Goal: Information Seeking & Learning: Check status

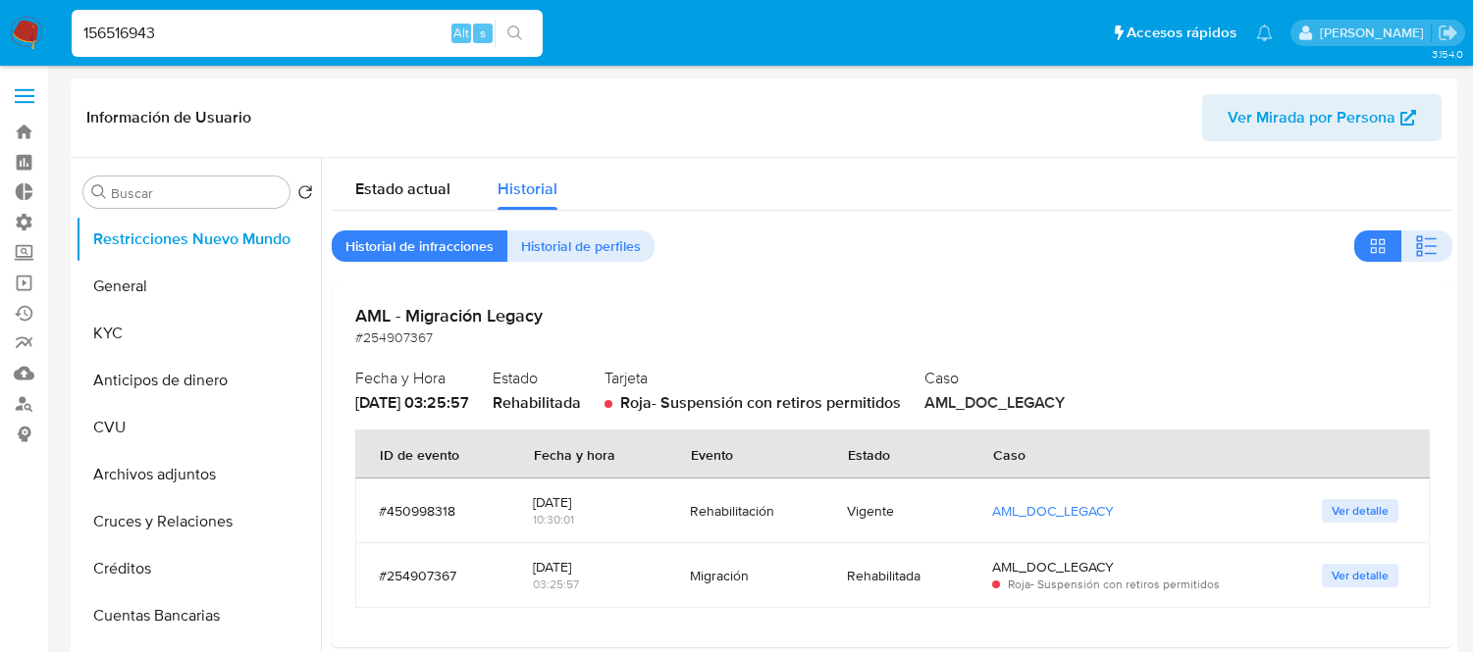
select select "10"
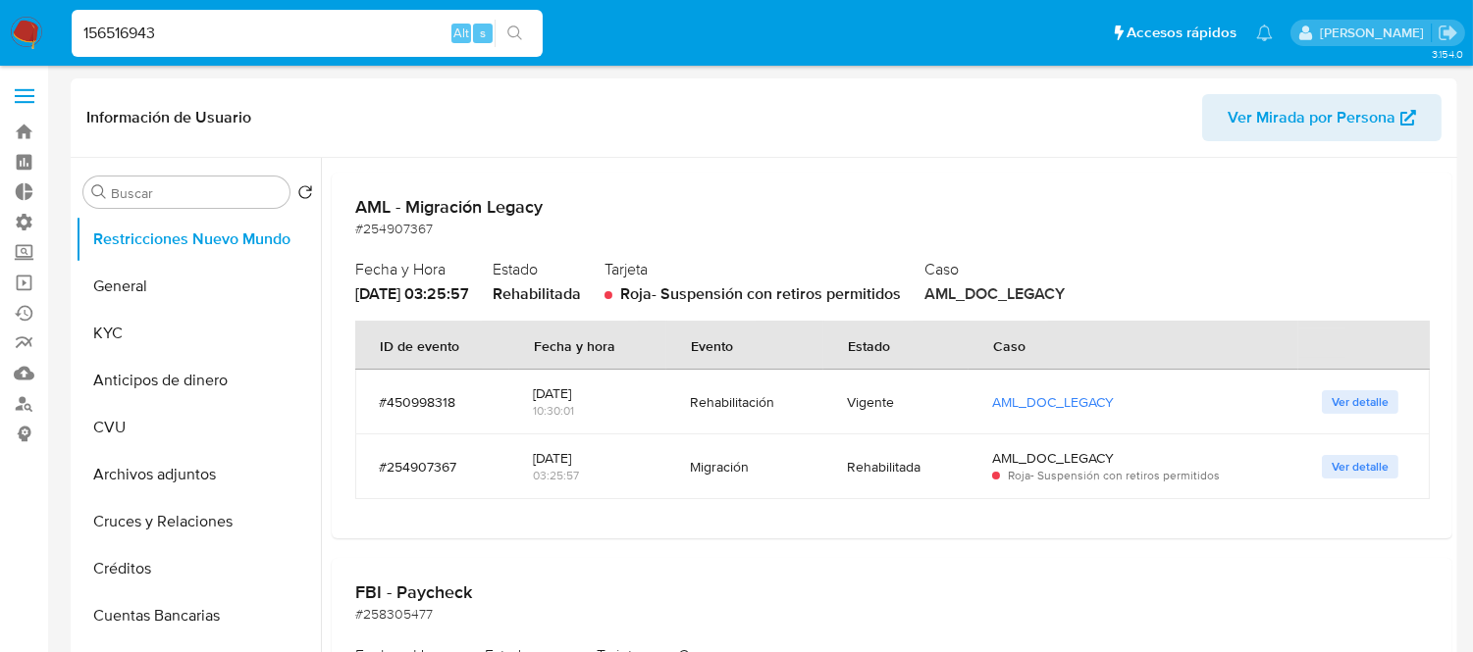
type input "156516943"
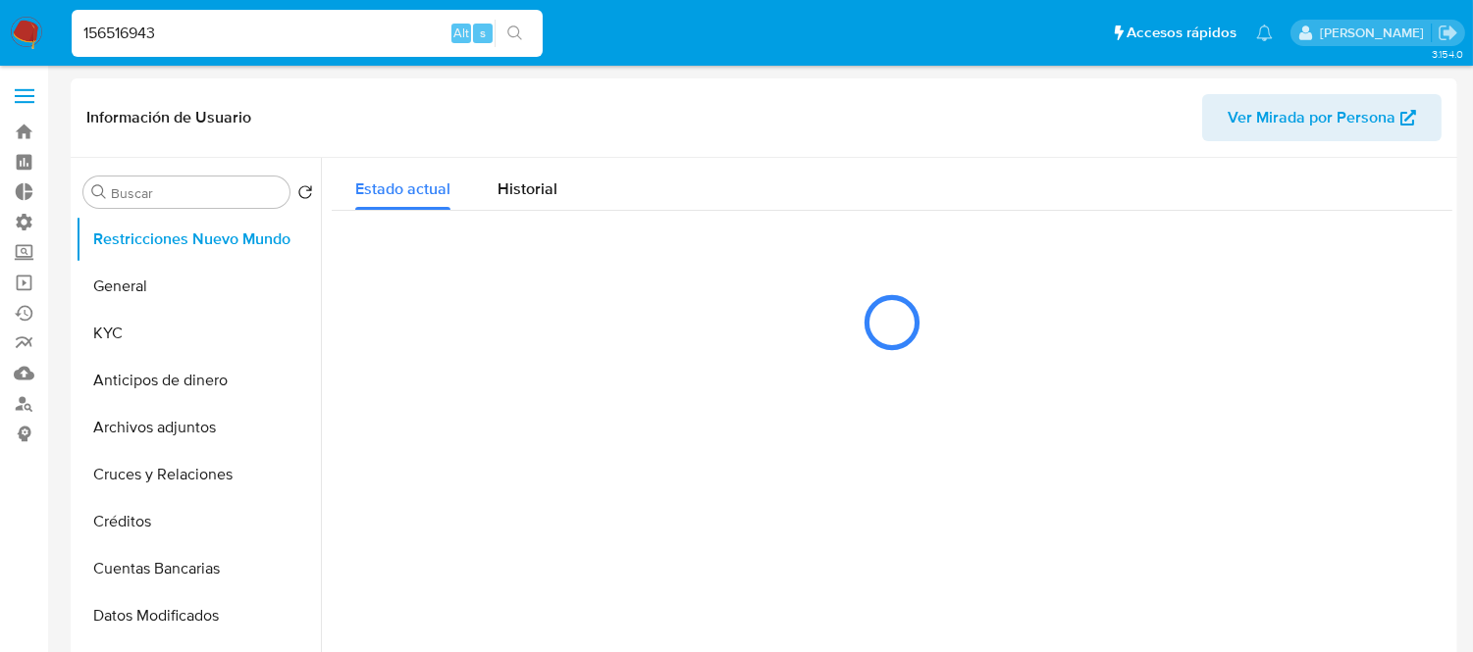
select select "10"
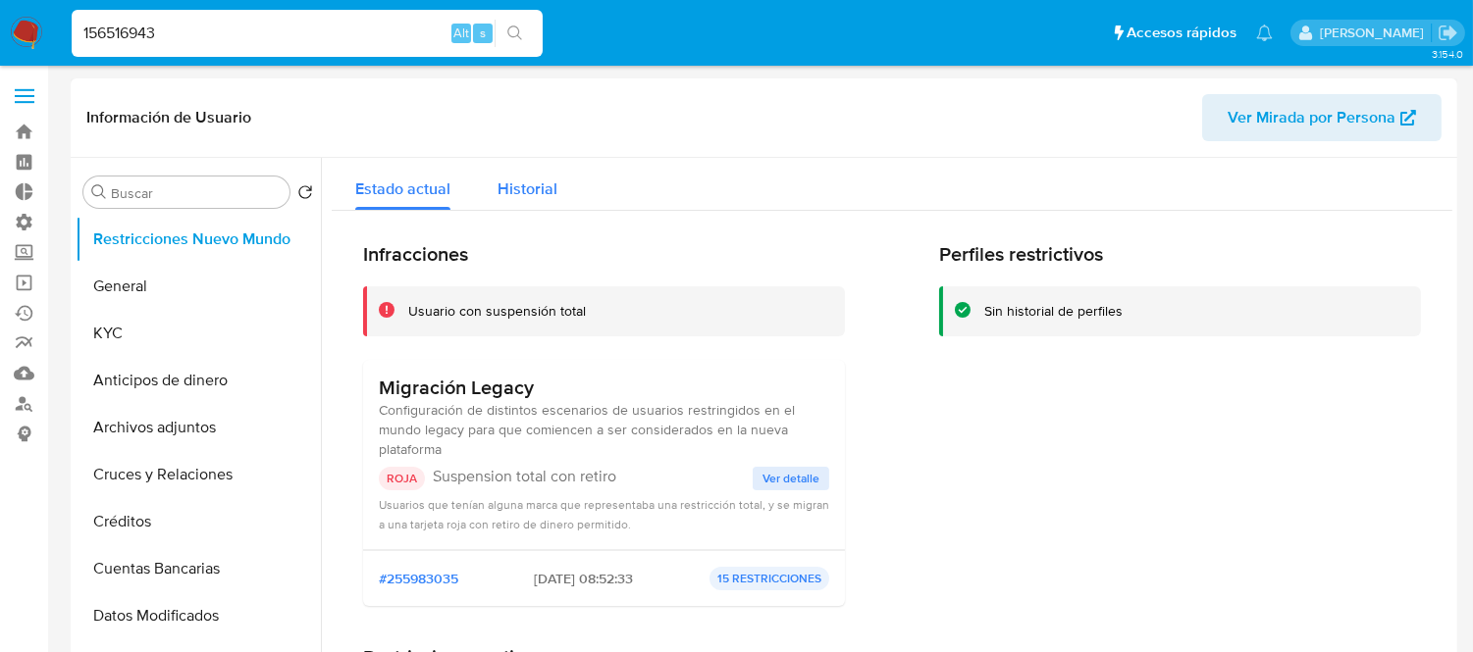
click at [531, 186] on span "Historial" at bounding box center [527, 189] width 60 height 23
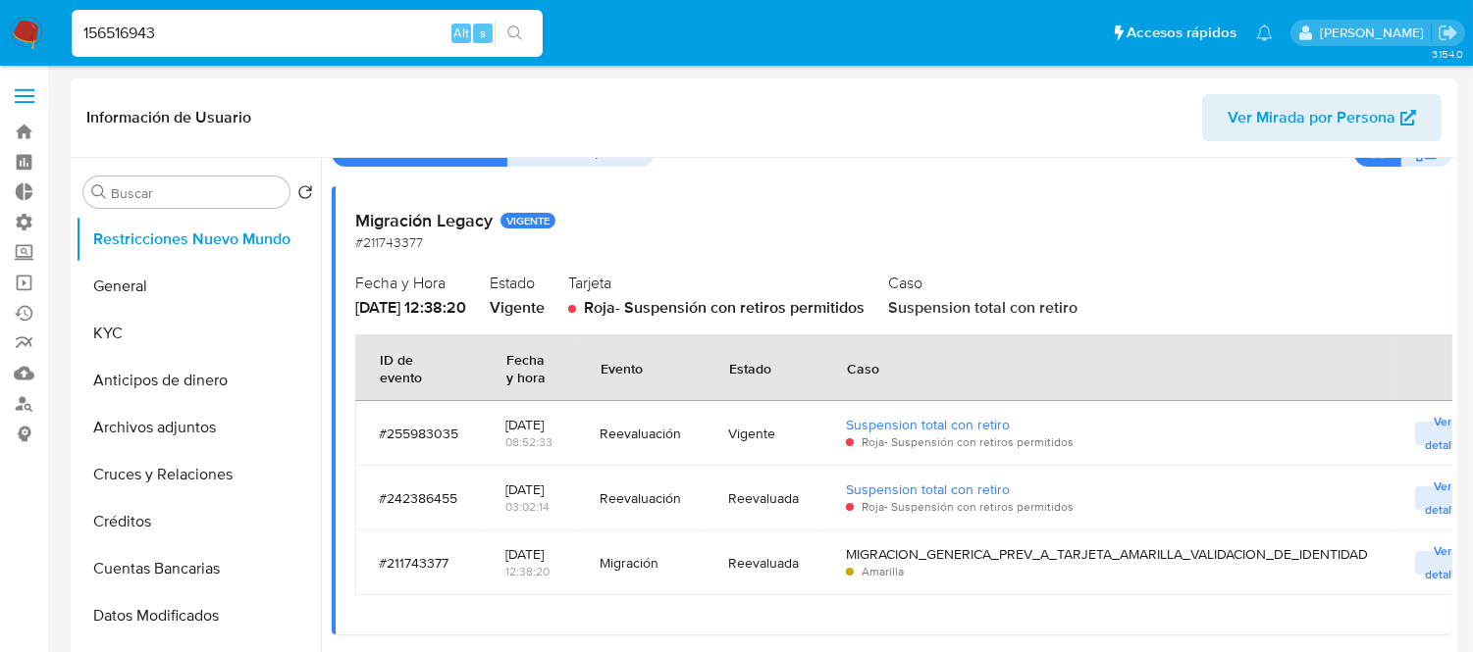
scroll to position [148, 0]
click at [1414, 556] on td "Ver detalle" at bounding box center [1442, 563] width 103 height 65
click at [1425, 563] on button "Ver detalle" at bounding box center [1443, 563] width 56 height 24
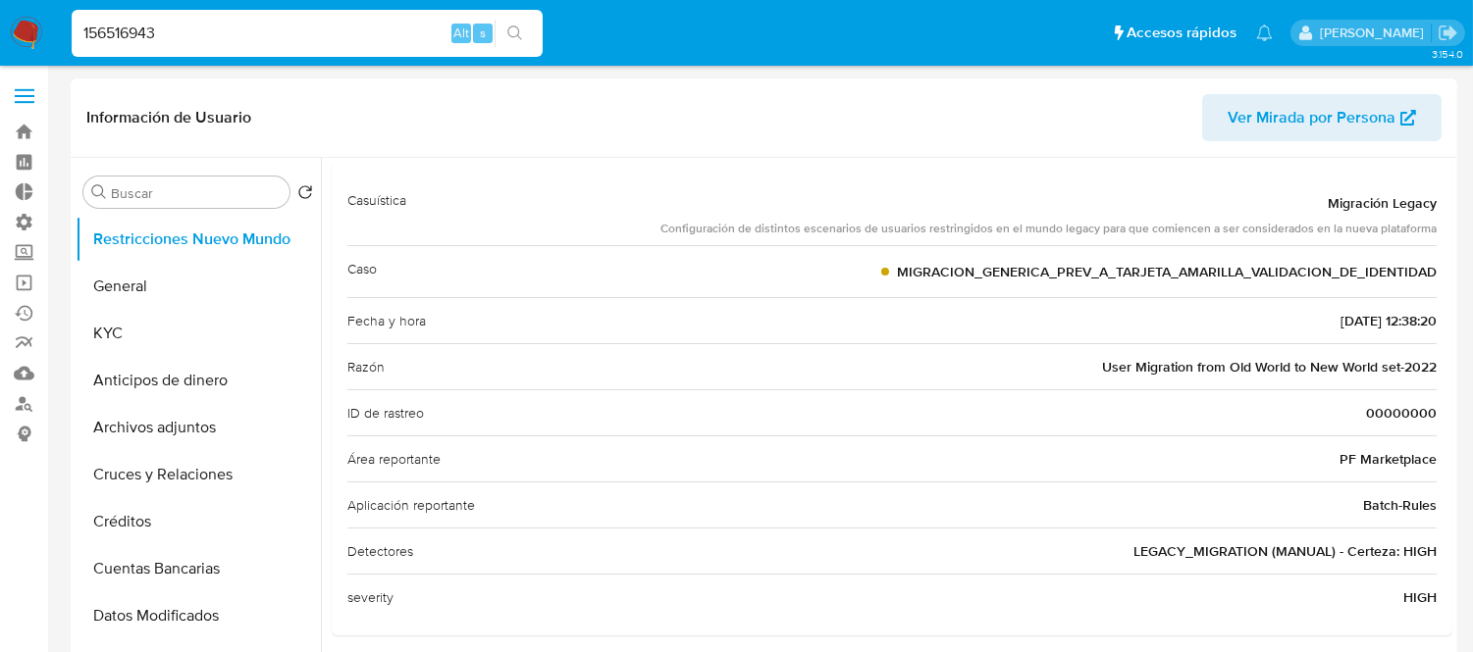
scroll to position [0, 0]
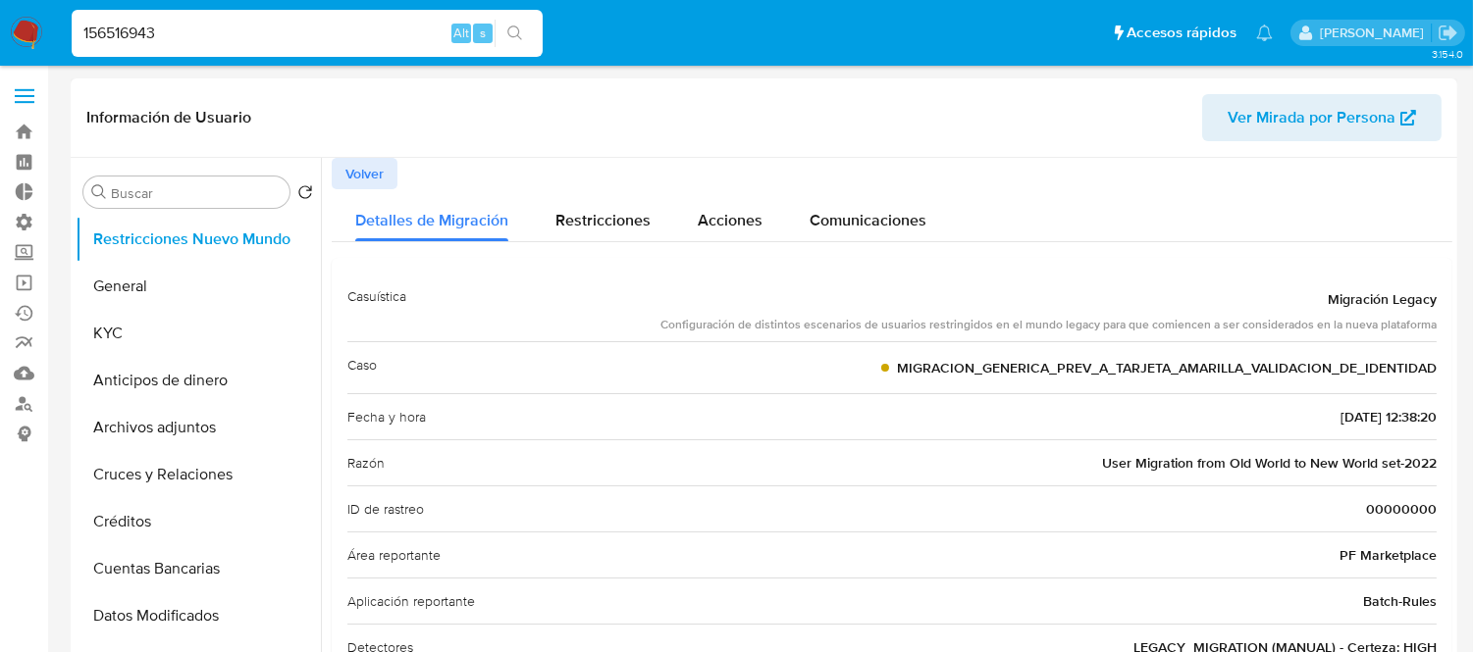
click at [355, 169] on span "Volver" at bounding box center [364, 173] width 38 height 27
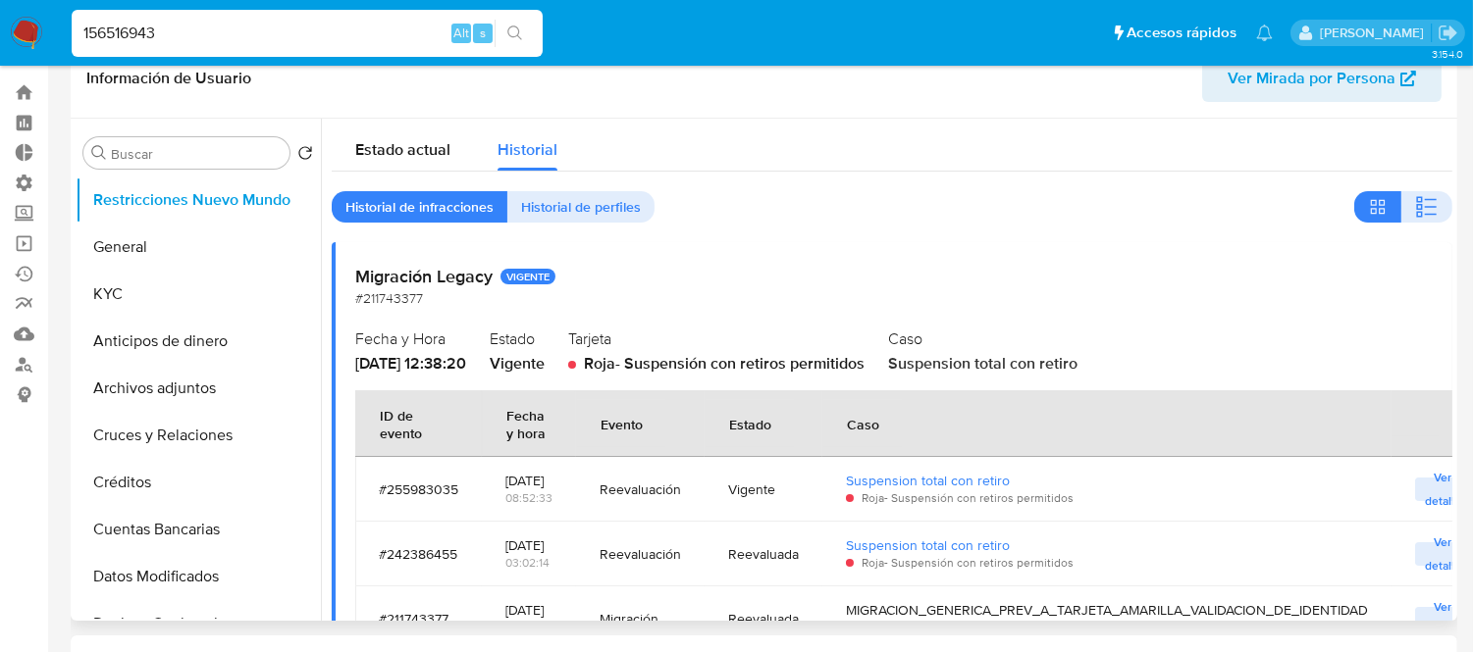
scroll to position [40, 0]
click at [1435, 495] on span "Ver detalle" at bounding box center [1442, 489] width 36 height 20
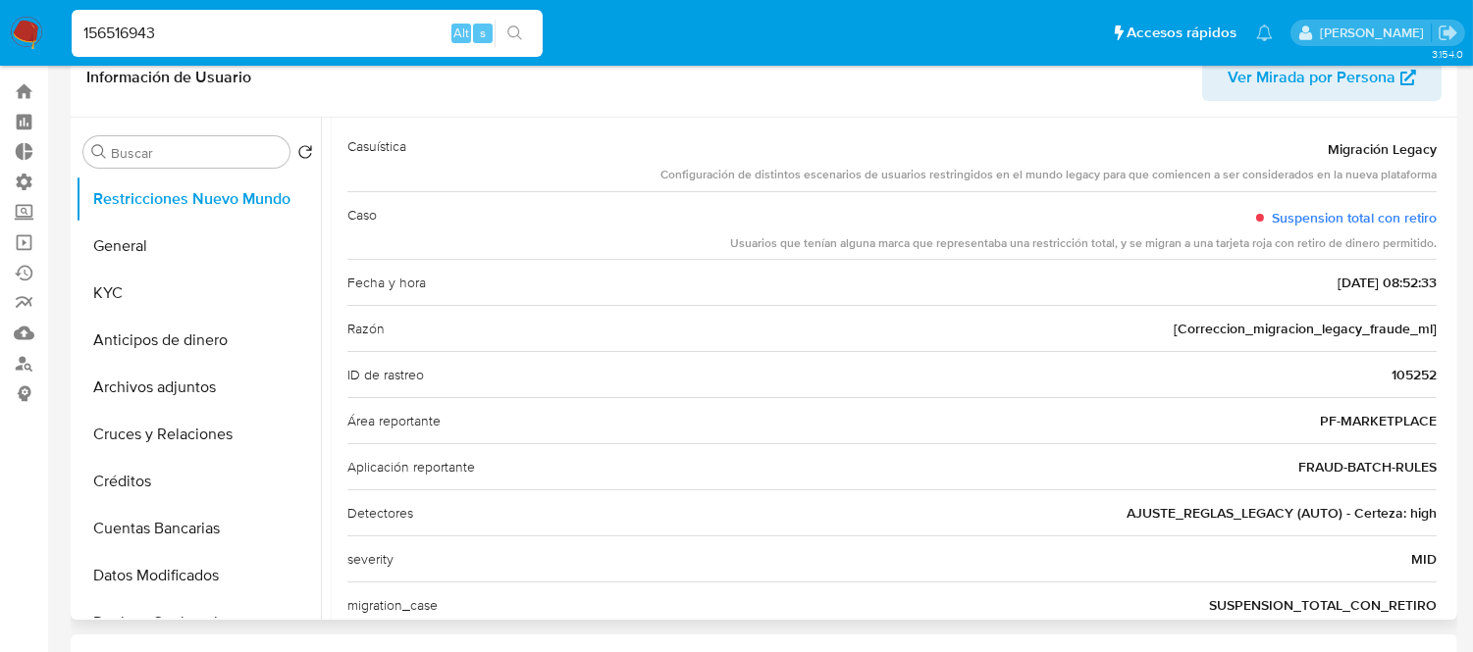
scroll to position [1, 0]
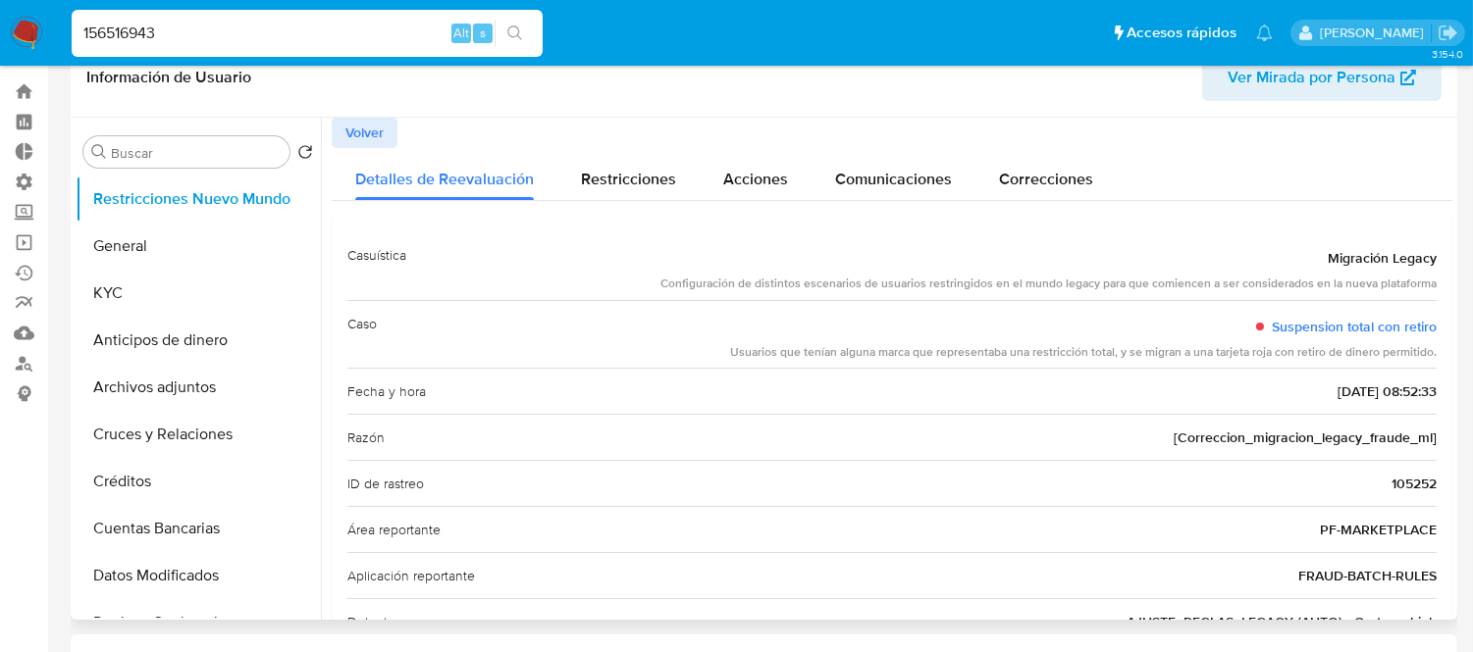
click at [374, 132] on span "Volver" at bounding box center [364, 132] width 38 height 27
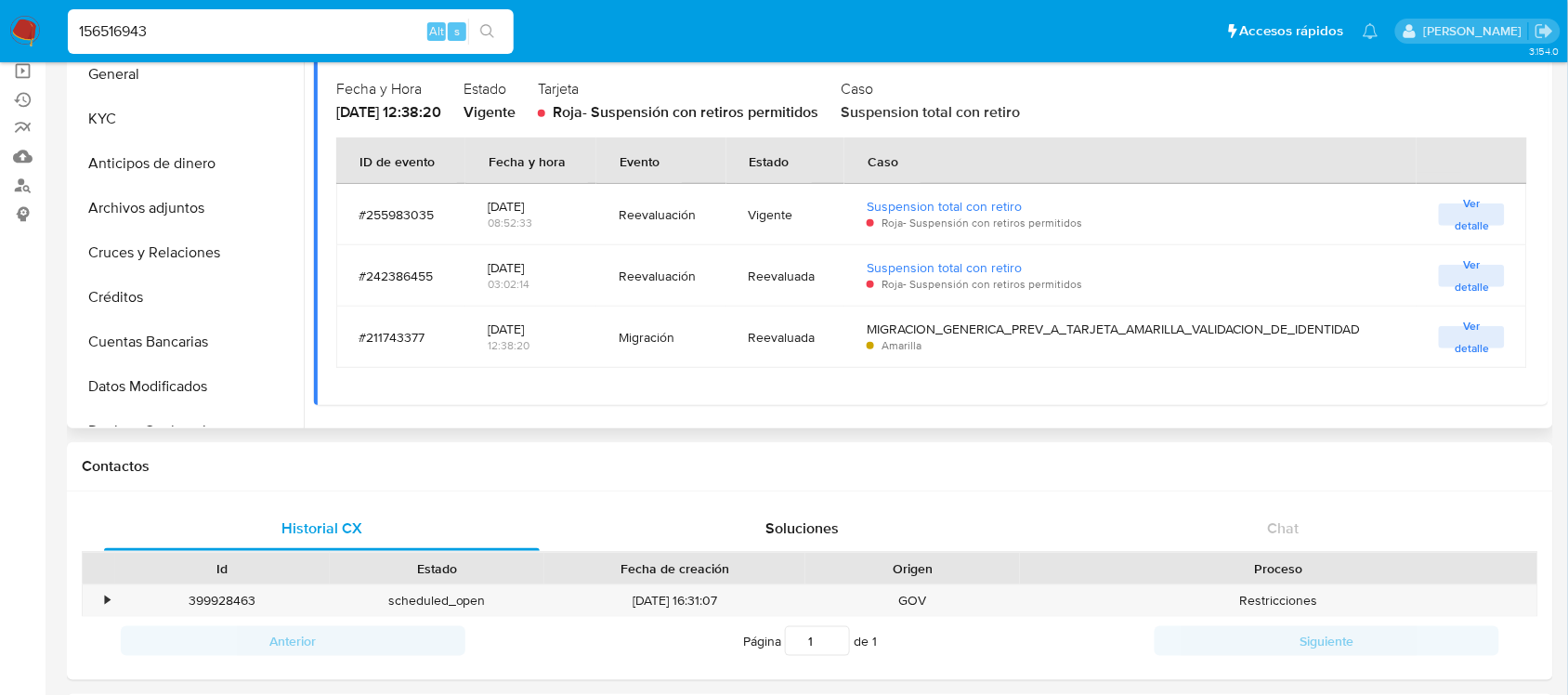
scroll to position [270, 0]
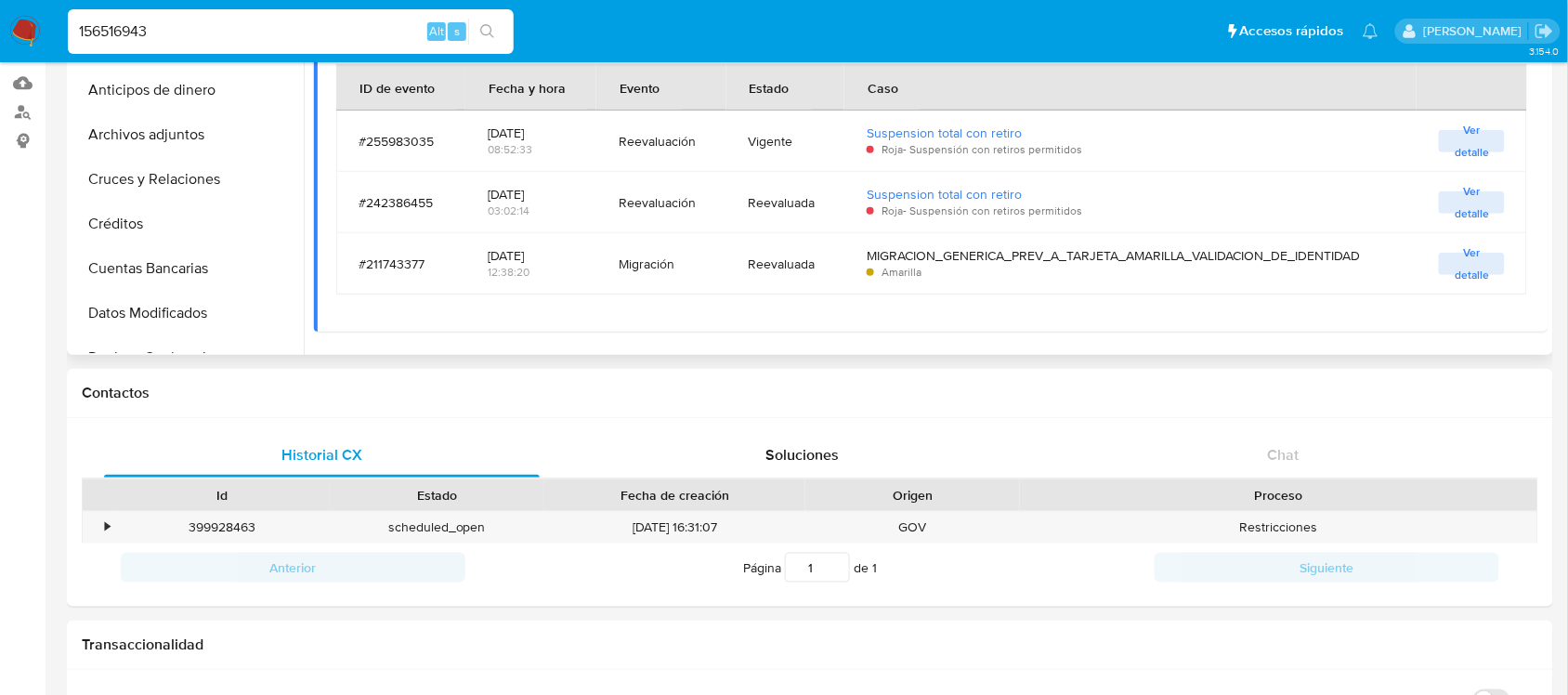
click at [1394, 262] on span "Ver detalle" at bounding box center [1471, 264] width 47 height 19
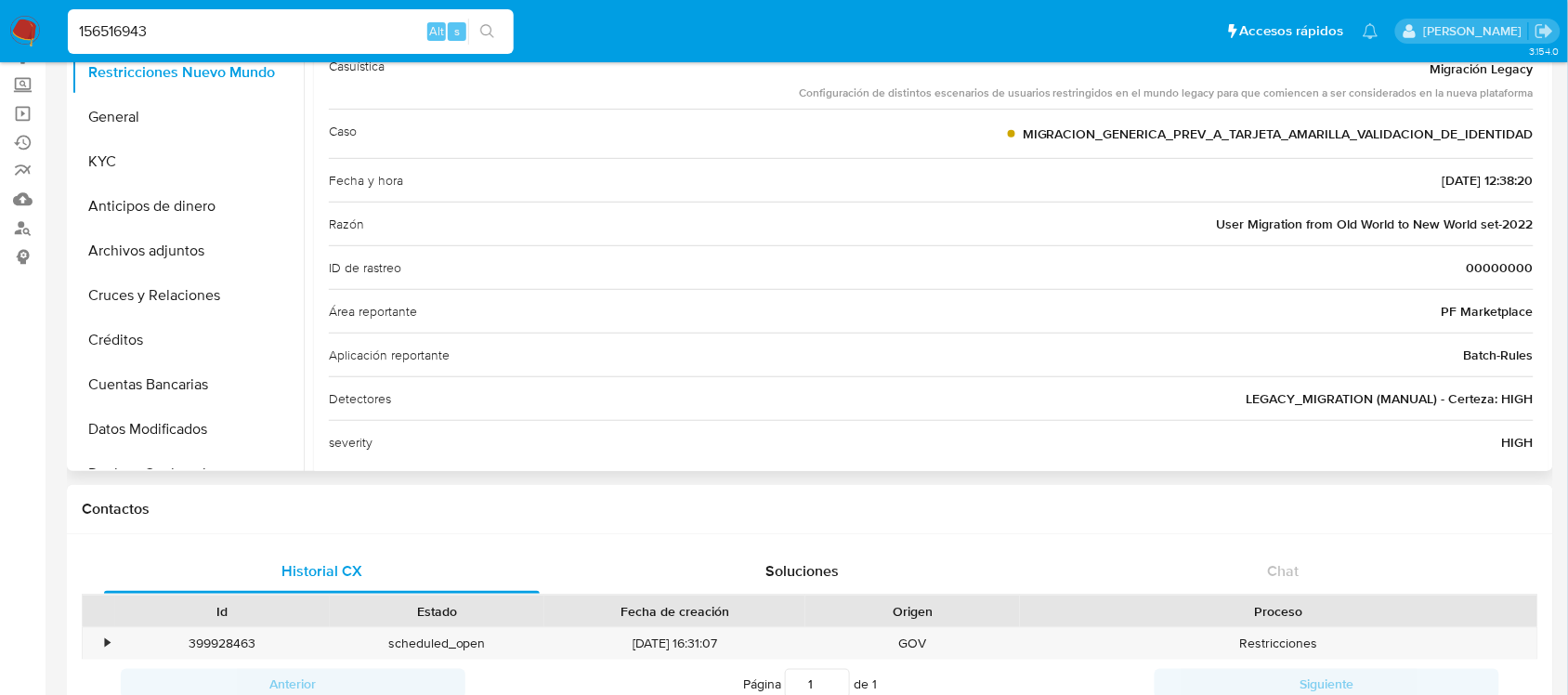
scroll to position [93, 0]
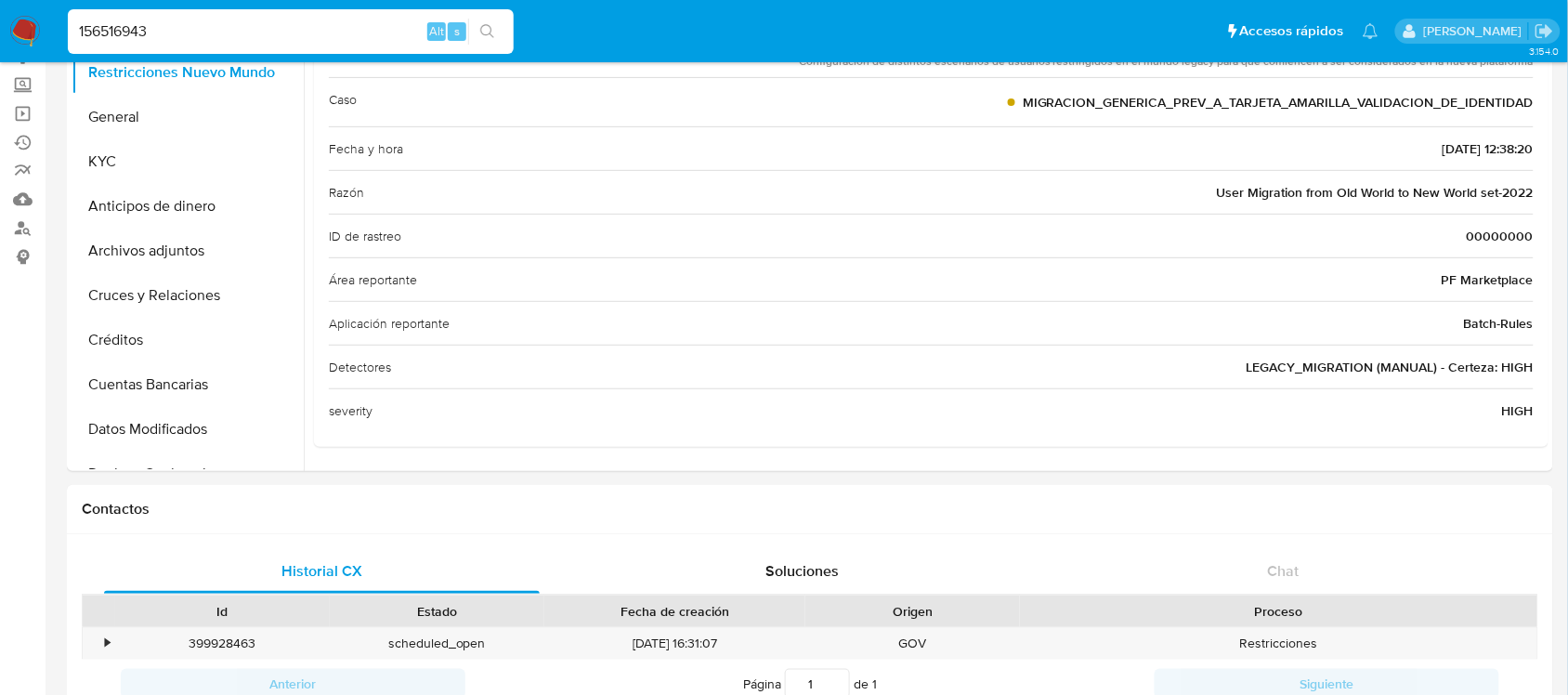
click at [248, 28] on input "156516943" at bounding box center [291, 32] width 446 height 25
paste input "294571874"
click at [248, 28] on input "156516943" at bounding box center [291, 32] width 446 height 25
type input "294571874"
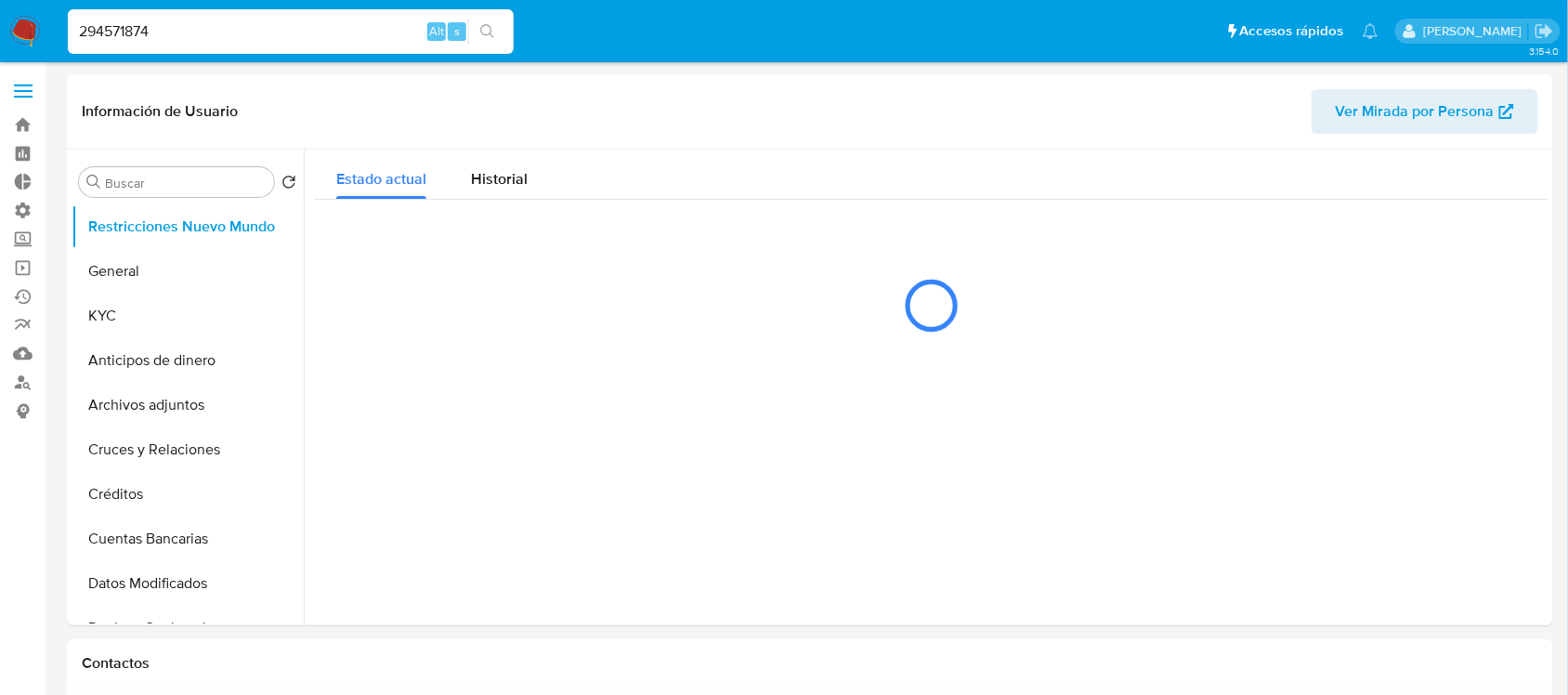
select select "10"
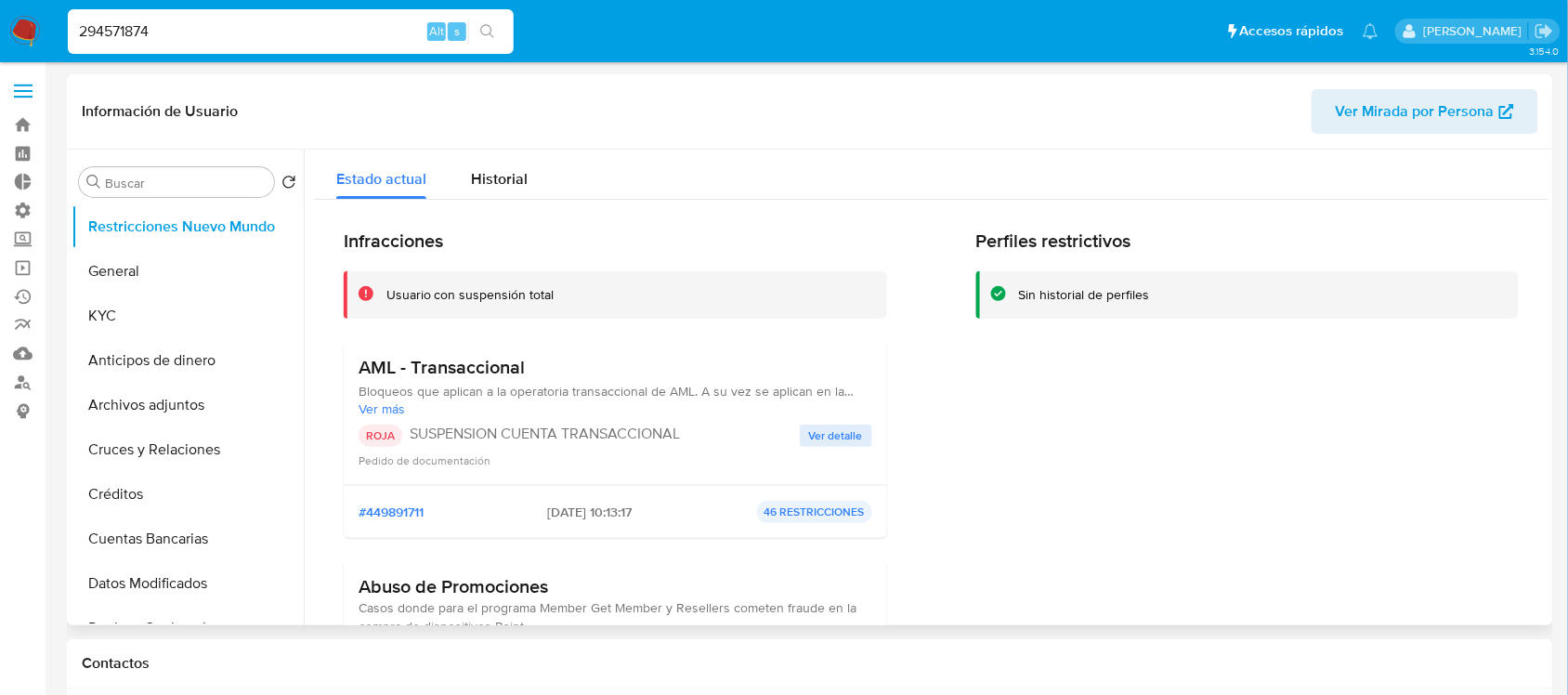
click at [810, 447] on div "ROJA SUSPENSION CUENTA TRANSACCIONAL Ver detalle Pedido de documentación" at bounding box center [615, 446] width 514 height 45
click at [820, 429] on span "Ver detalle" at bounding box center [835, 436] width 54 height 19
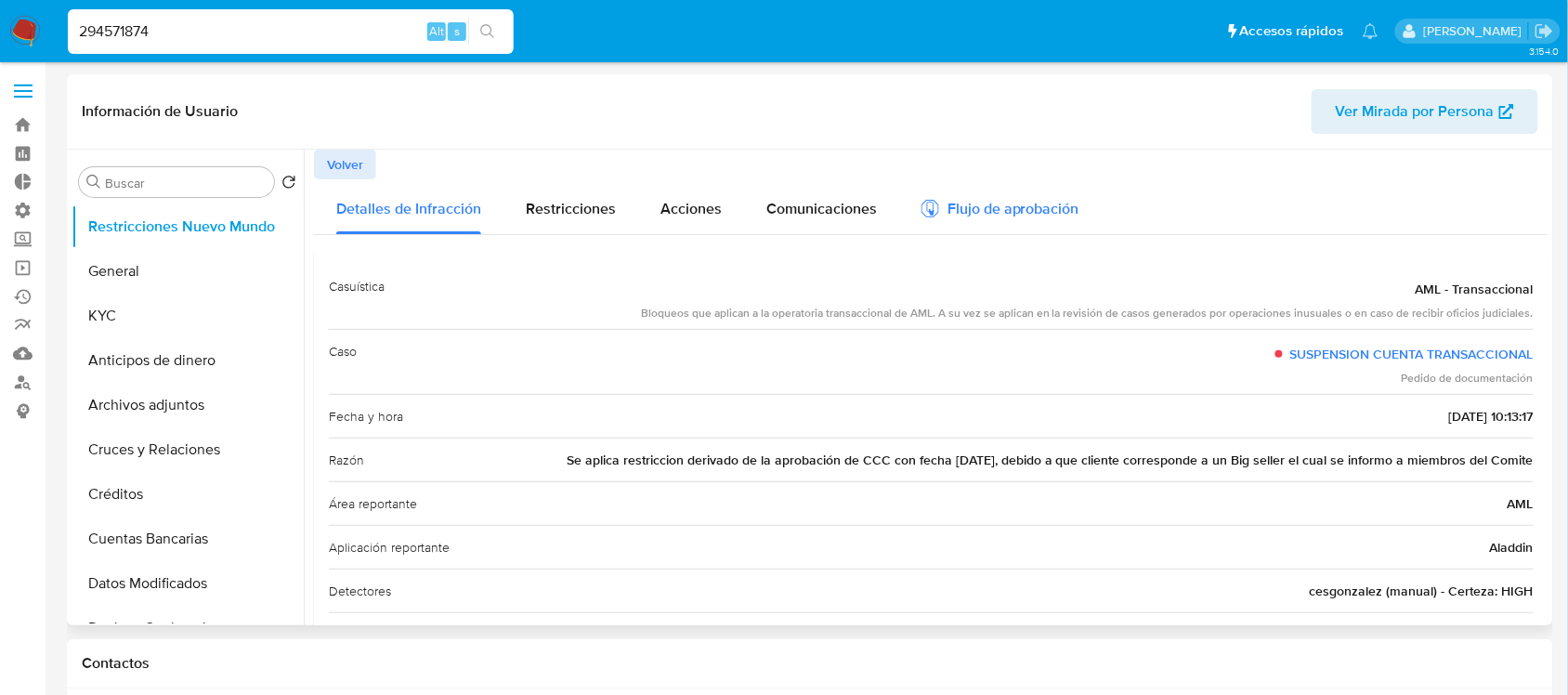
click at [990, 205] on div "Flujo de aprobación" at bounding box center [1000, 212] width 158 height 21
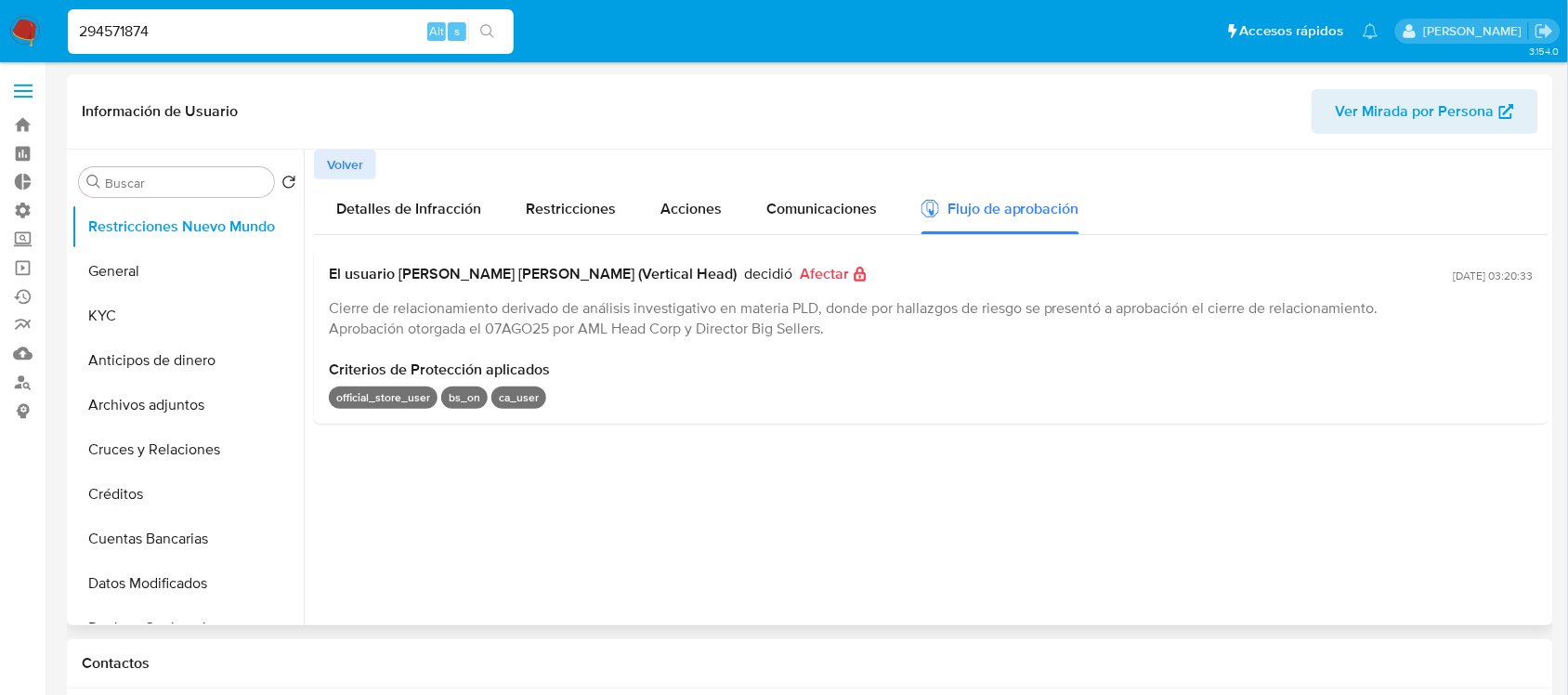
drag, startPoint x: 442, startPoint y: 498, endPoint x: 430, endPoint y: 495, distance: 12.4
click at [430, 495] on div at bounding box center [926, 387] width 1245 height 475
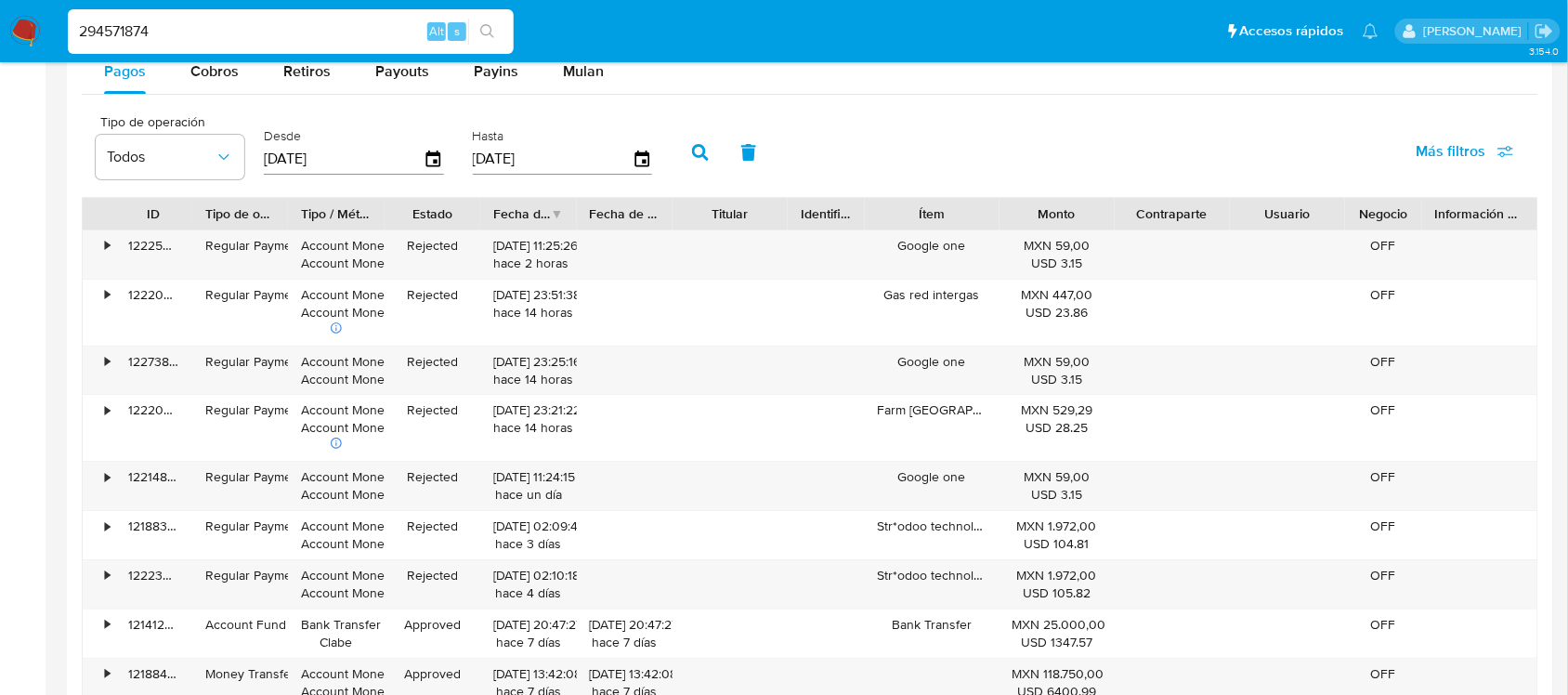
scroll to position [1626, 0]
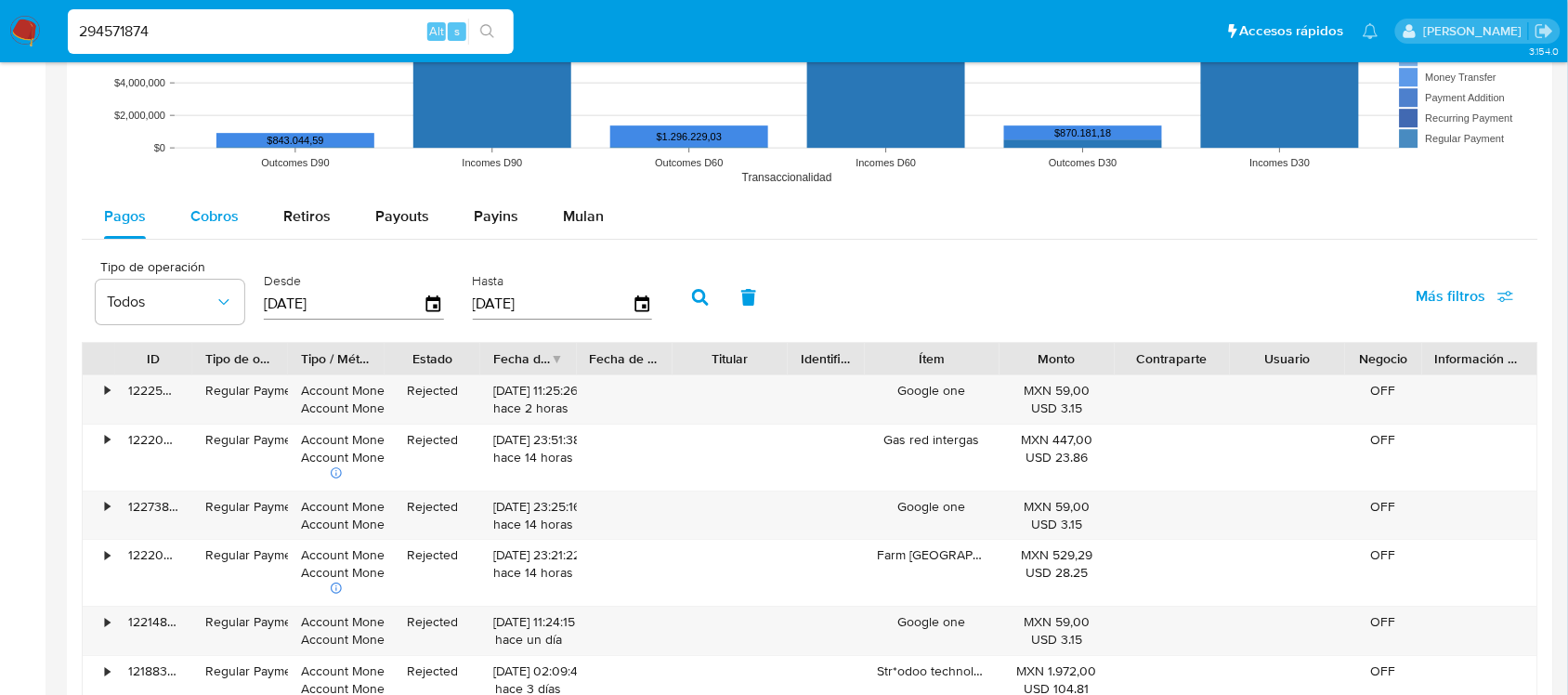
click at [205, 226] on span "Cobros" at bounding box center [214, 216] width 48 height 22
select select "10"
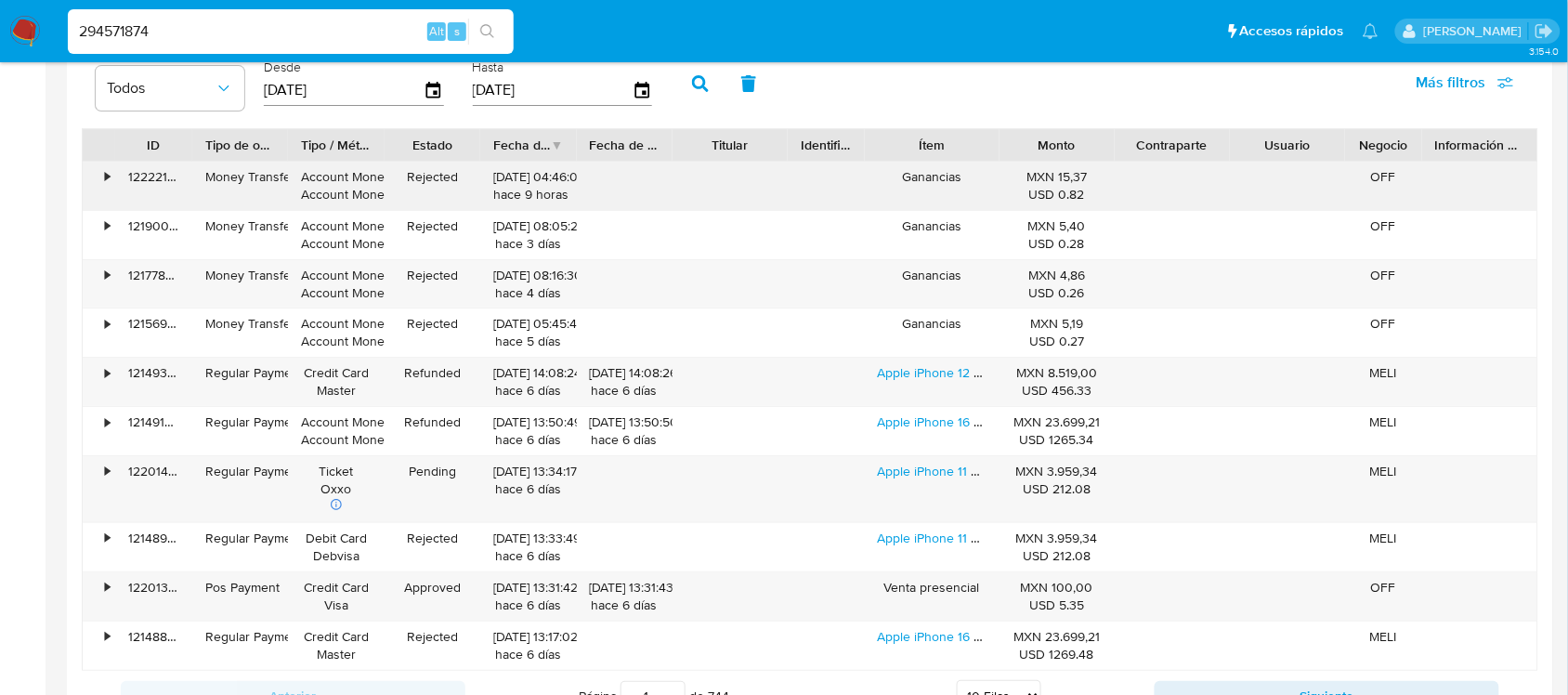
scroll to position [1858, 0]
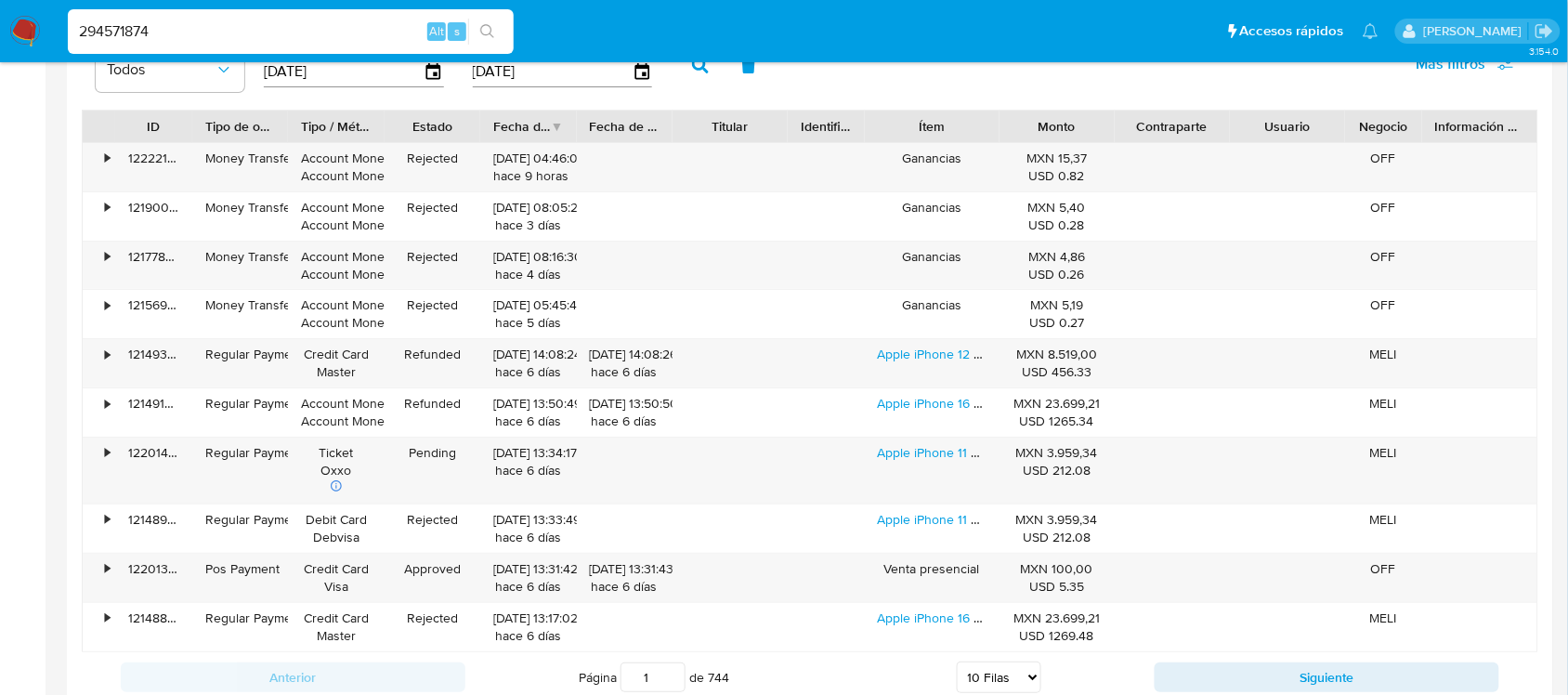
drag, startPoint x: 196, startPoint y: 128, endPoint x: 240, endPoint y: 131, distance: 44.1
click at [209, 131] on div at bounding box center [191, 126] width 33 height 31
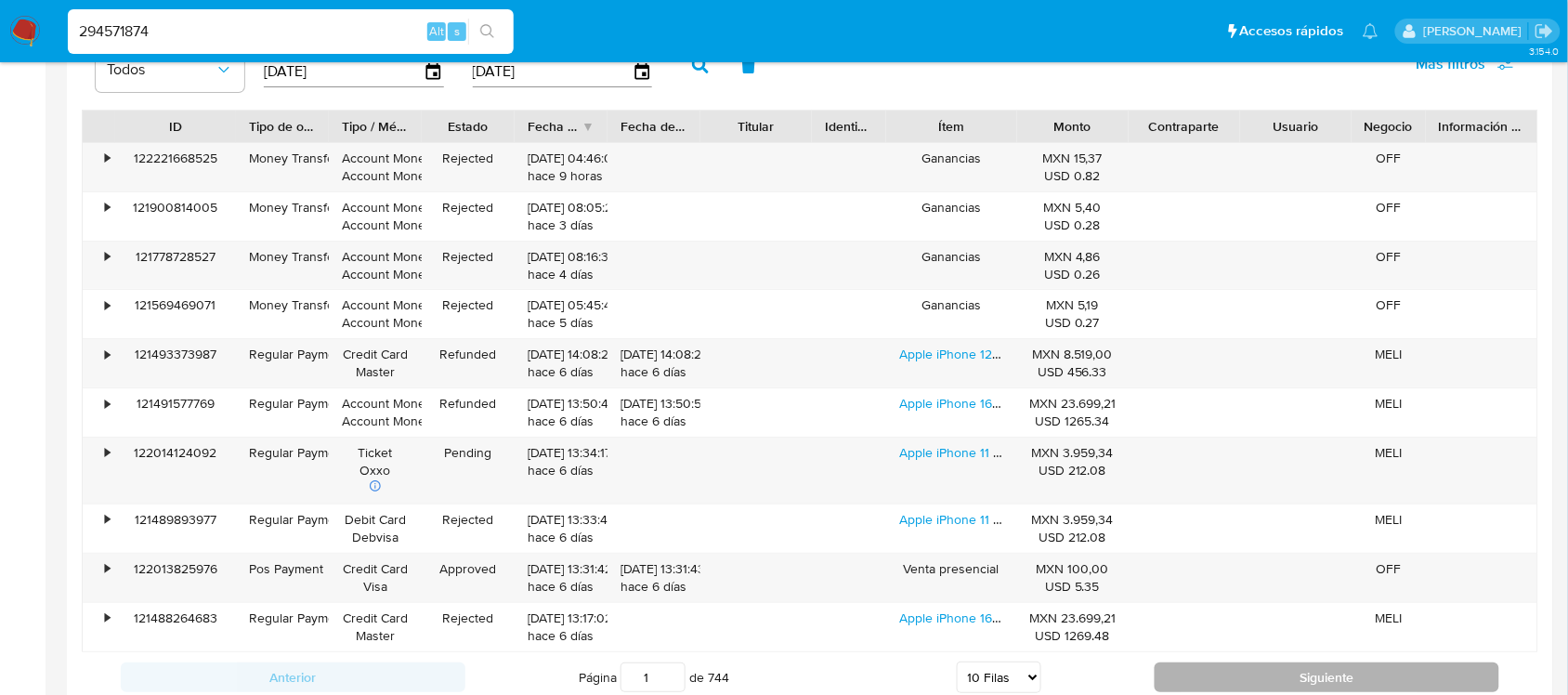
click at [1320, 616] on button "Siguiente" at bounding box center [1327, 676] width 345 height 29
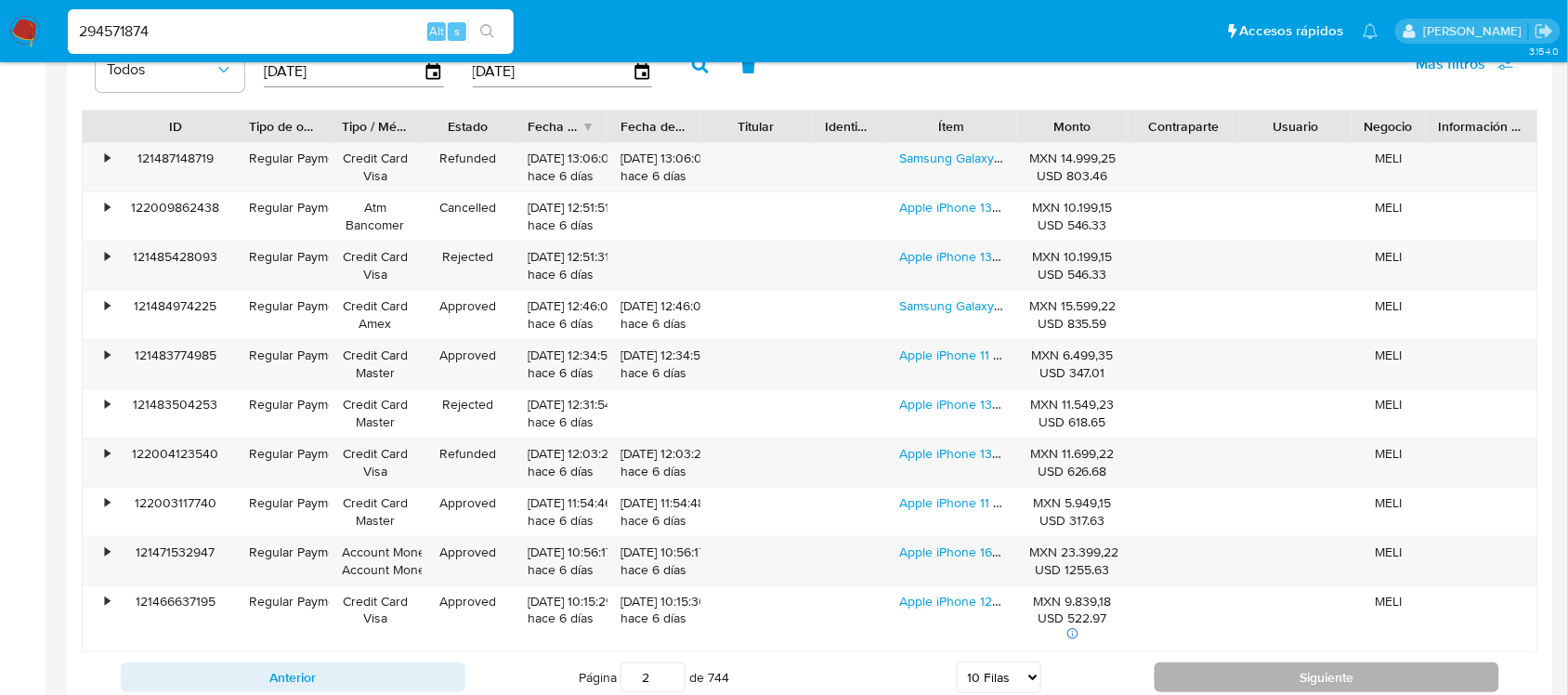
click at [1301, 616] on button "Siguiente" at bounding box center [1327, 676] width 345 height 29
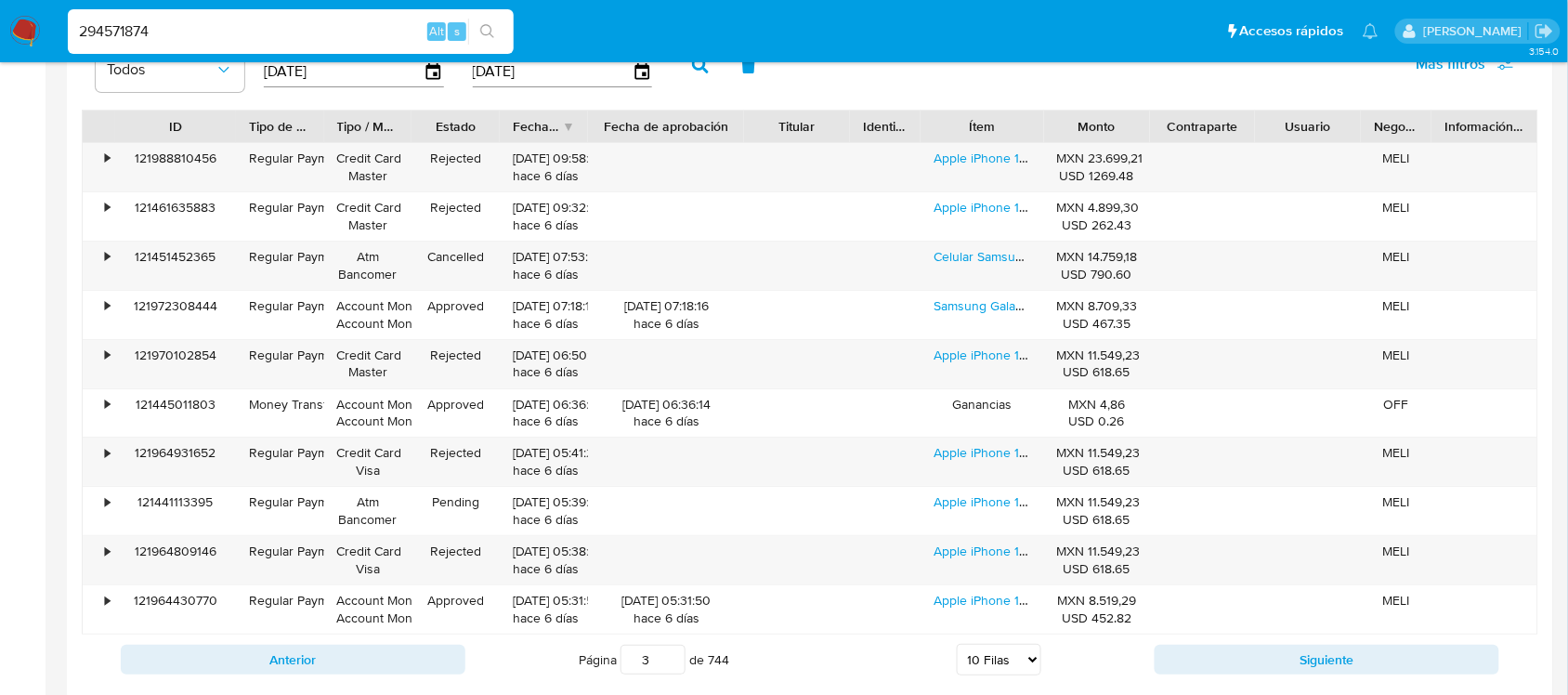
drag, startPoint x: 704, startPoint y: 126, endPoint x: 764, endPoint y: 132, distance: 60.3
click at [764, 132] on div "ID Tipo de operación Tipo / Método Estado Fecha de creación Fecha de aprobación…" at bounding box center [810, 126] width 1454 height 31
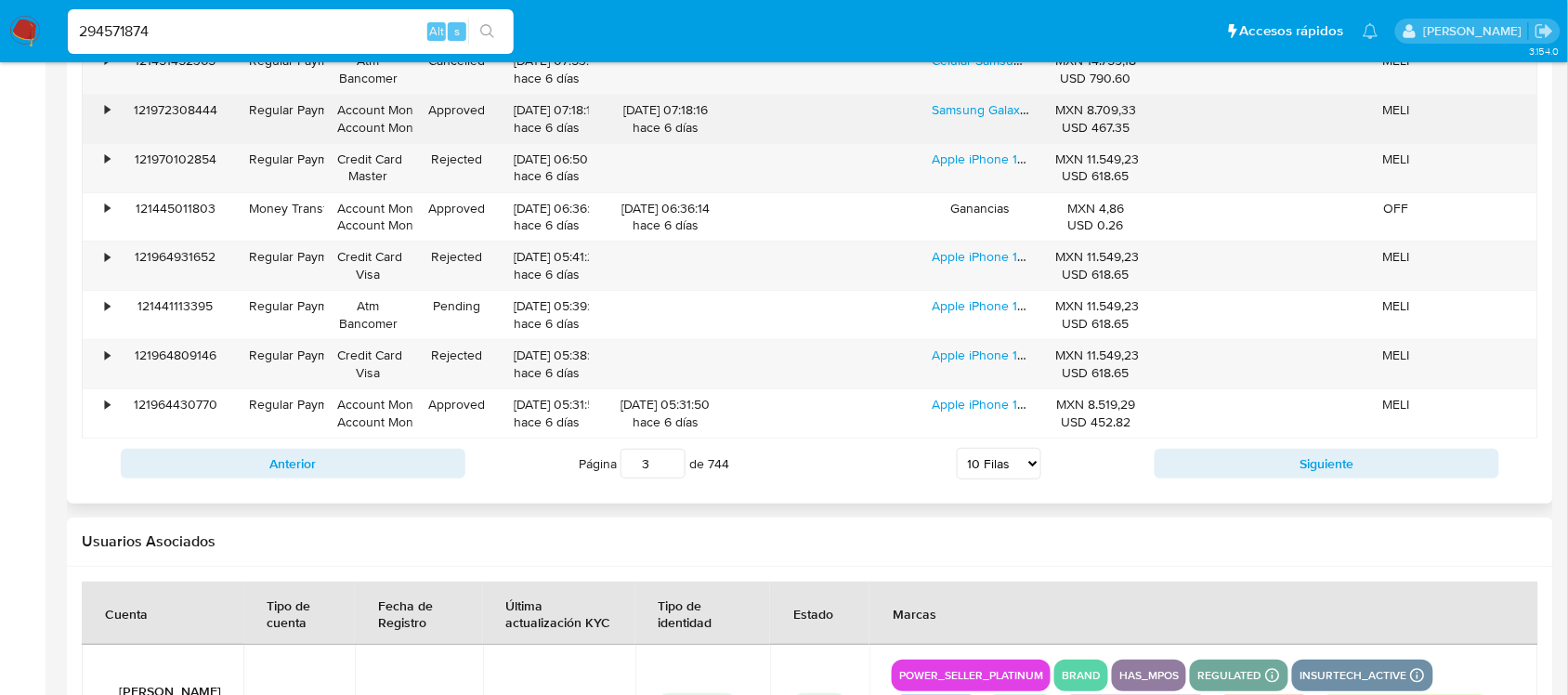
scroll to position [1712, 0]
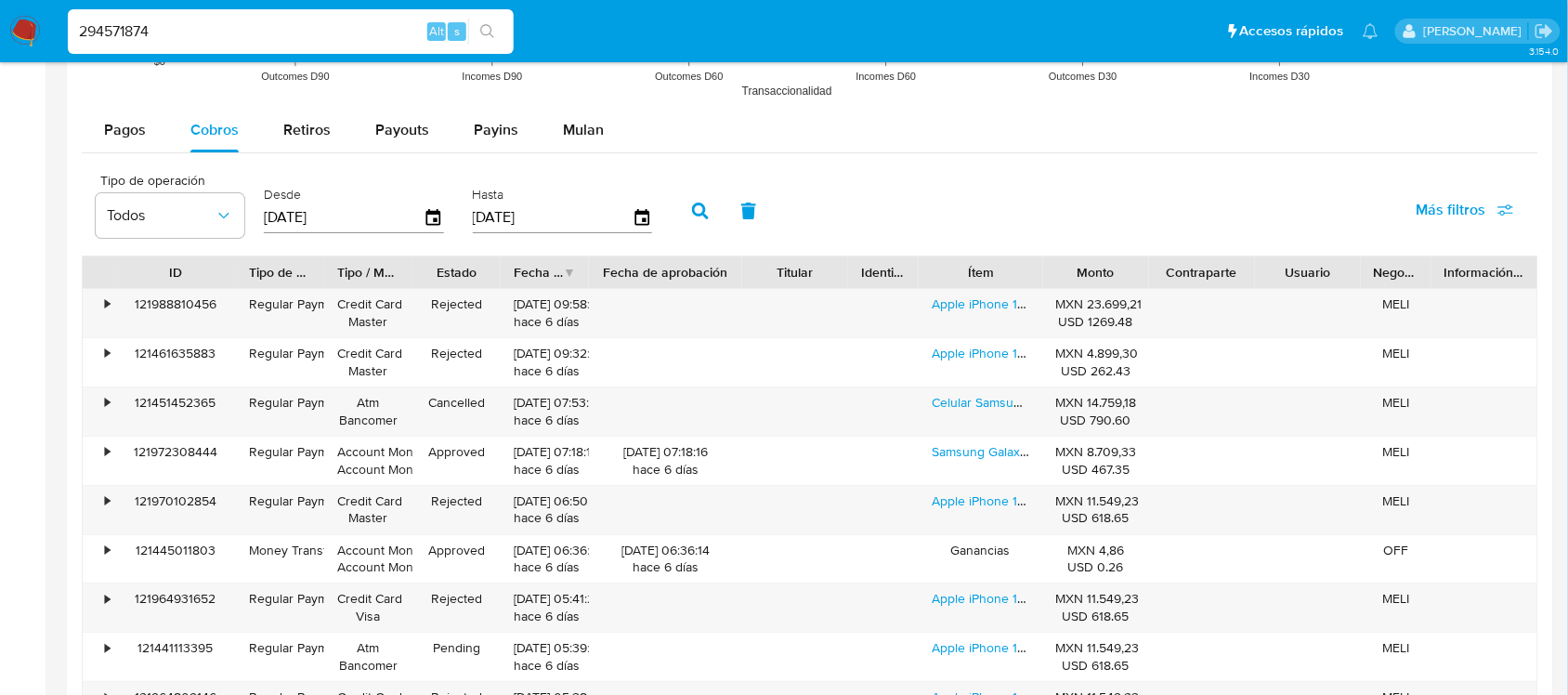
drag, startPoint x: 571, startPoint y: 275, endPoint x: 646, endPoint y: 275, distance: 75.0
click at [646, 275] on div "ID Tipo de operación Tipo / Método Estado Fecha de creación Fecha de aprobación…" at bounding box center [810, 272] width 1454 height 31
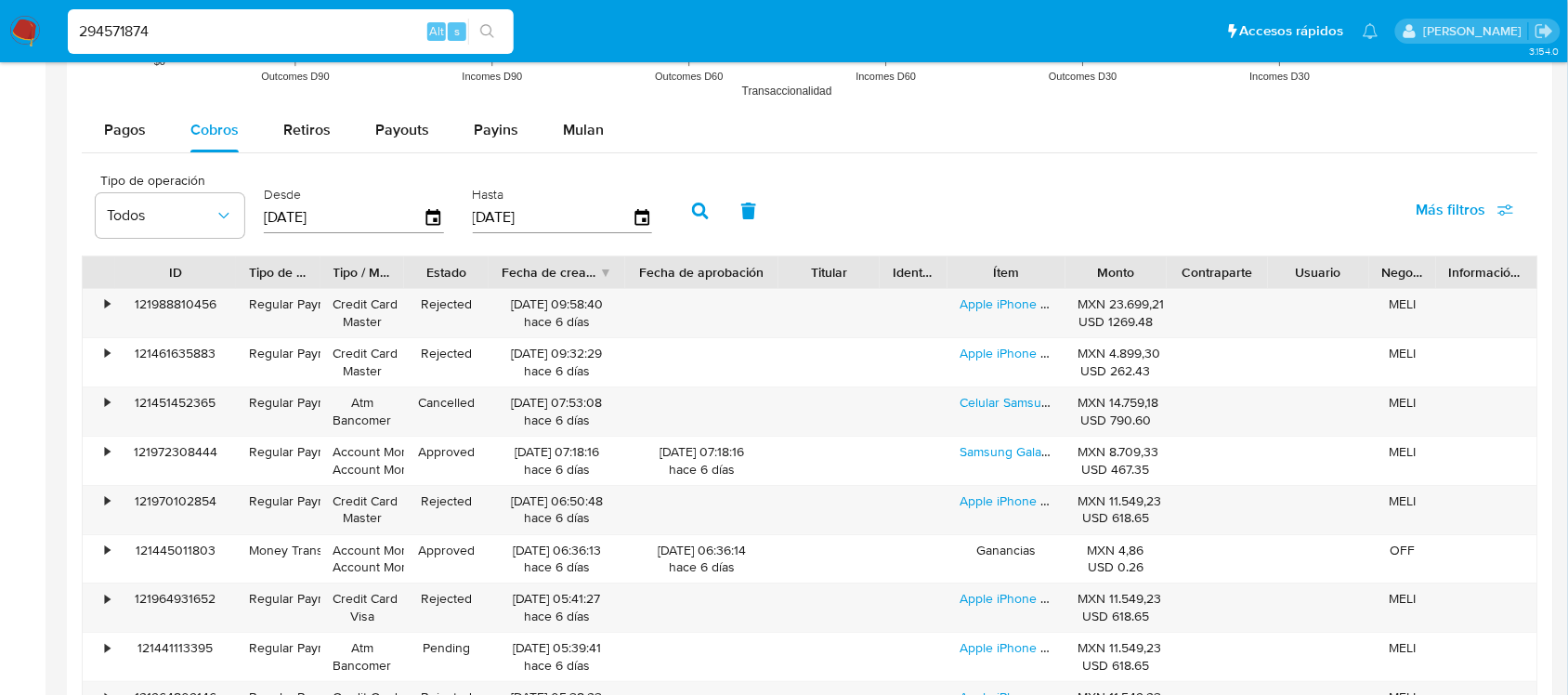
drag, startPoint x: 581, startPoint y: 274, endPoint x: 618, endPoint y: 274, distance: 37.0
click at [618, 274] on div at bounding box center [625, 272] width 33 height 31
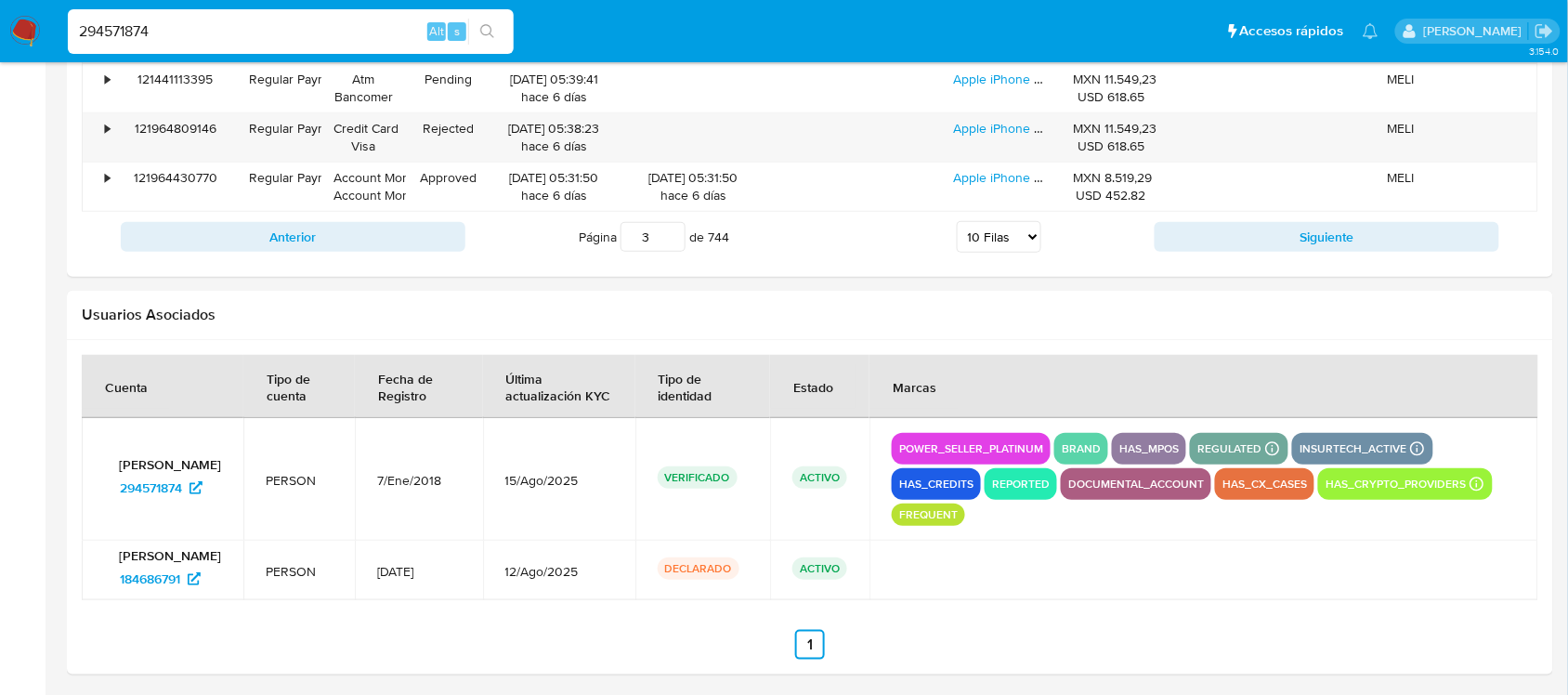
scroll to position [2292, 0]
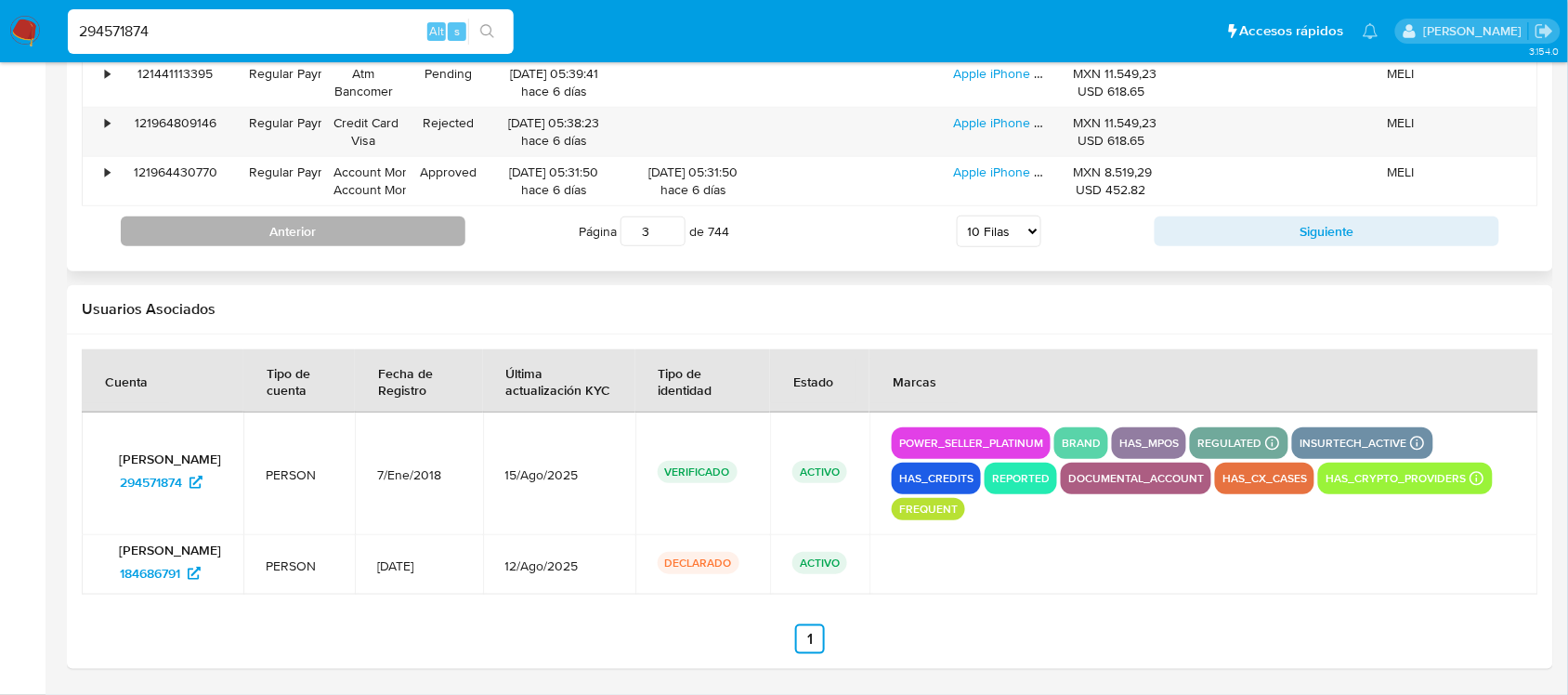
click at [391, 229] on button "Anterior" at bounding box center [294, 231] width 345 height 29
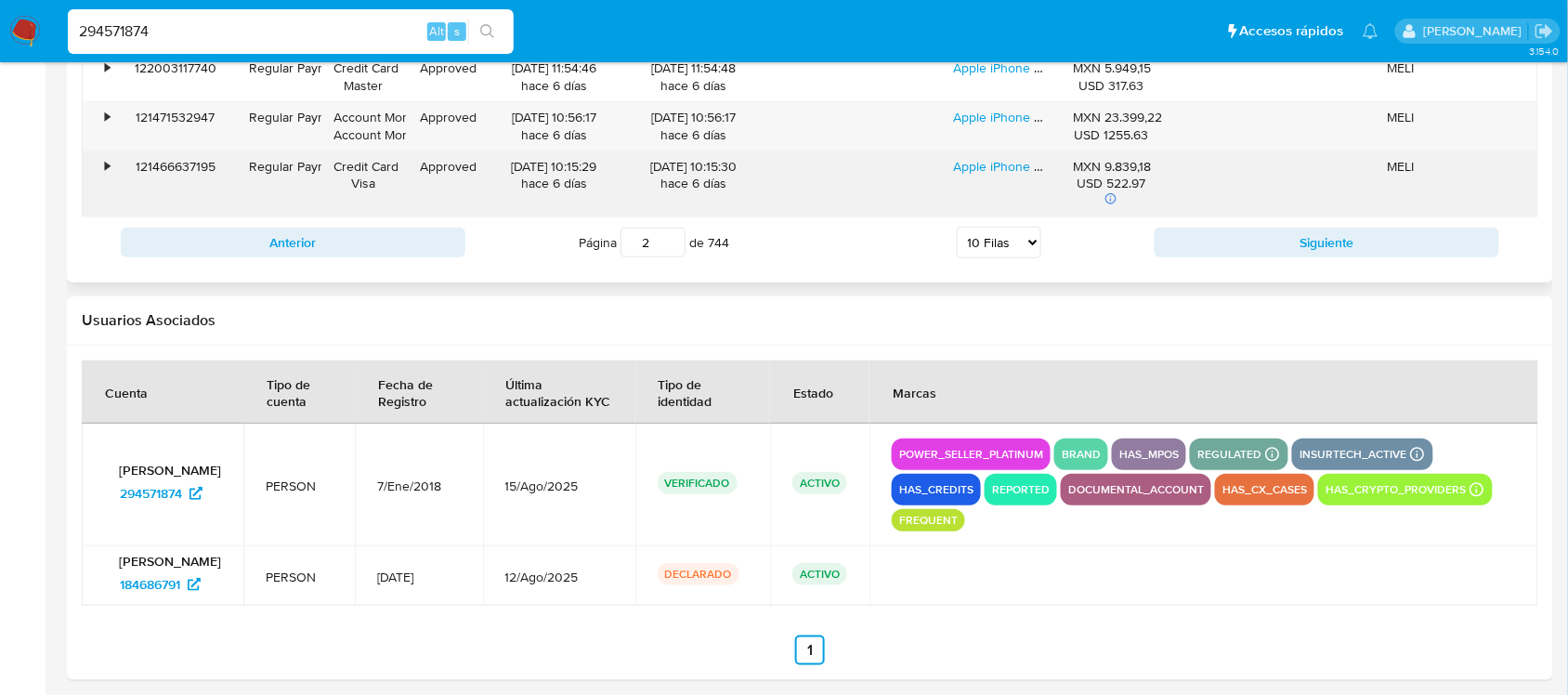
scroll to position [2177, 0]
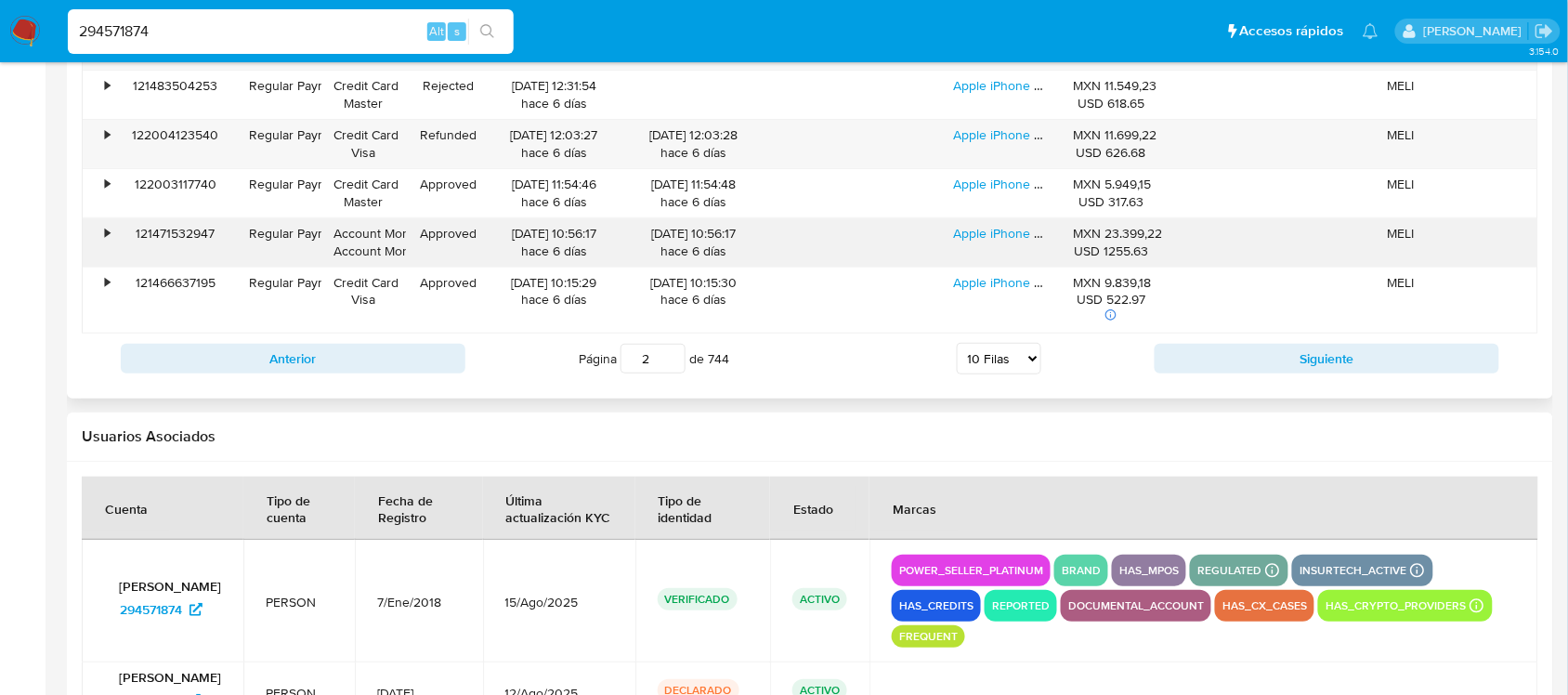
click at [108, 242] on div "•" at bounding box center [107, 233] width 5 height 18
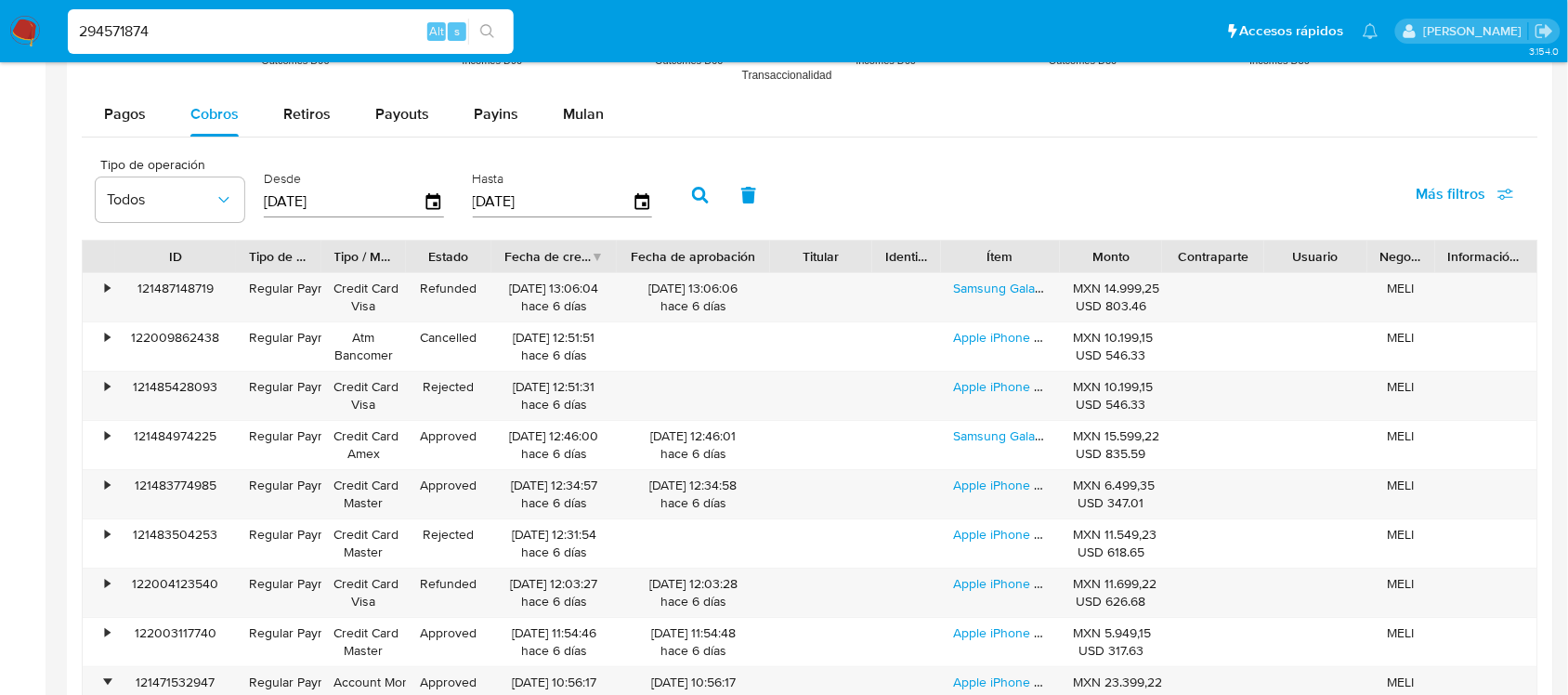
scroll to position [1712, 0]
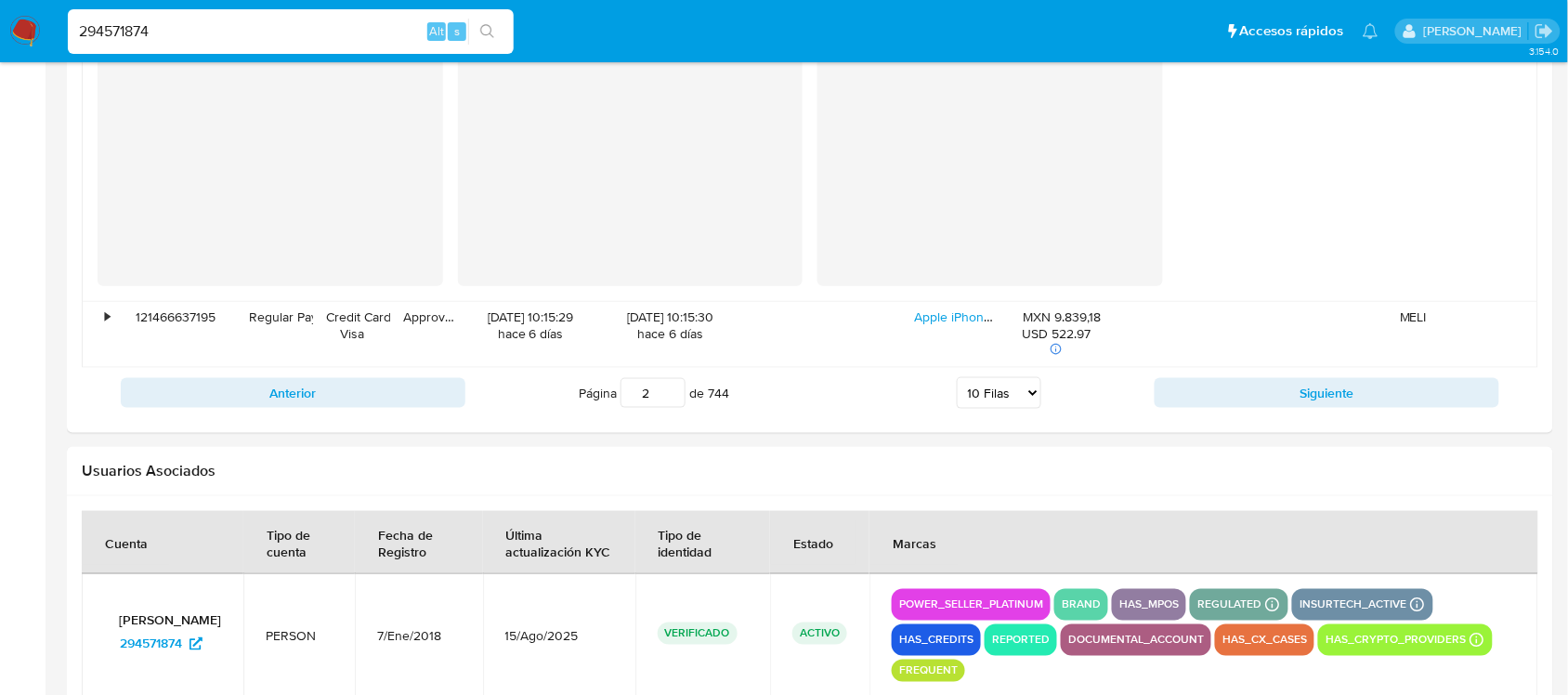
scroll to position [2641, 0]
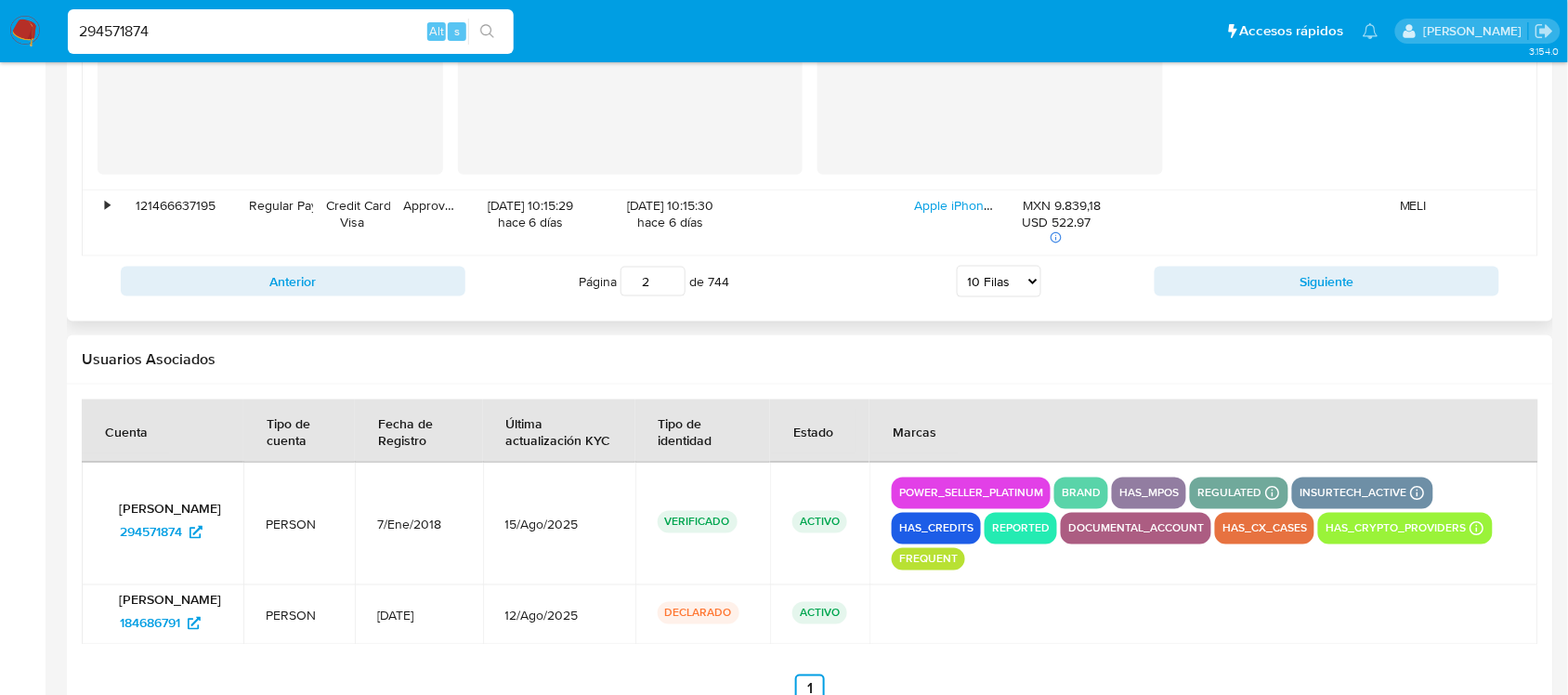
click at [299, 300] on div "Anterior Página 2 de 744 5 Filas 10 Filas 20 Filas 25 Filas 50 Filas 100 Filas …" at bounding box center [810, 281] width 1456 height 50
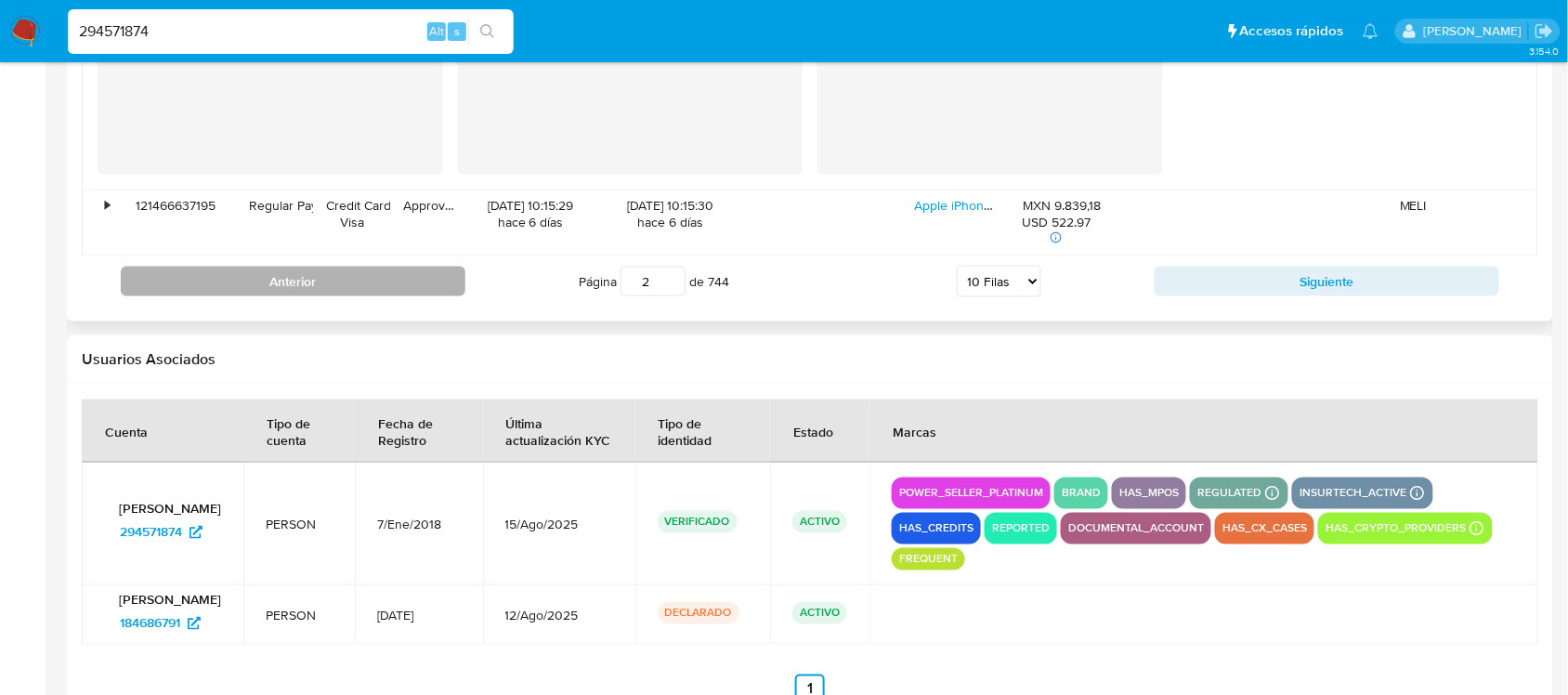
click at [297, 288] on button "Anterior" at bounding box center [294, 281] width 345 height 29
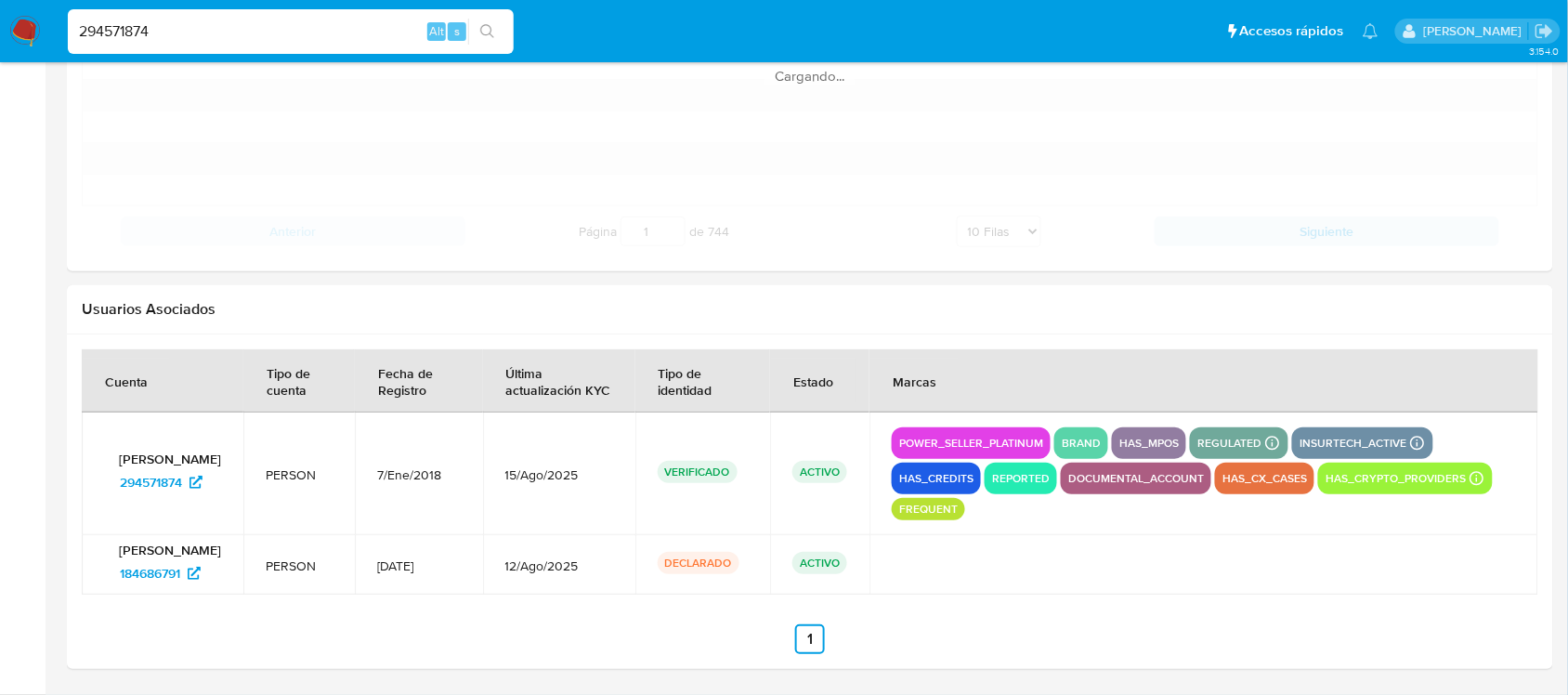
scroll to position [2310, 0]
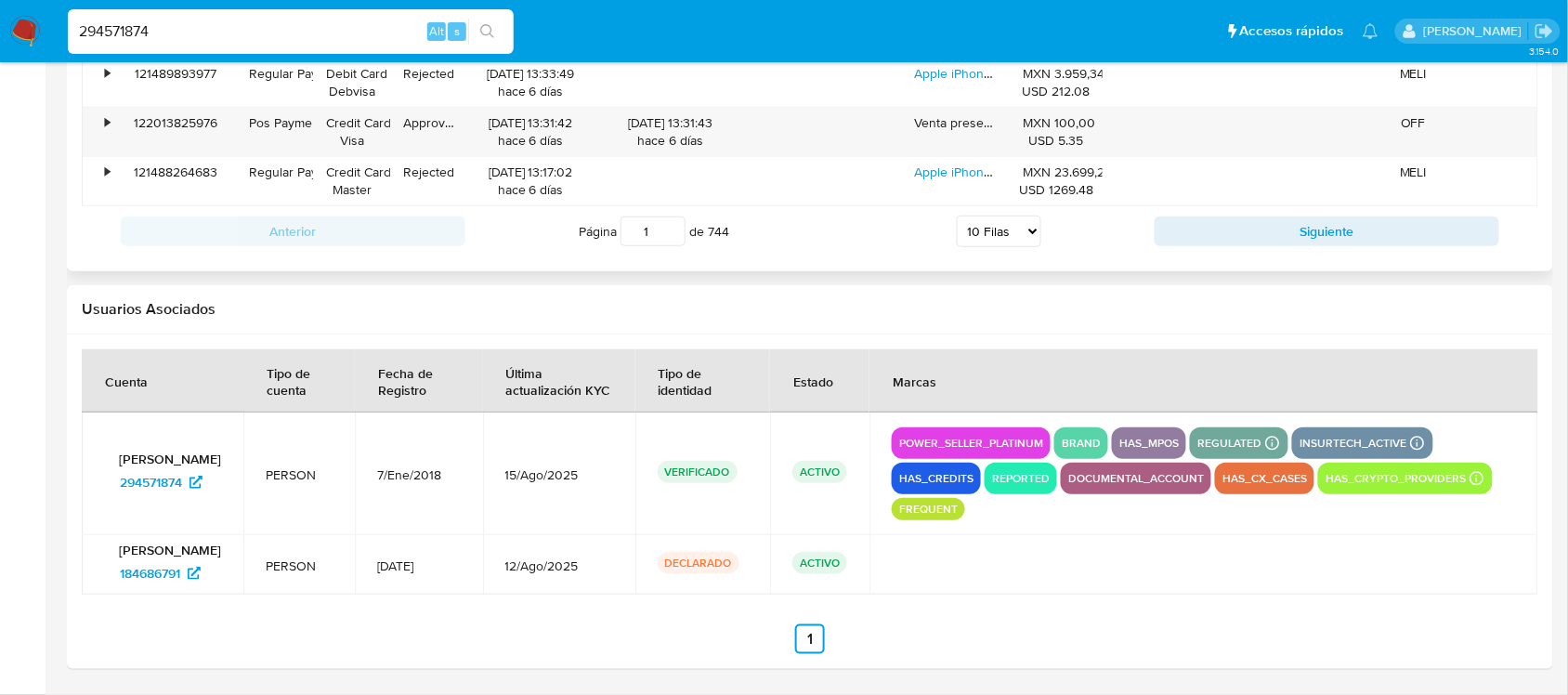
drag, startPoint x: 1391, startPoint y: 240, endPoint x: 1263, endPoint y: 206, distance: 132.4
click at [1391, 240] on button "Siguiente" at bounding box center [1327, 231] width 345 height 29
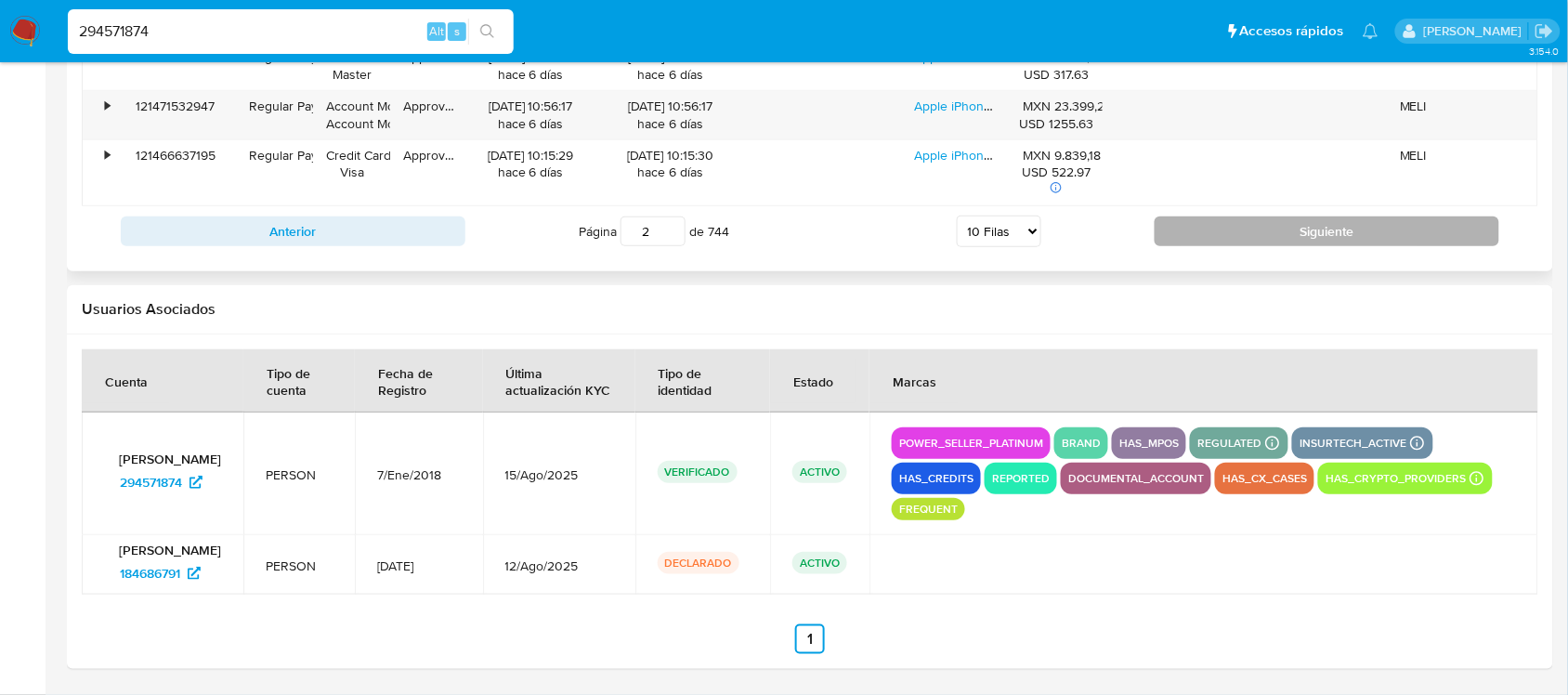
click at [1315, 235] on button "Siguiente" at bounding box center [1327, 231] width 345 height 29
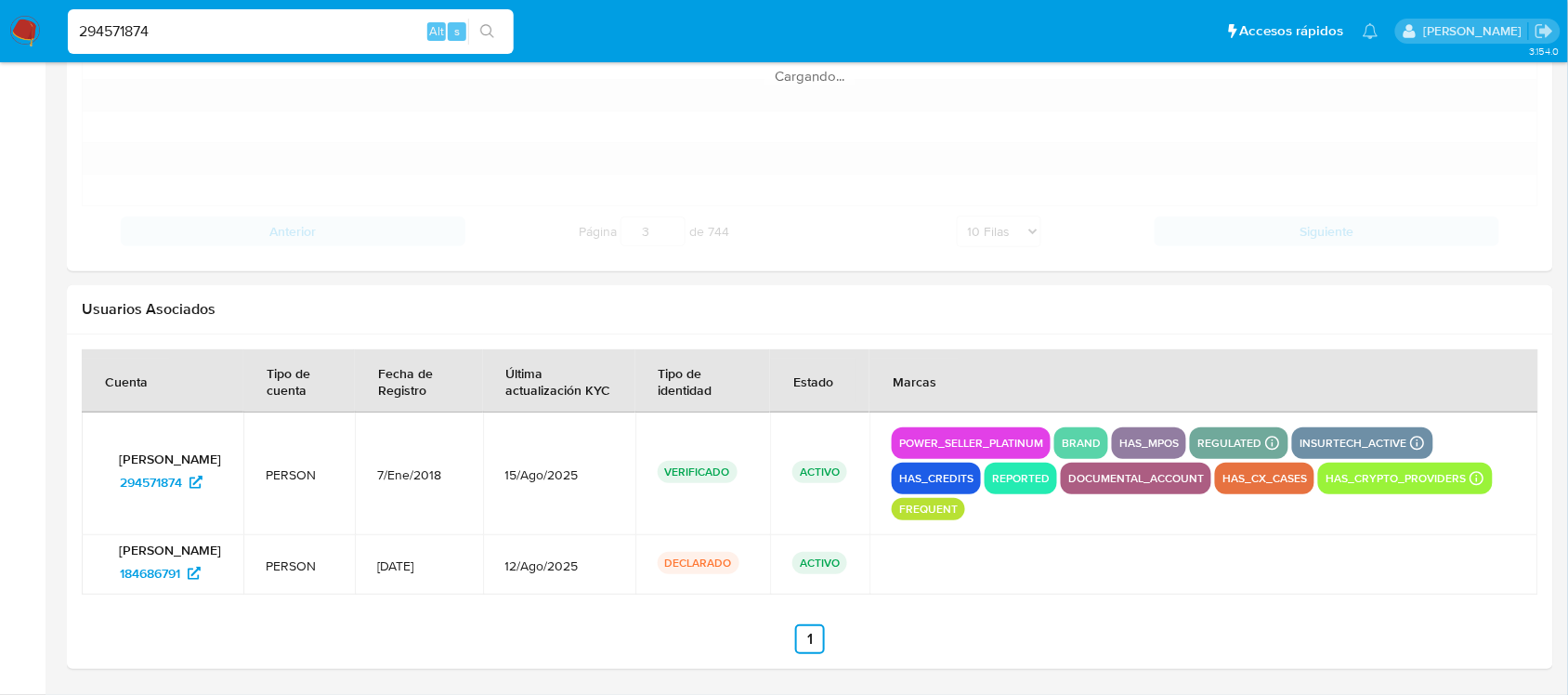
scroll to position [2292, 0]
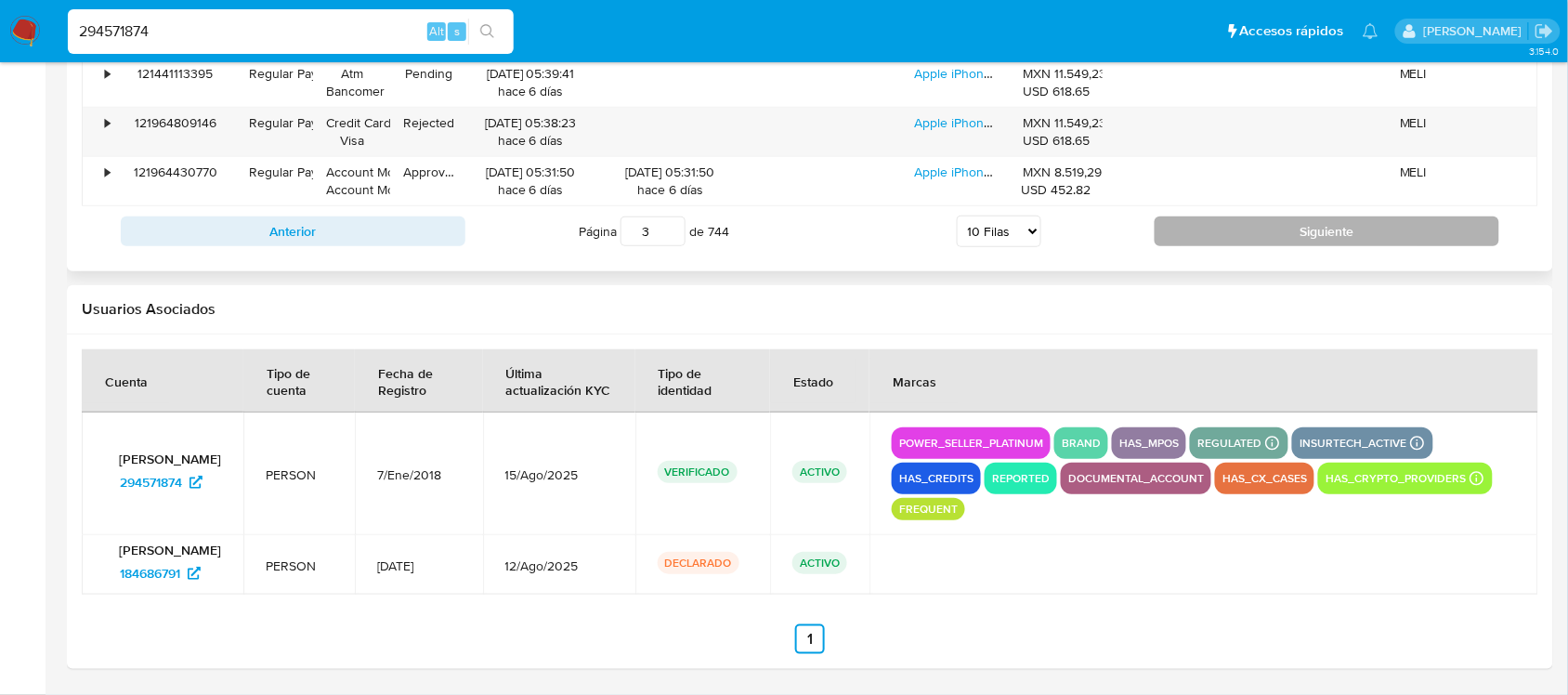
click at [1187, 217] on button "Siguiente" at bounding box center [1327, 231] width 345 height 29
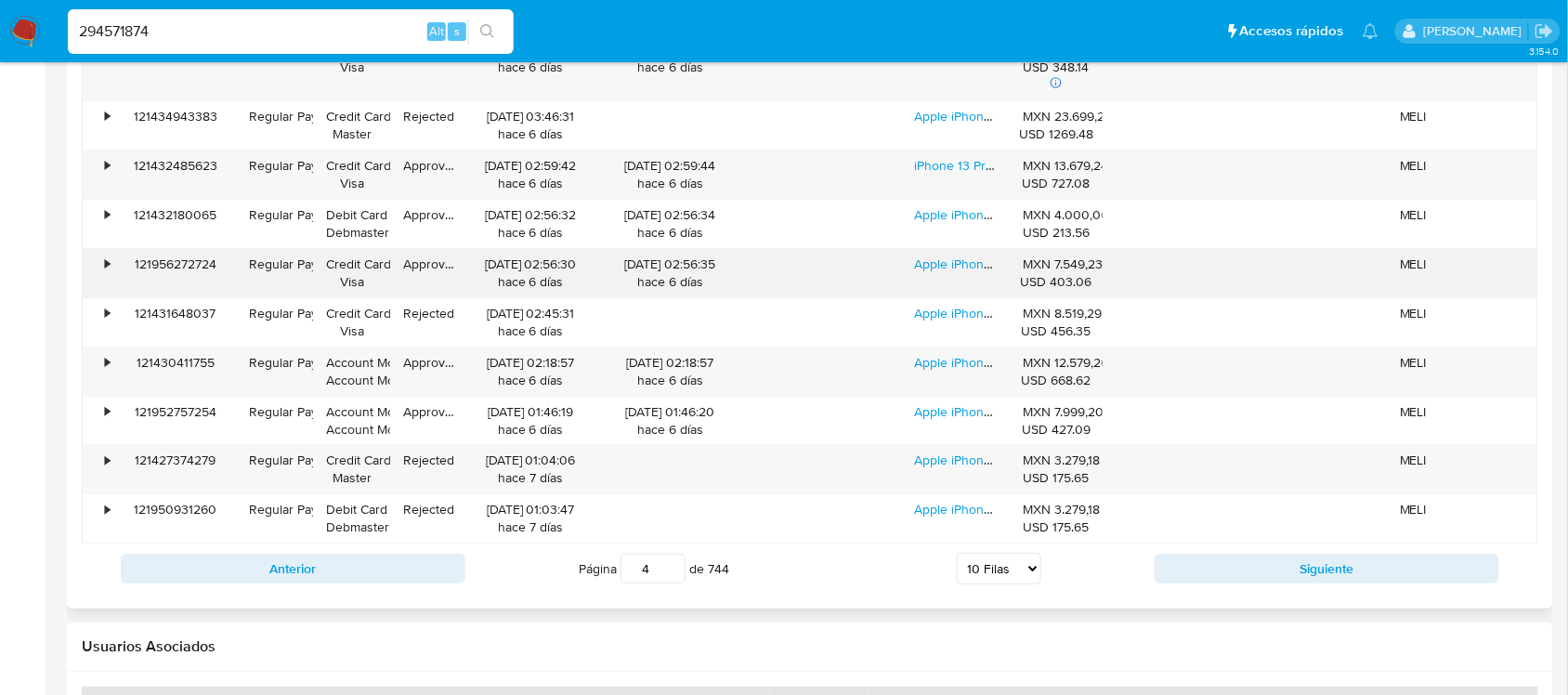
scroll to position [1962, 0]
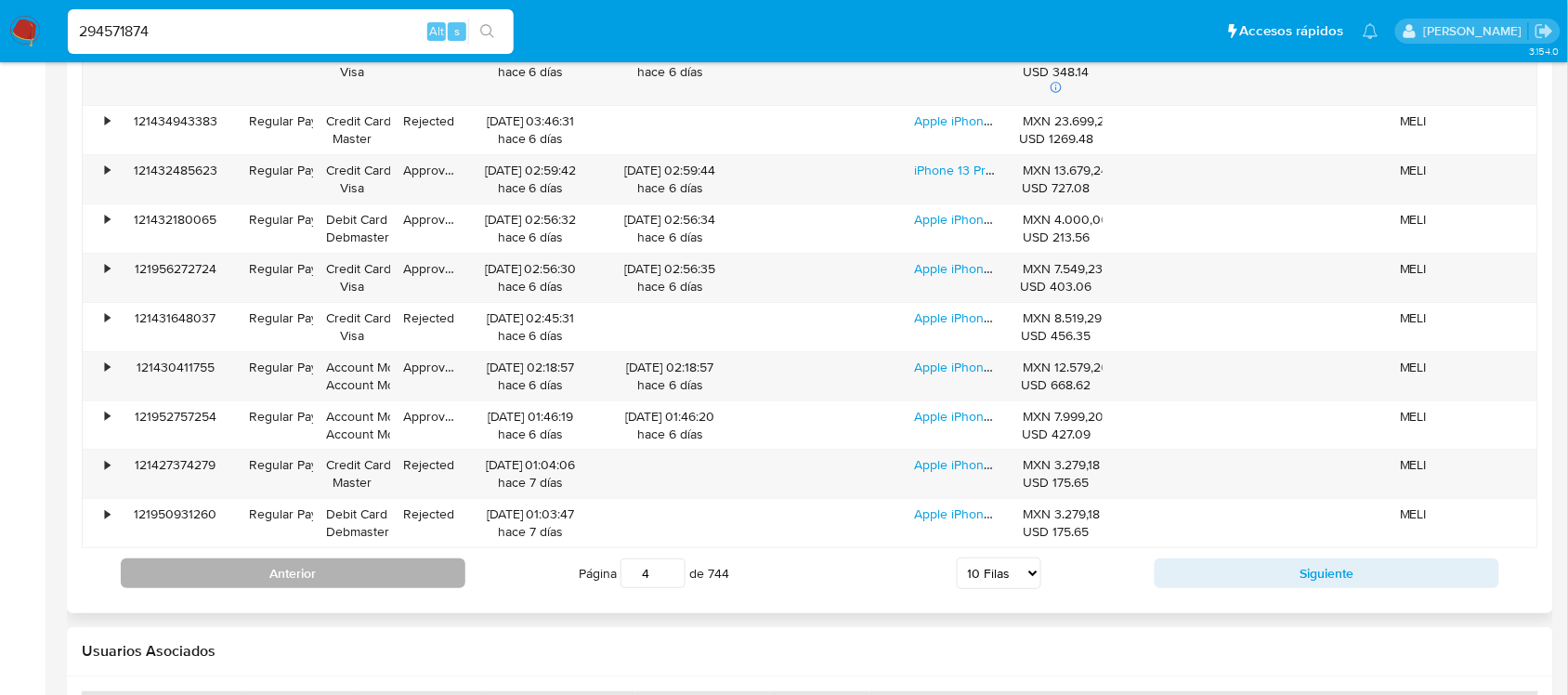
click at [417, 585] on button "Anterior" at bounding box center [294, 573] width 345 height 29
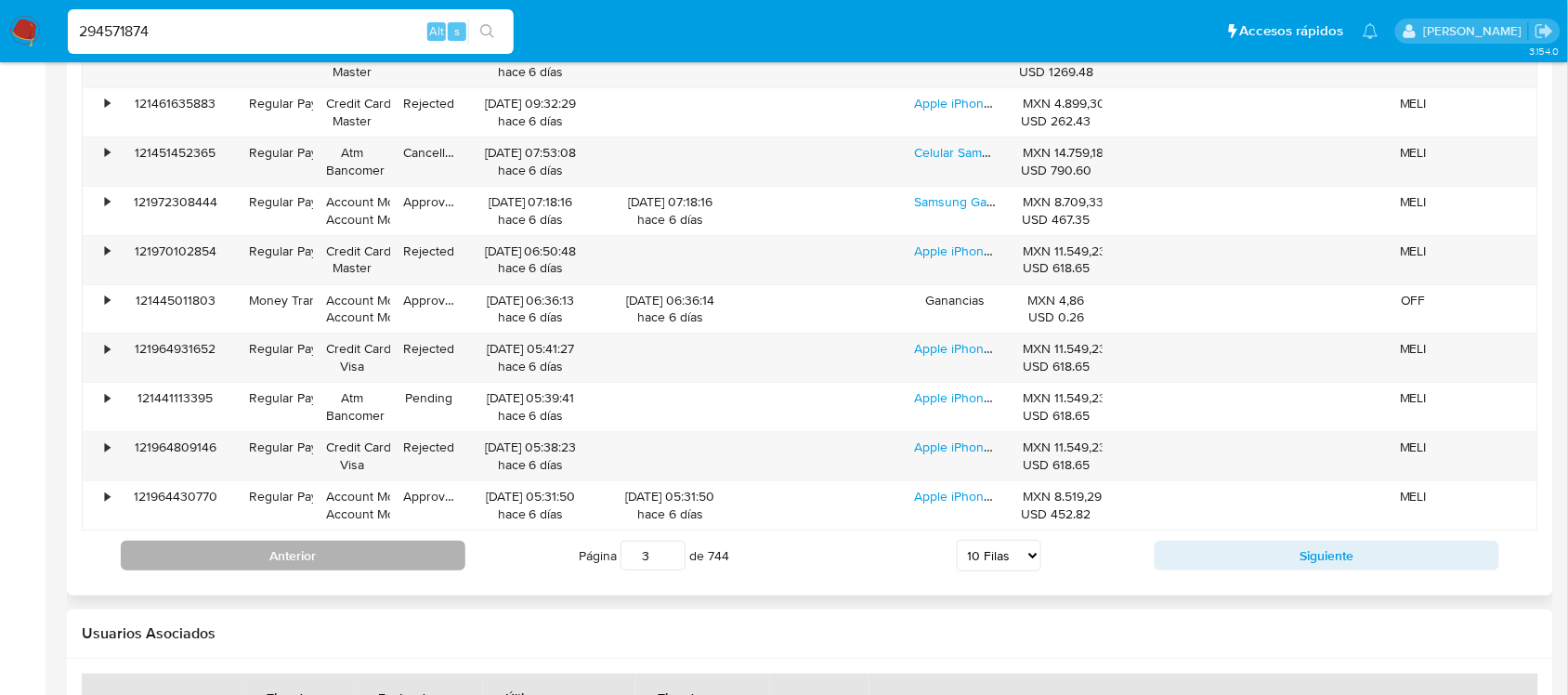
click at [198, 567] on button "Anterior" at bounding box center [294, 555] width 345 height 29
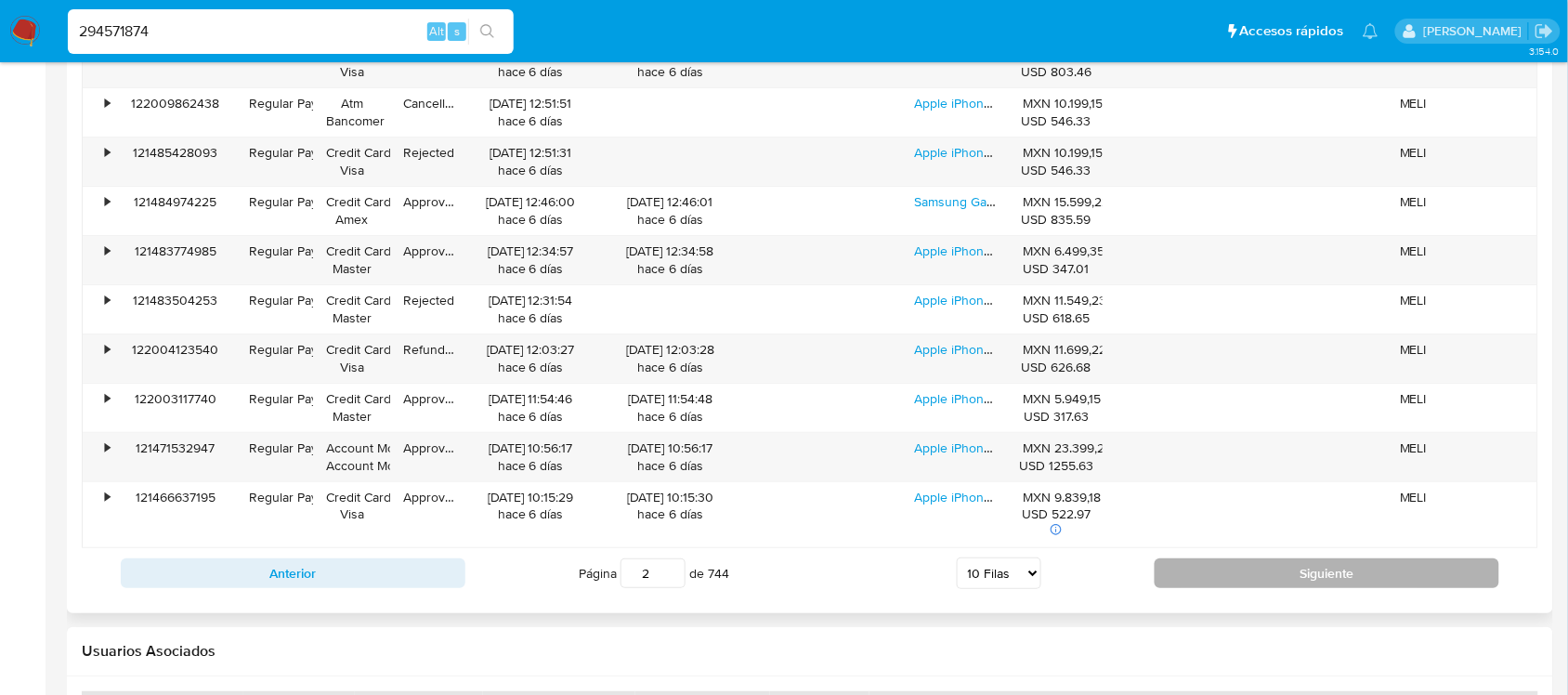
click at [1266, 585] on button "Siguiente" at bounding box center [1327, 573] width 345 height 29
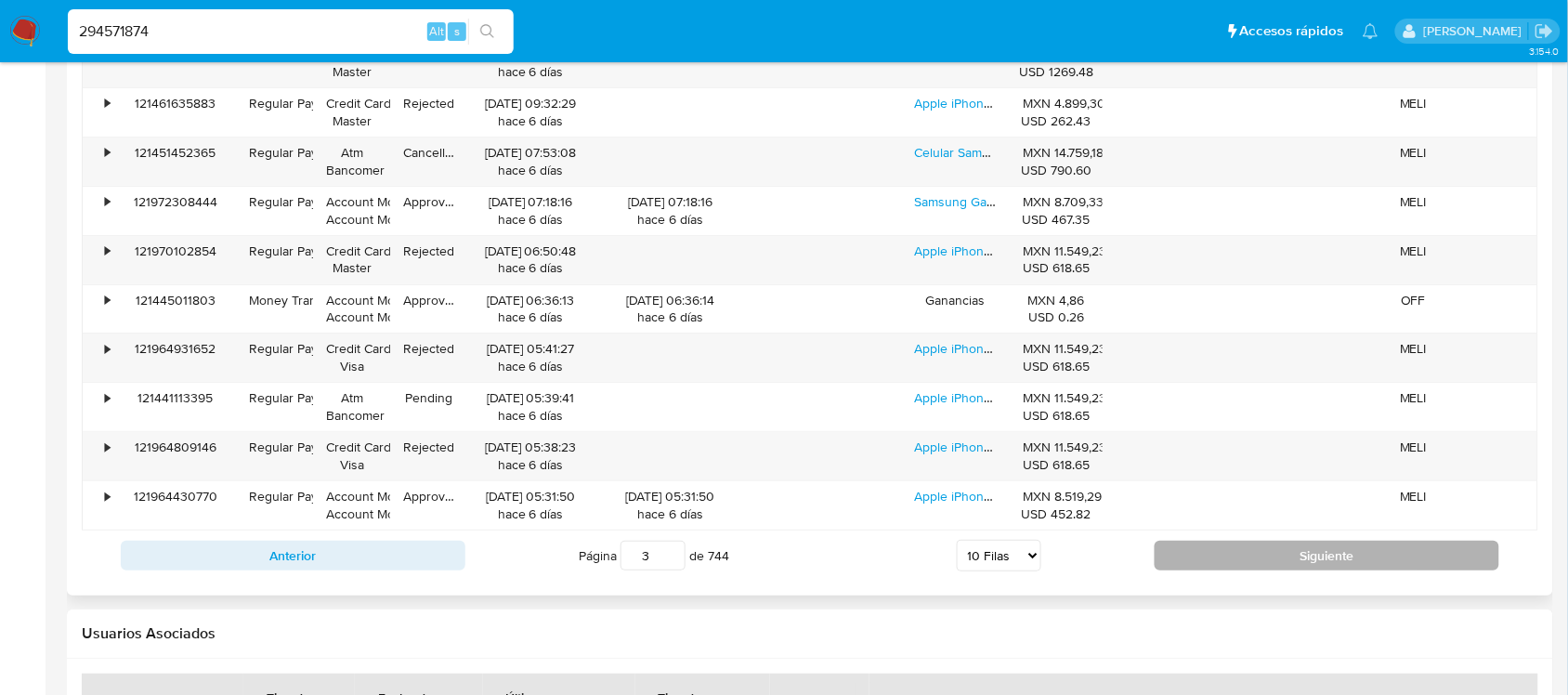
click at [1264, 566] on button "Siguiente" at bounding box center [1327, 555] width 345 height 29
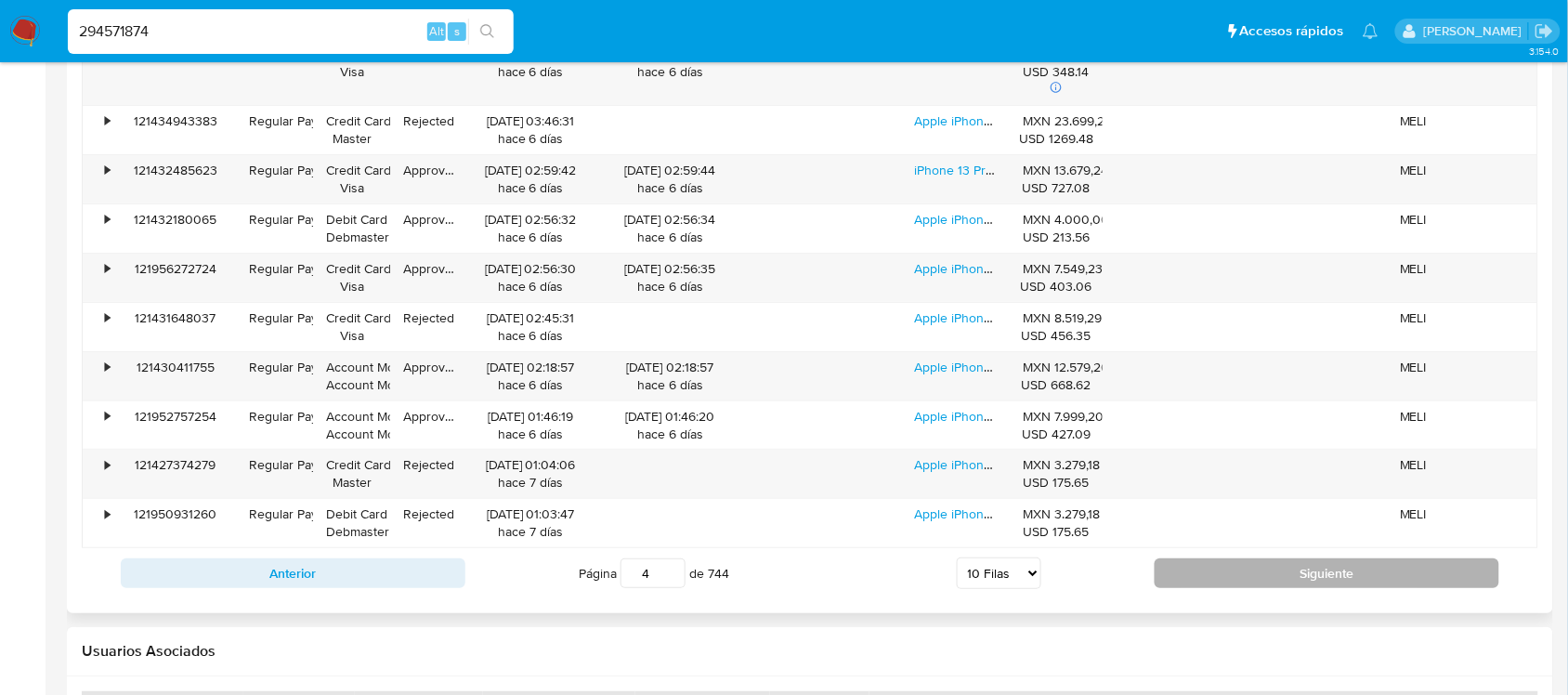
click at [1218, 569] on button "Siguiente" at bounding box center [1327, 573] width 345 height 29
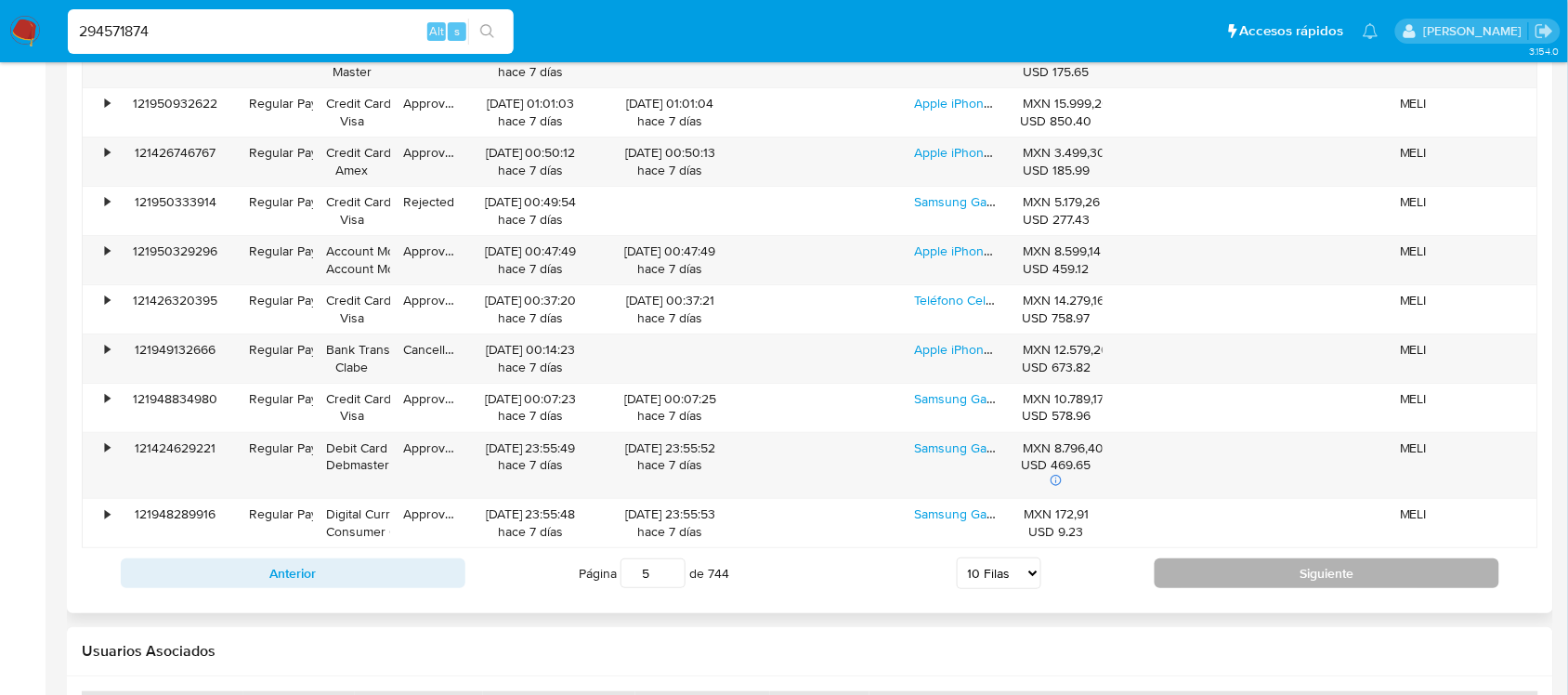
click at [1294, 576] on button "Siguiente" at bounding box center [1327, 573] width 345 height 29
type input "6"
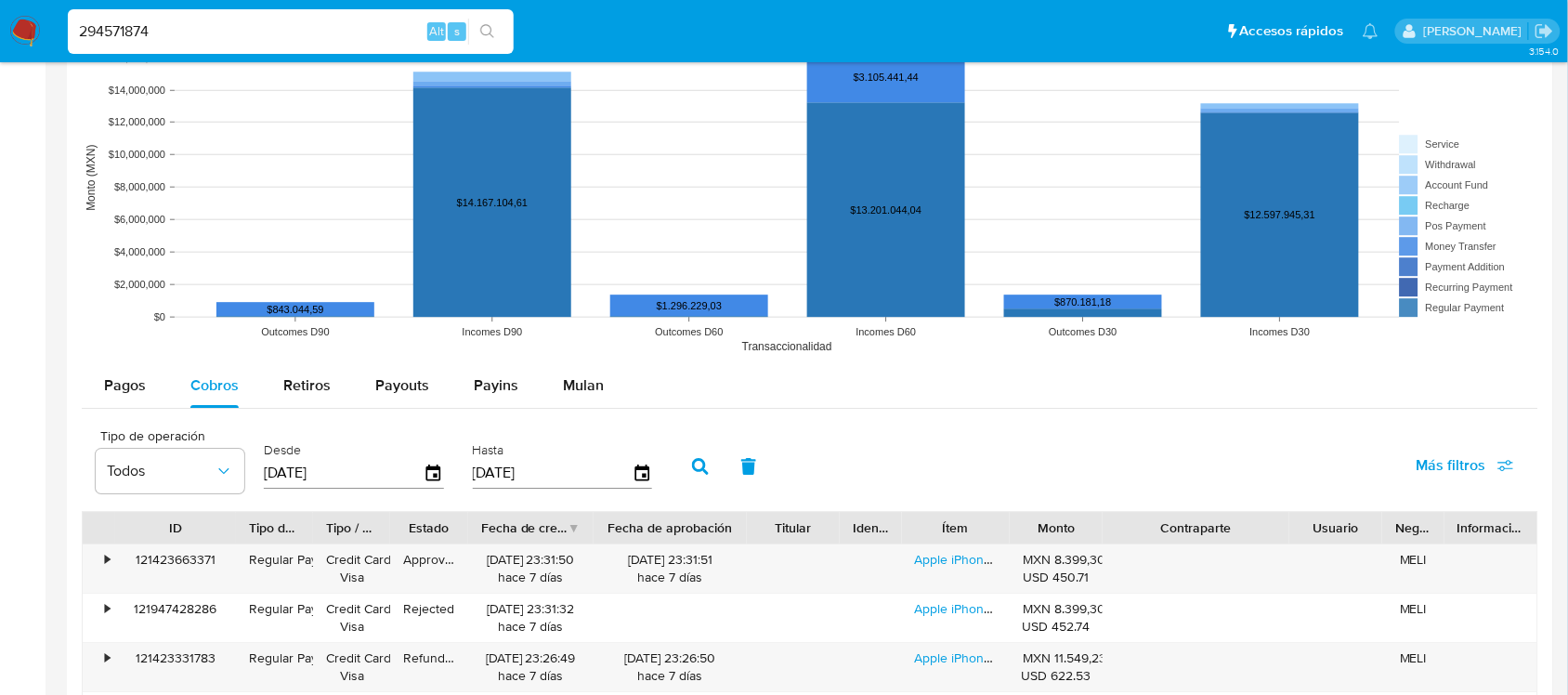
scroll to position [1497, 0]
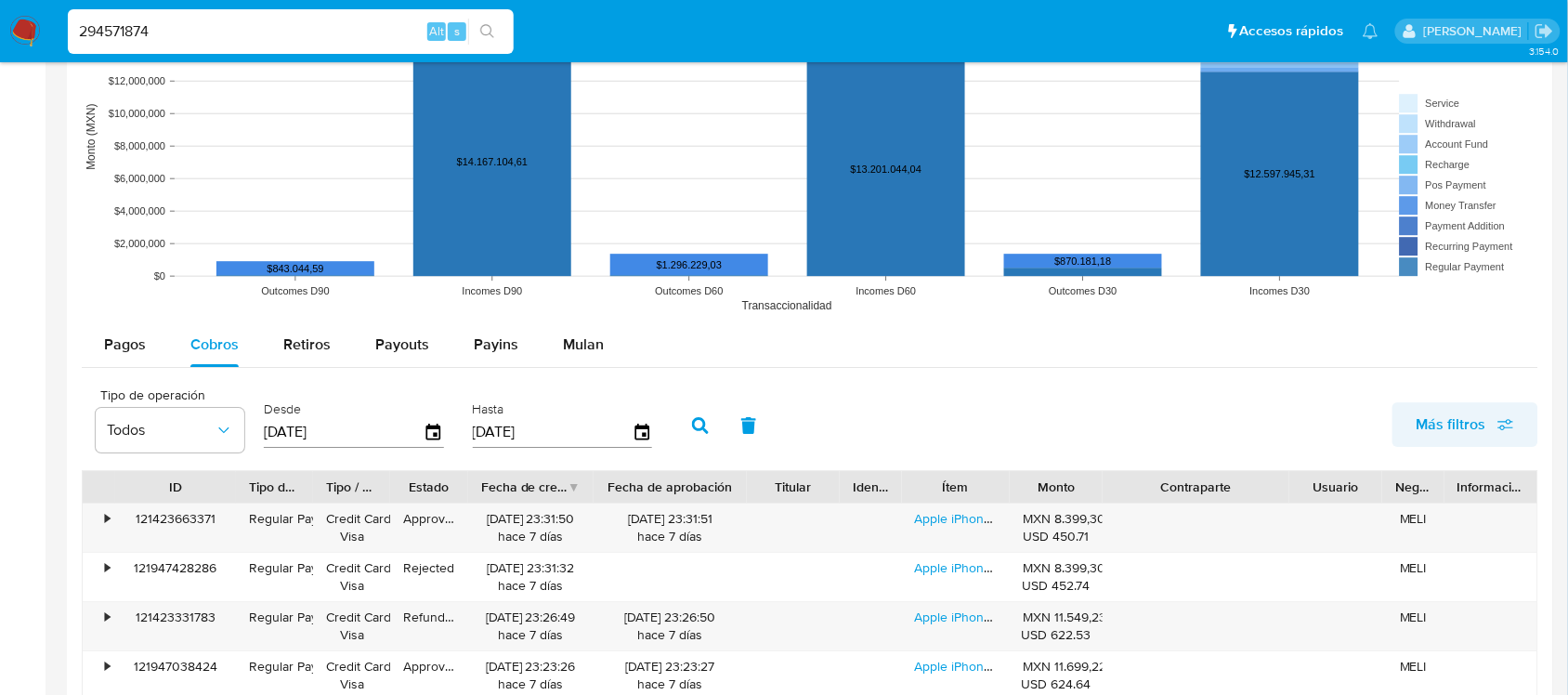
click at [1394, 424] on button "Más filtros" at bounding box center [1466, 424] width 146 height 45
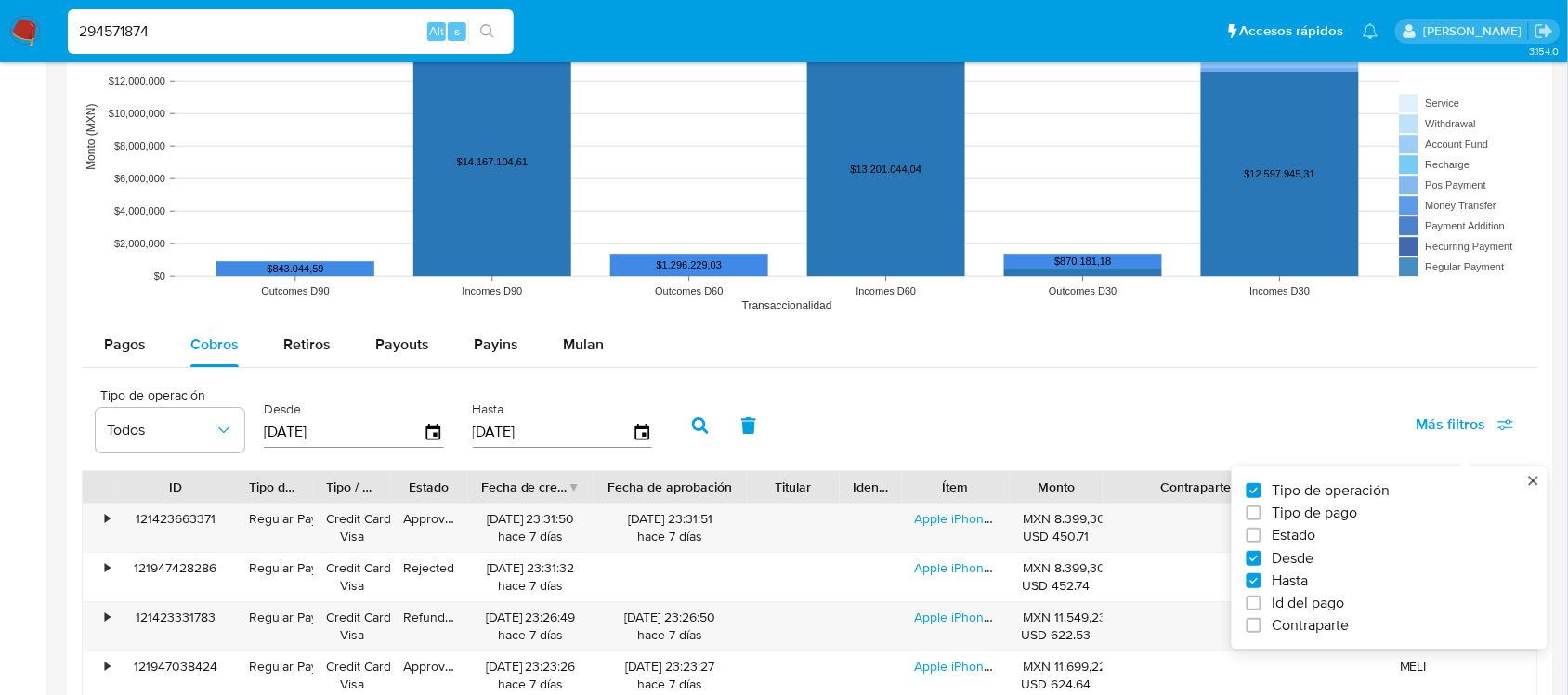
click at [1329, 607] on span "Id del pago" at bounding box center [1309, 603] width 73 height 19
click at [1261, 607] on input "Id del pago" at bounding box center [1255, 603] width 15 height 15
checkbox input "true"
click at [741, 409] on div "Id del pago" at bounding box center [767, 424] width 182 height 66
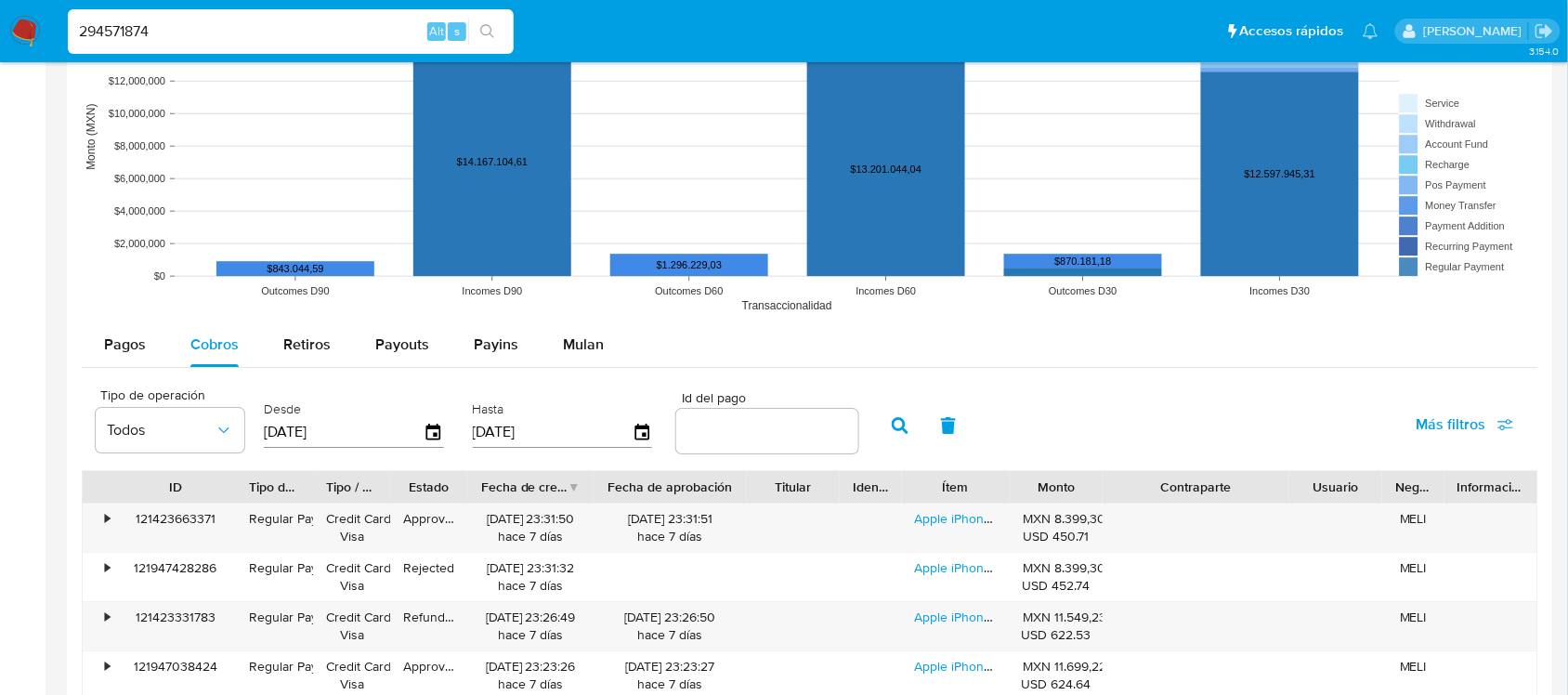
click at [735, 438] on input "number" at bounding box center [767, 431] width 182 height 25
paste input "121491577769"
type input "121491577769"
click at [895, 432] on icon "button" at bounding box center [900, 425] width 17 height 17
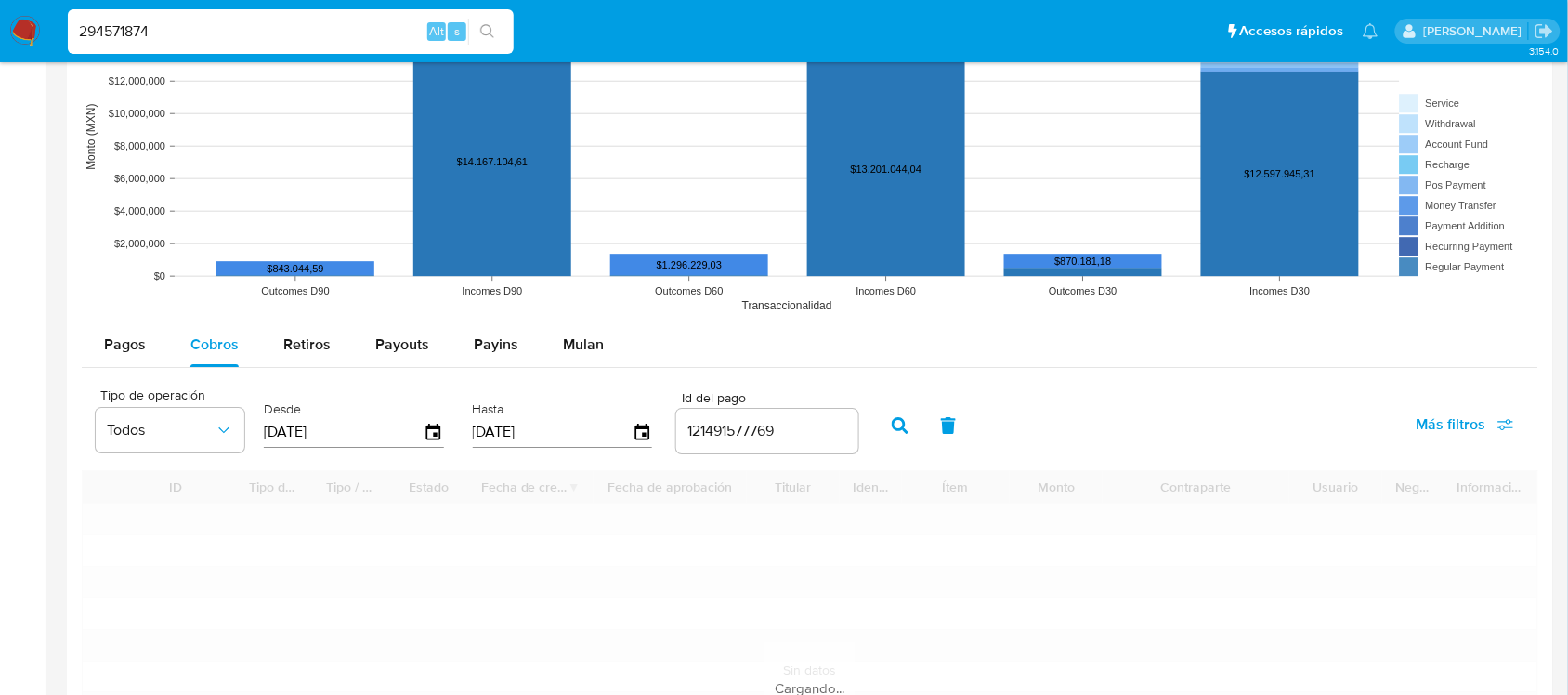
type input "1"
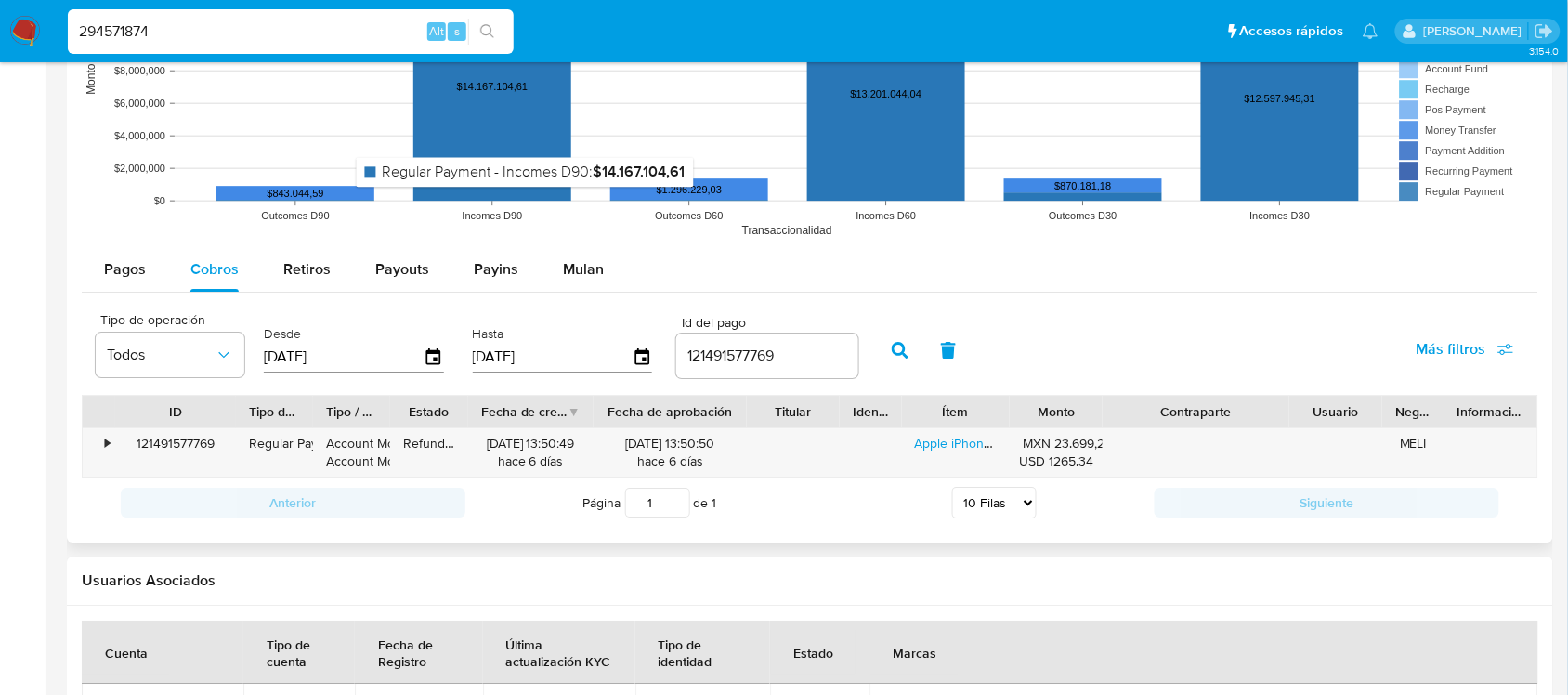
scroll to position [1613, 0]
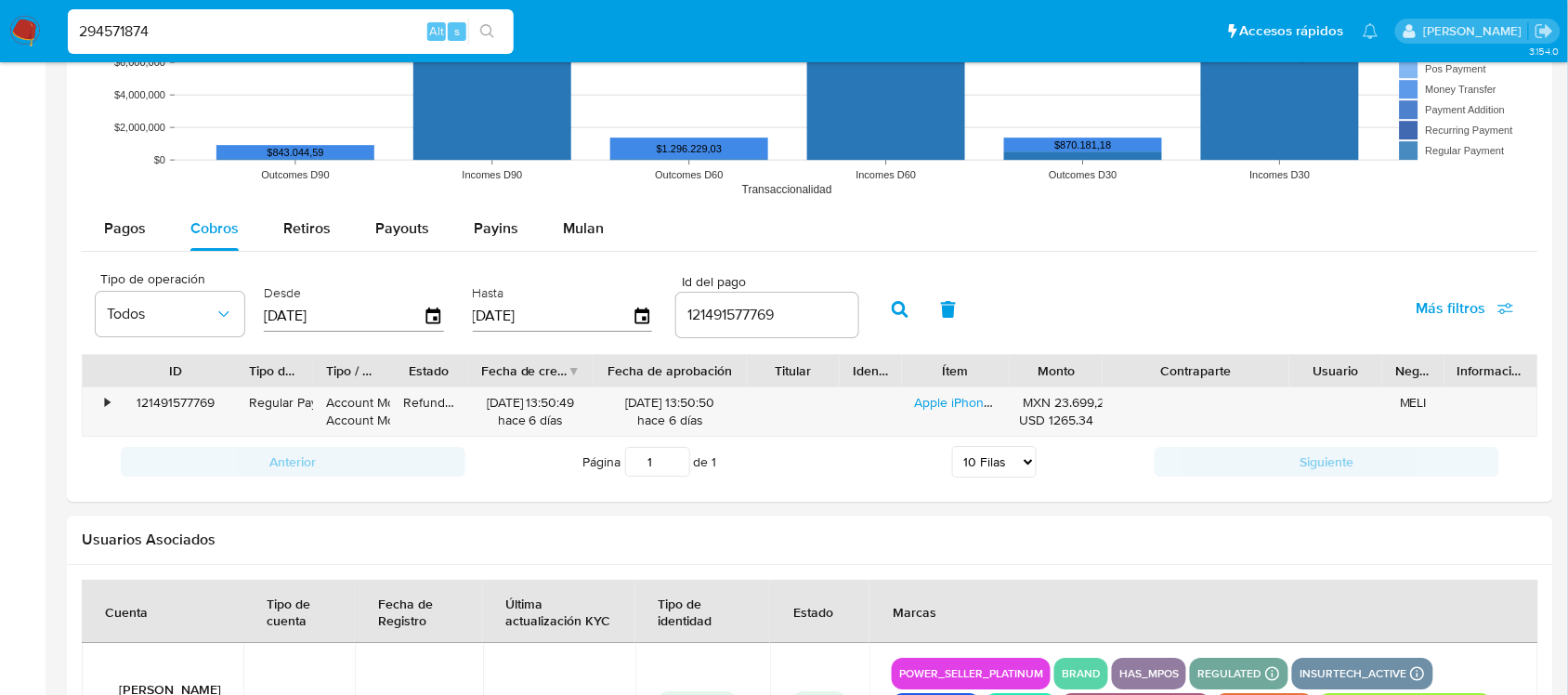
click at [726, 316] on input "121491577769" at bounding box center [767, 315] width 182 height 25
click at [725, 316] on input "121491577769" at bounding box center [767, 315] width 182 height 25
paste input "950329296"
click at [876, 317] on button "button" at bounding box center [900, 309] width 48 height 45
click at [761, 325] on input "121950329296" at bounding box center [767, 315] width 182 height 25
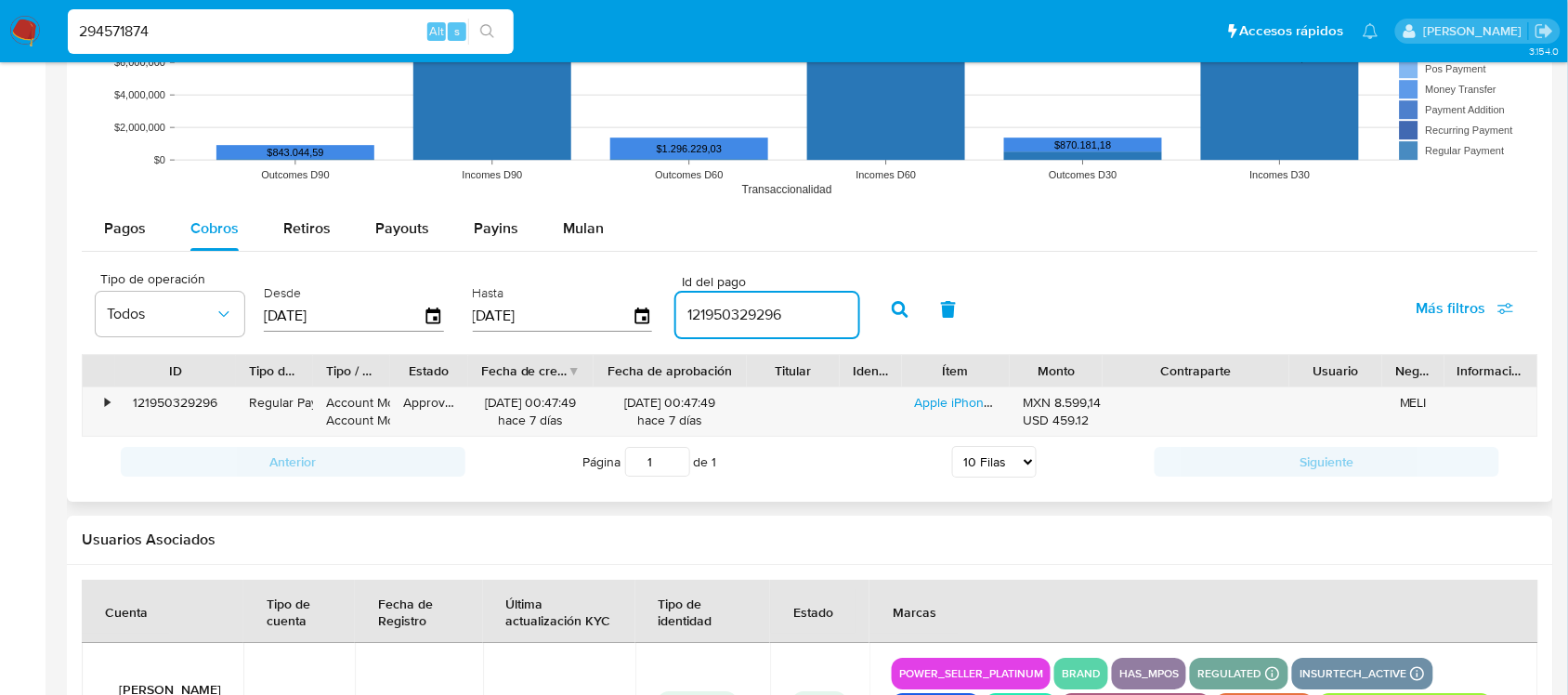
click at [761, 325] on input "121950329296" at bounding box center [767, 315] width 182 height 25
paste input "2757254"
click at [879, 310] on button "button" at bounding box center [900, 309] width 48 height 45
click at [712, 303] on input "121952757254" at bounding box center [767, 315] width 182 height 25
click at [712, 312] on input "121952757254" at bounding box center [767, 315] width 182 height 25
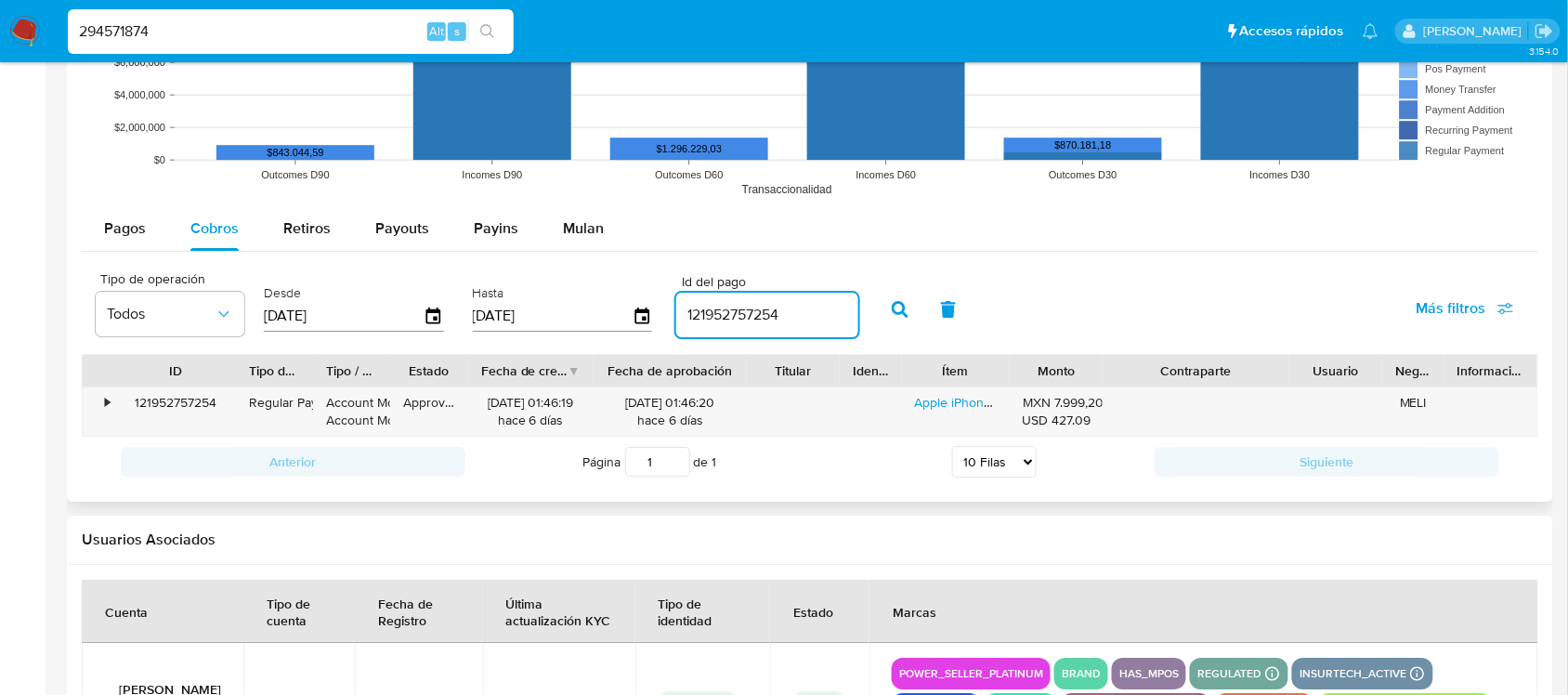
click at [712, 312] on input "121952757254" at bounding box center [767, 315] width 182 height 25
paste input "445011803"
type input "121445011803"
click at [892, 312] on icon "button" at bounding box center [900, 310] width 17 height 17
click at [100, 404] on div "•" at bounding box center [98, 411] width 32 height 48
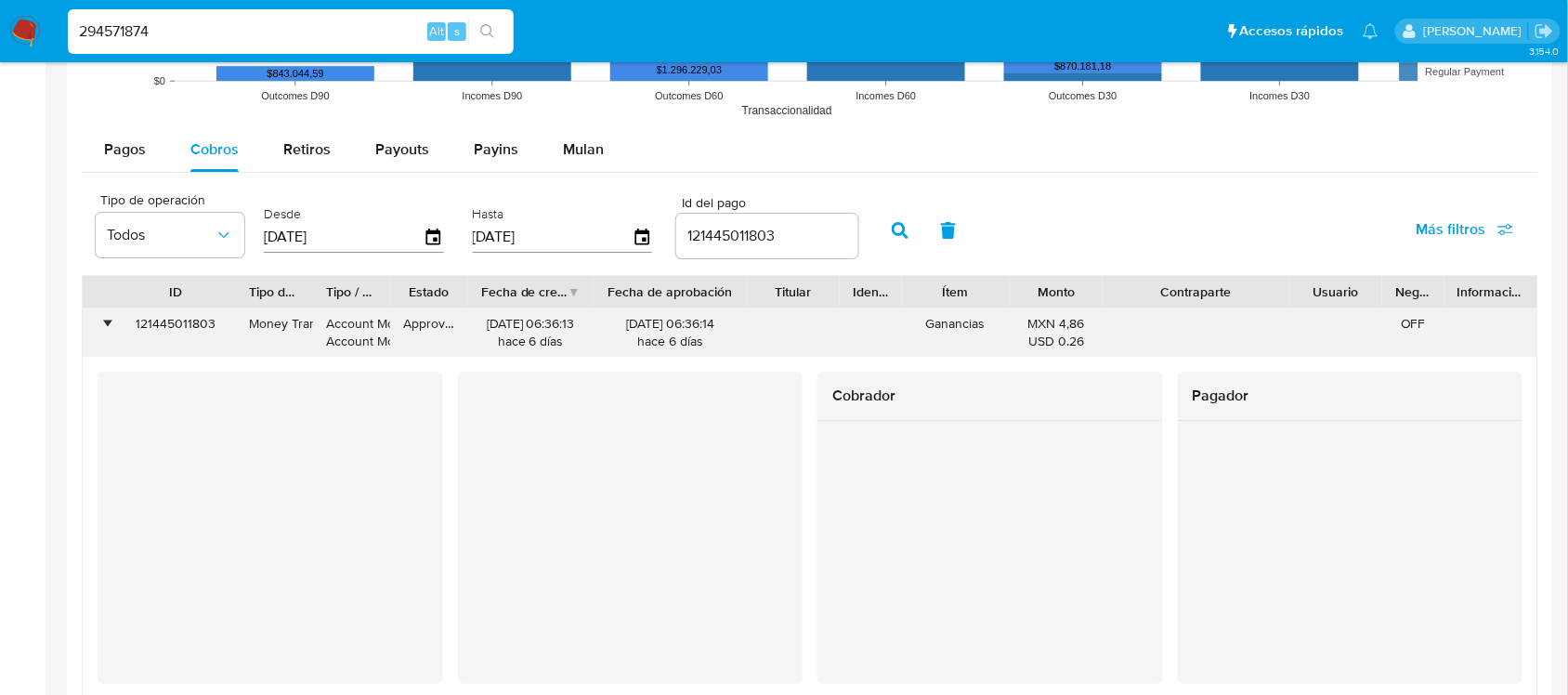
scroll to position [1730, 0]
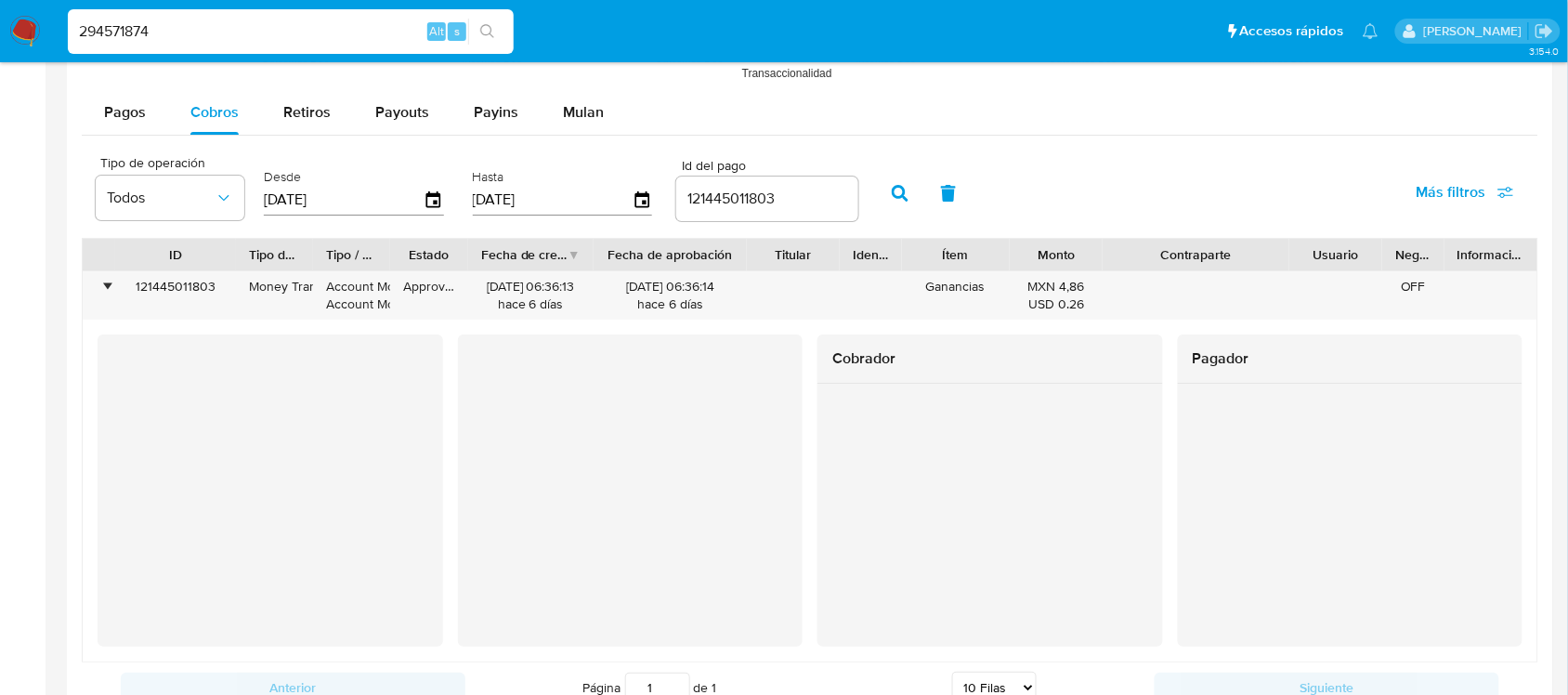
drag, startPoint x: 1363, startPoint y: 258, endPoint x: 1399, endPoint y: 258, distance: 36.0
click at [1382, 258] on div "Usuario" at bounding box center [1336, 254] width 93 height 31
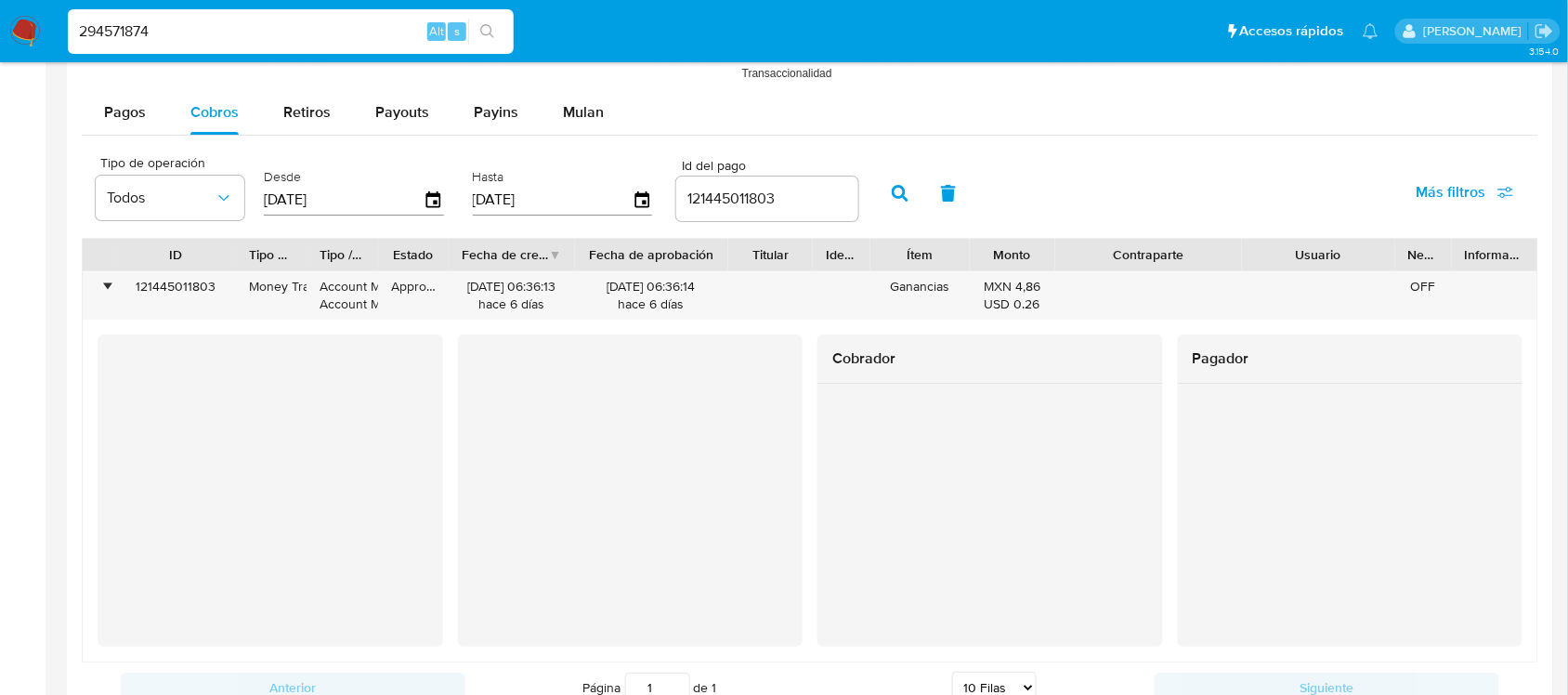
drag, startPoint x: 1370, startPoint y: 263, endPoint x: 1428, endPoint y: 268, distance: 58.2
click at [1394, 268] on div "ID Tipo de operación Tipo / Método Estado Fecha de creación Fecha de aprobación…" at bounding box center [810, 254] width 1454 height 31
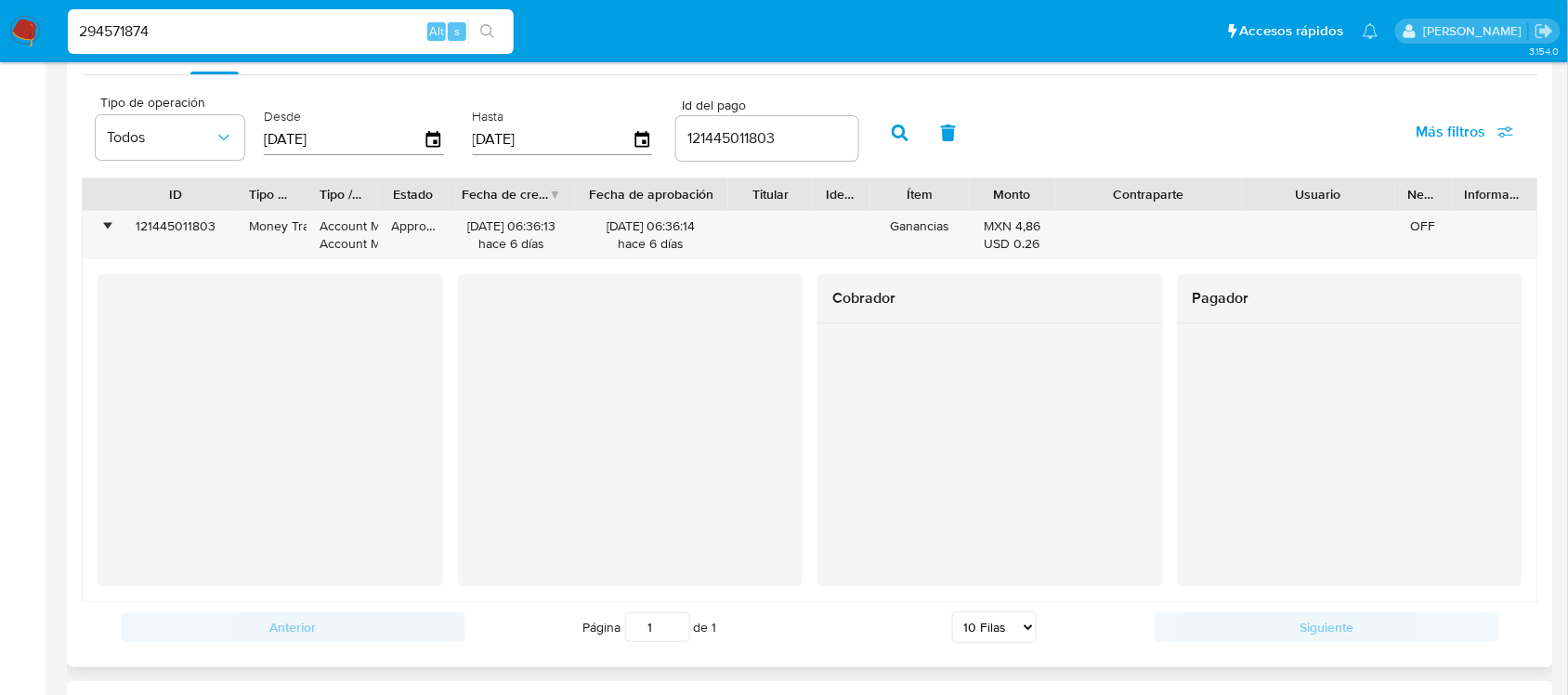
scroll to position [1845, 0]
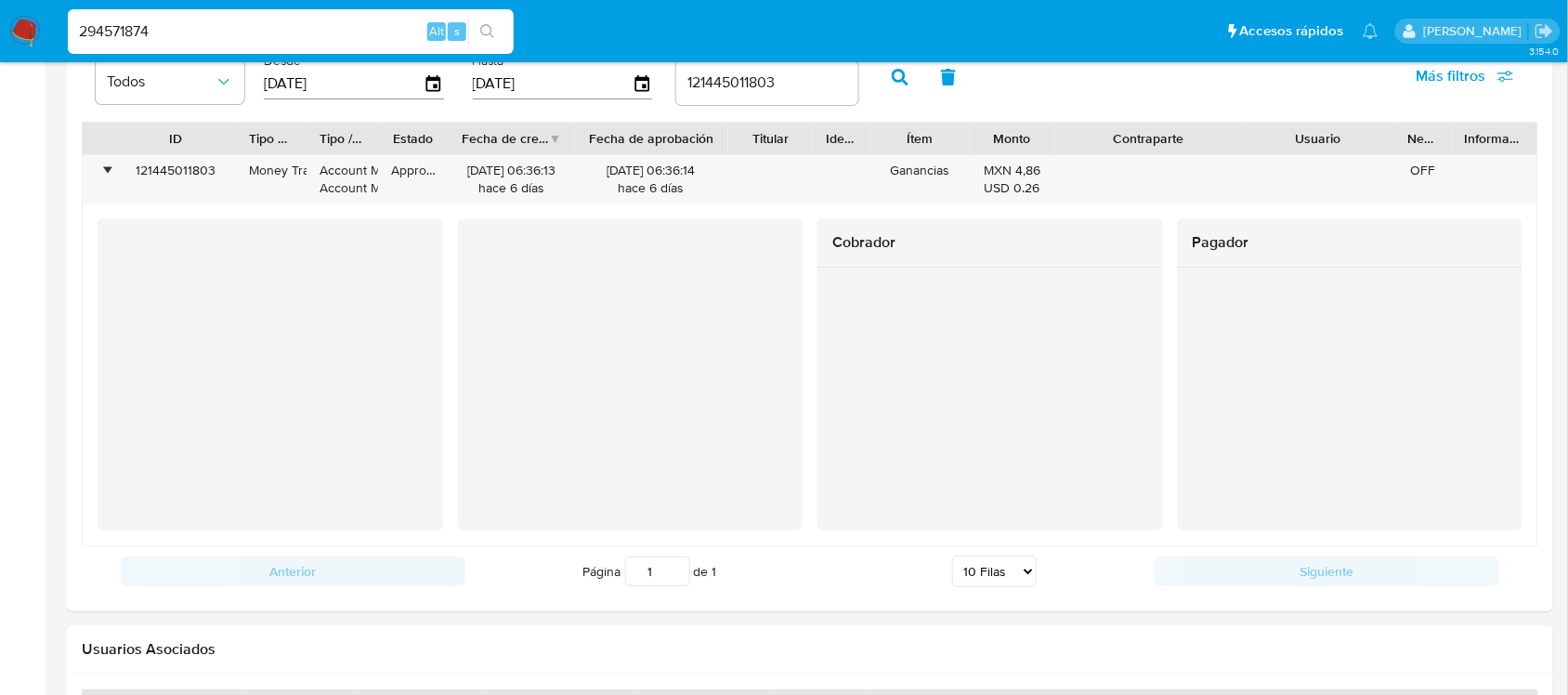
click at [131, 26] on input "294571874" at bounding box center [291, 32] width 446 height 25
paste input "1269549859"
click at [131, 26] on input "294571126954985974" at bounding box center [291, 32] width 446 height 25
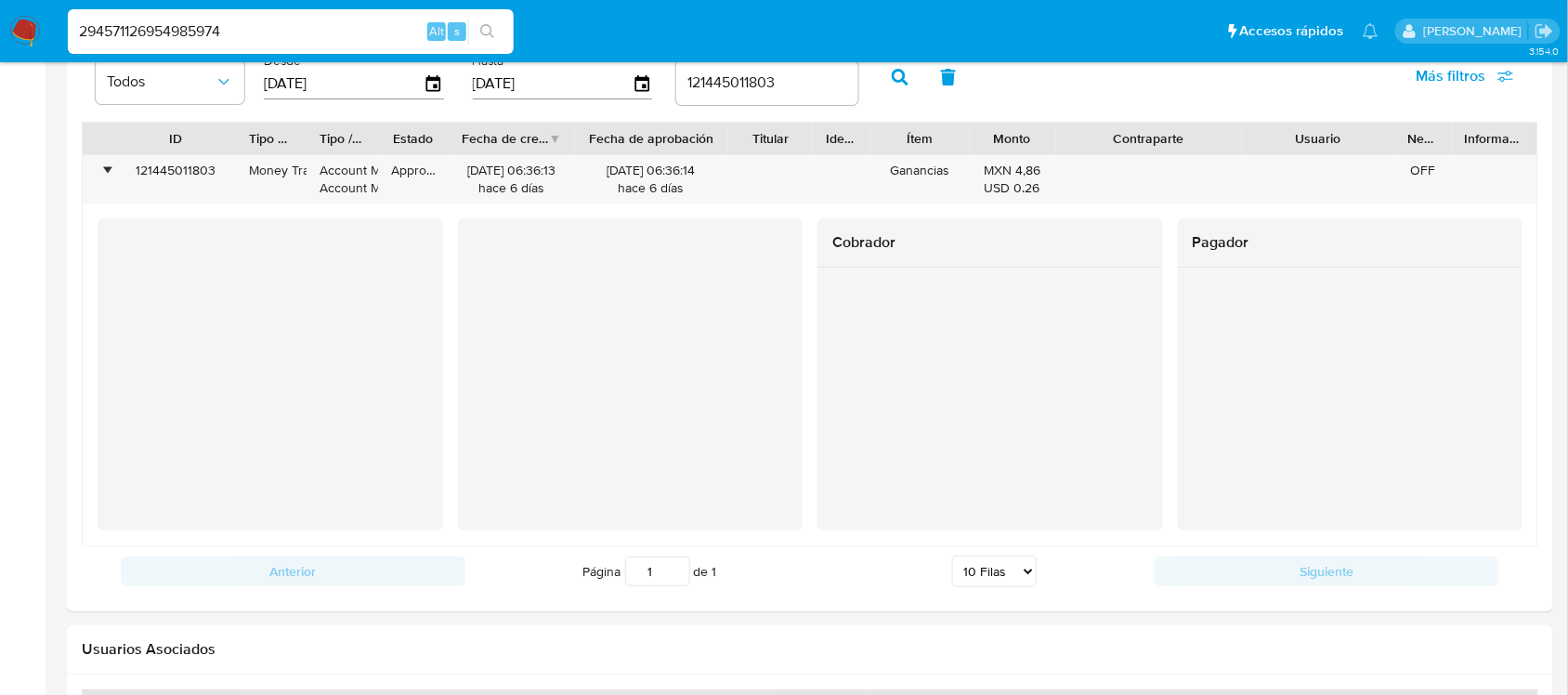
paste input "1269549859"
type input "1269549859"
click at [490, 22] on button "search-icon" at bounding box center [487, 31] width 38 height 26
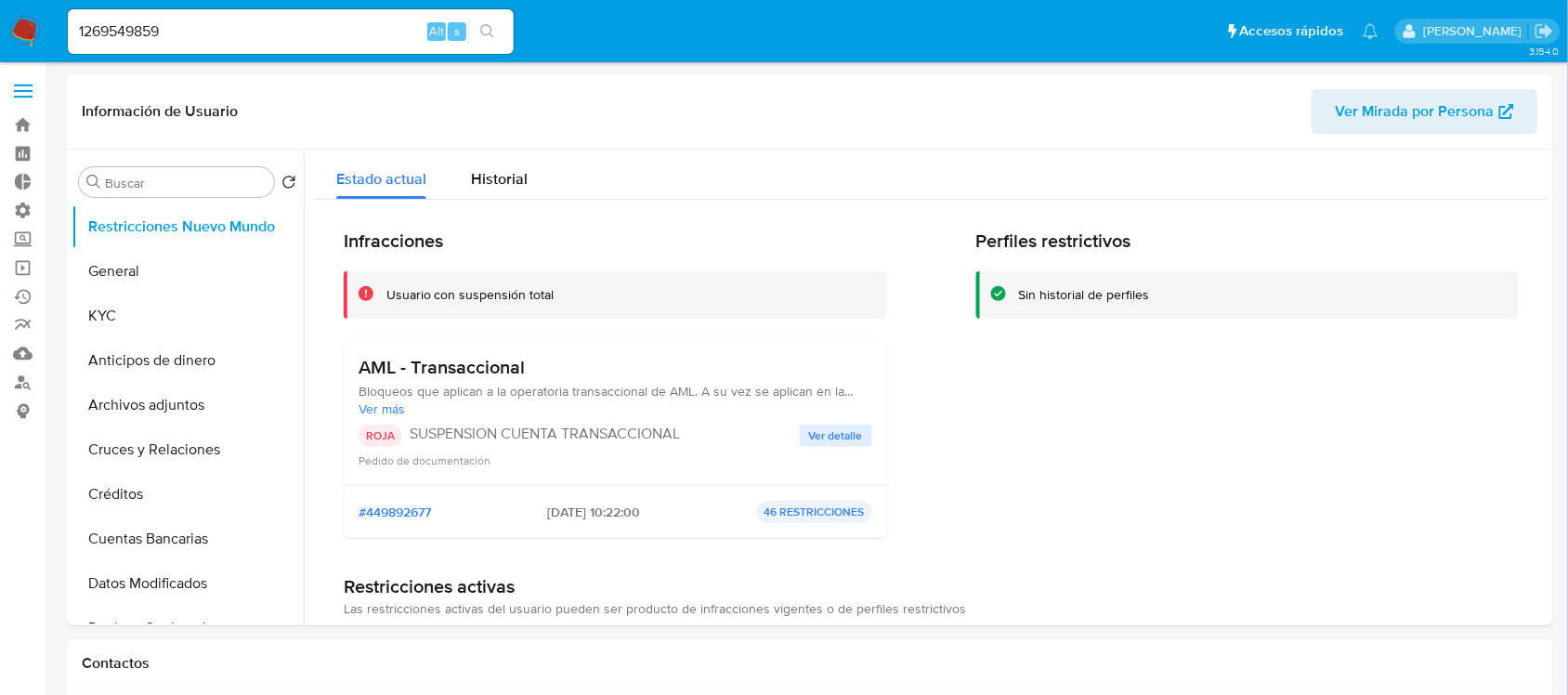
select select "10"
click at [486, 177] on span "Historial" at bounding box center [499, 179] width 57 height 22
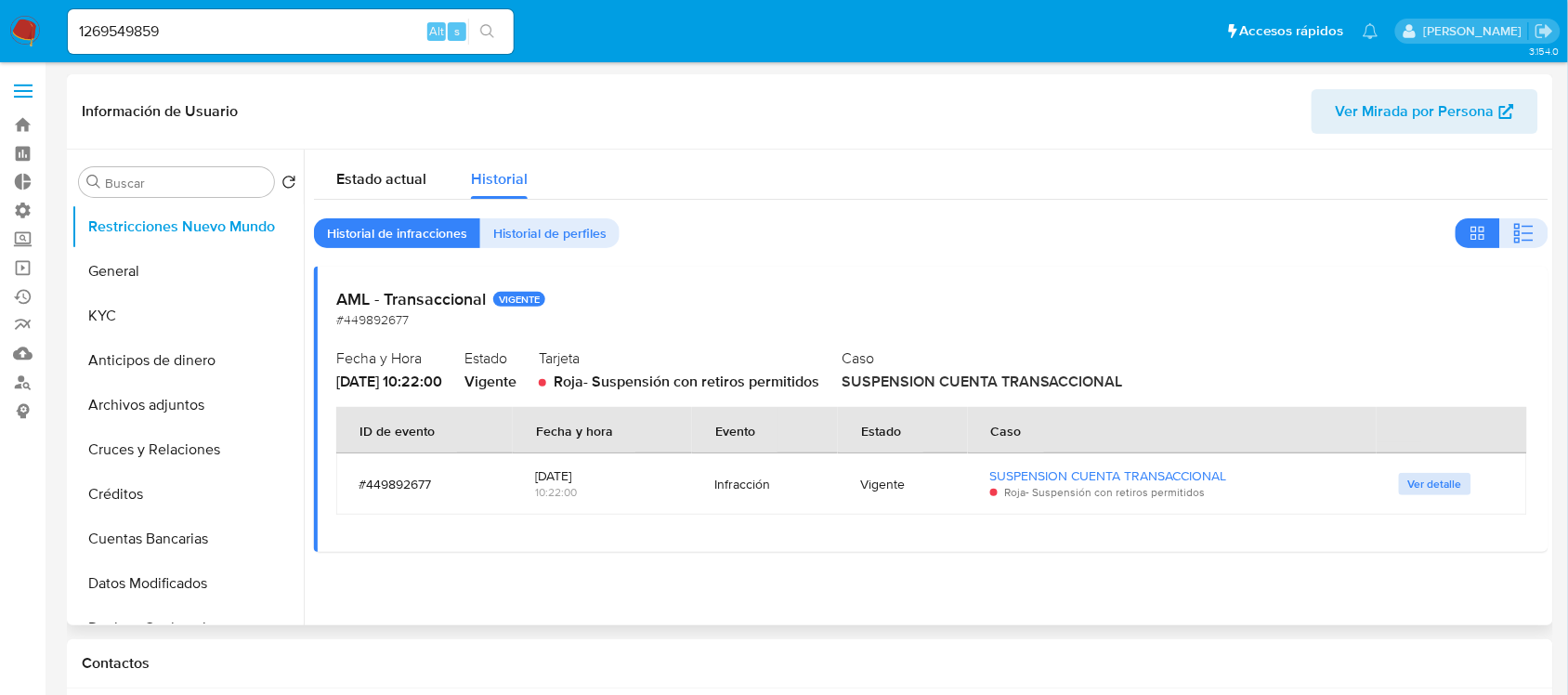
click at [1394, 485] on span "Ver detalle" at bounding box center [1434, 484] width 54 height 19
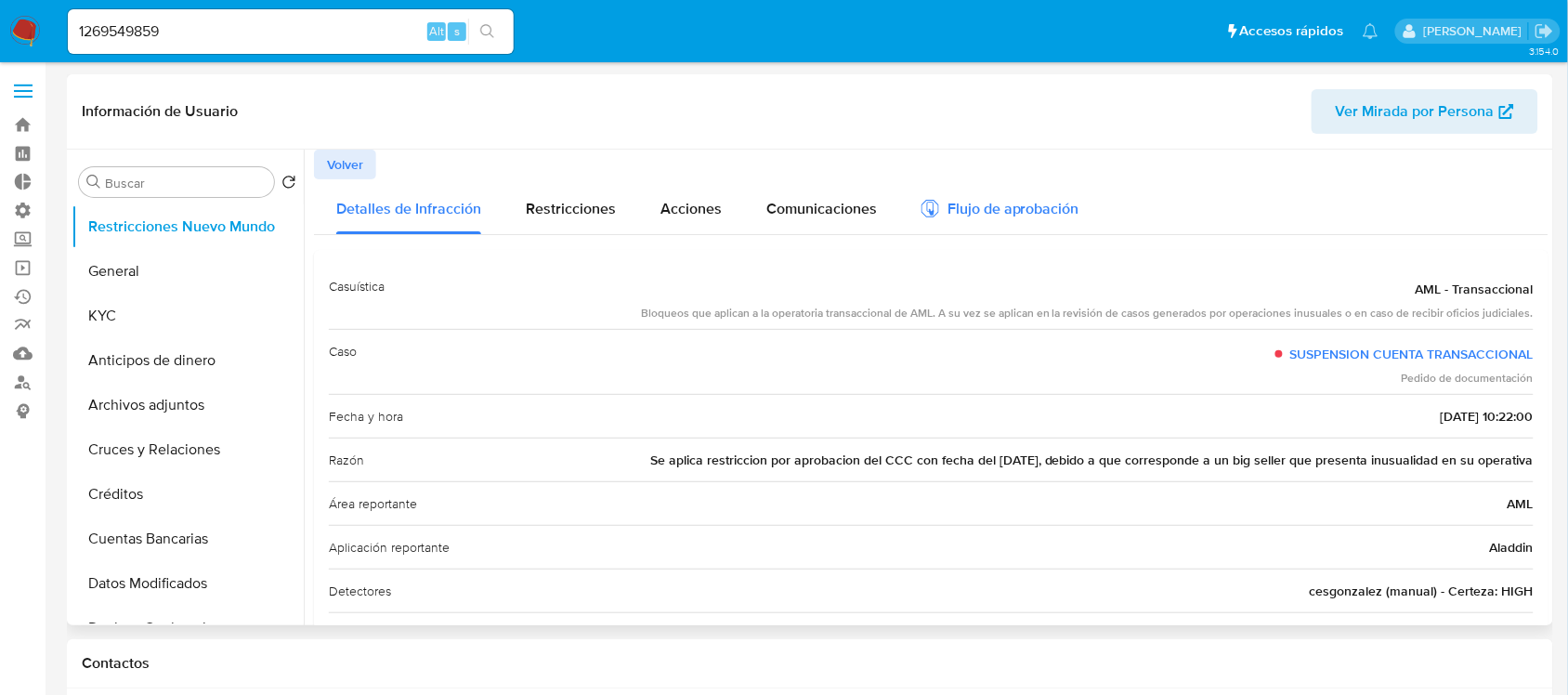
click at [1014, 209] on div "Flujo de aprobación" at bounding box center [1000, 212] width 158 height 21
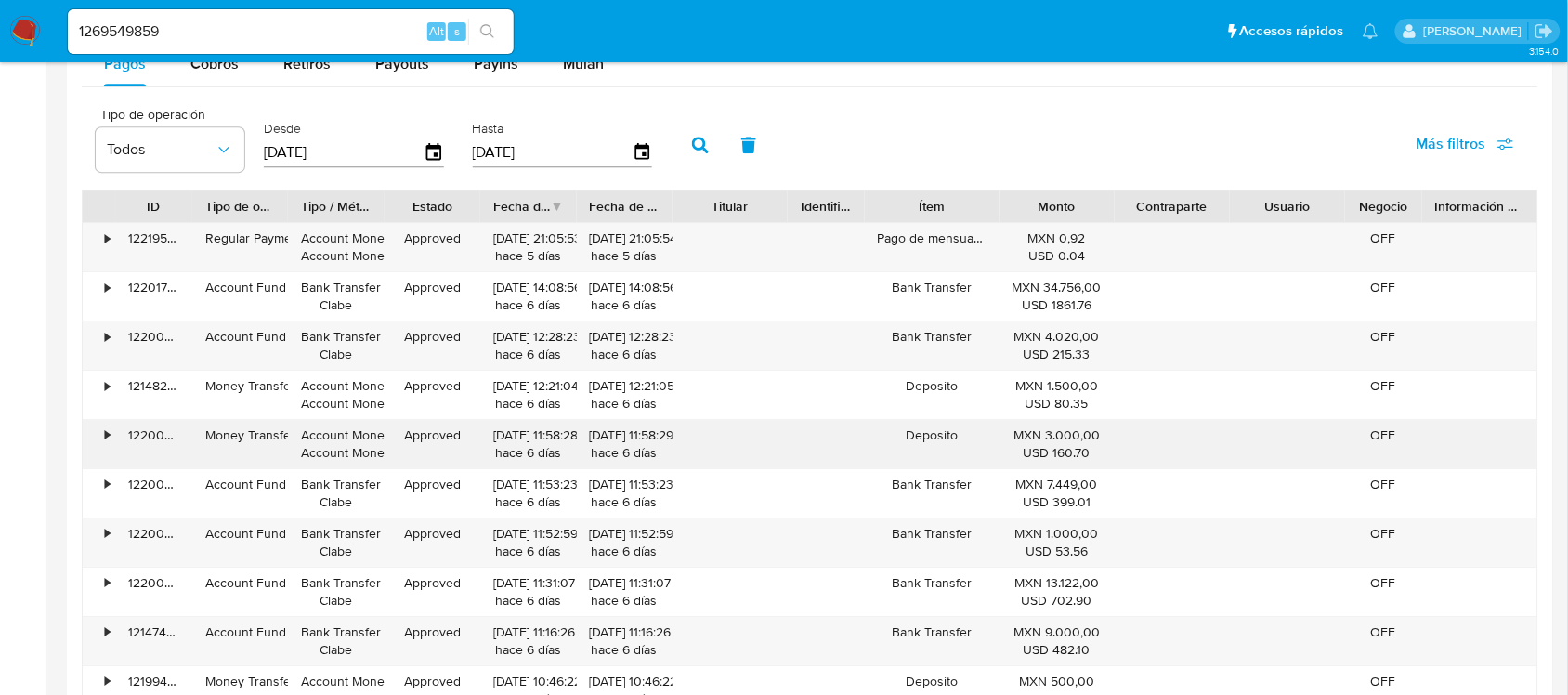
scroll to position [1626, 0]
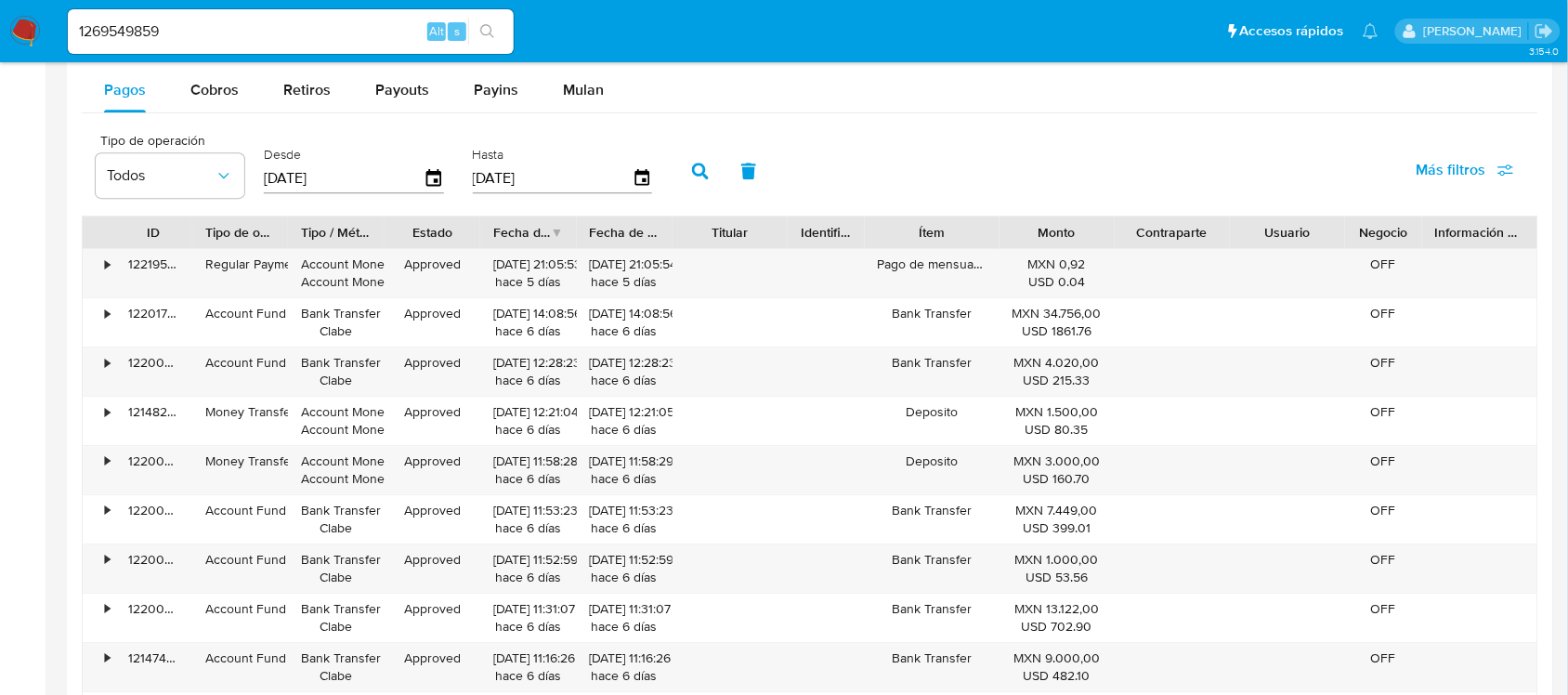
click at [1394, 160] on span "Más filtros" at bounding box center [1465, 169] width 98 height 41
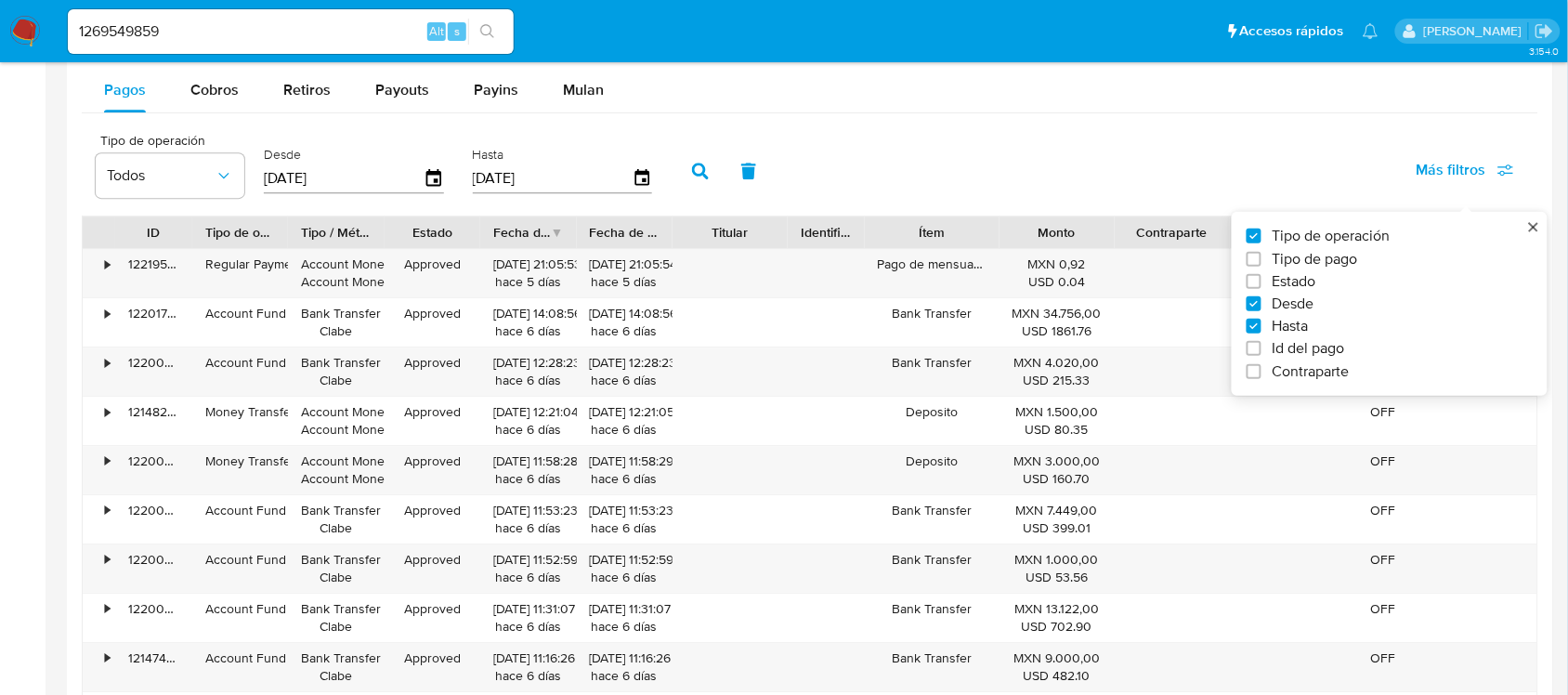
click at [1245, 356] on div "Tipo de operación Tipo de pago Estado Desde Hasta Id del pago Contraparte" at bounding box center [1390, 303] width 316 height 183
click at [1252, 354] on input "Id del pago" at bounding box center [1255, 348] width 15 height 15
checkbox input "true"
click at [715, 183] on input "number" at bounding box center [767, 177] width 182 height 25
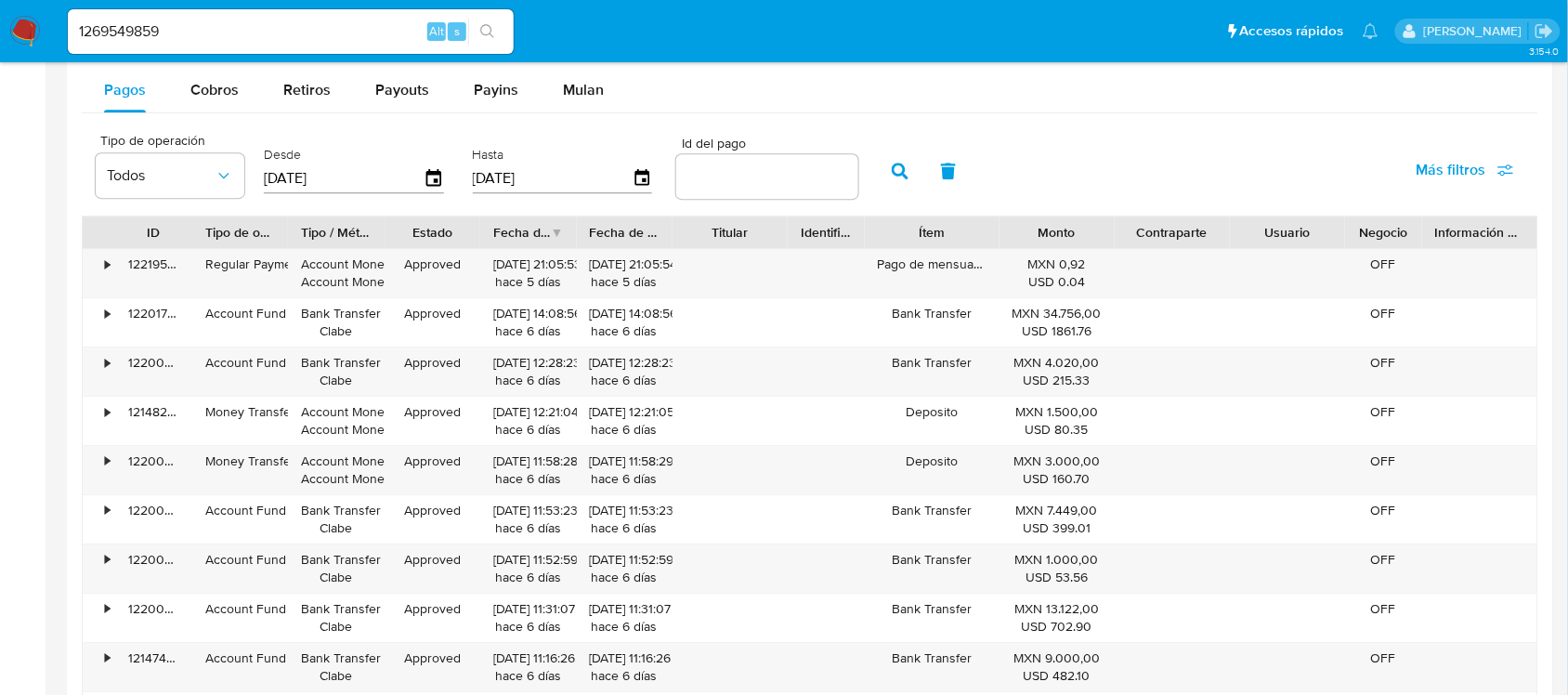
click at [785, 179] on input "number" at bounding box center [767, 177] width 182 height 25
paste input "121461437359"
type input "121461437359"
click at [892, 179] on icon "button" at bounding box center [900, 171] width 17 height 17
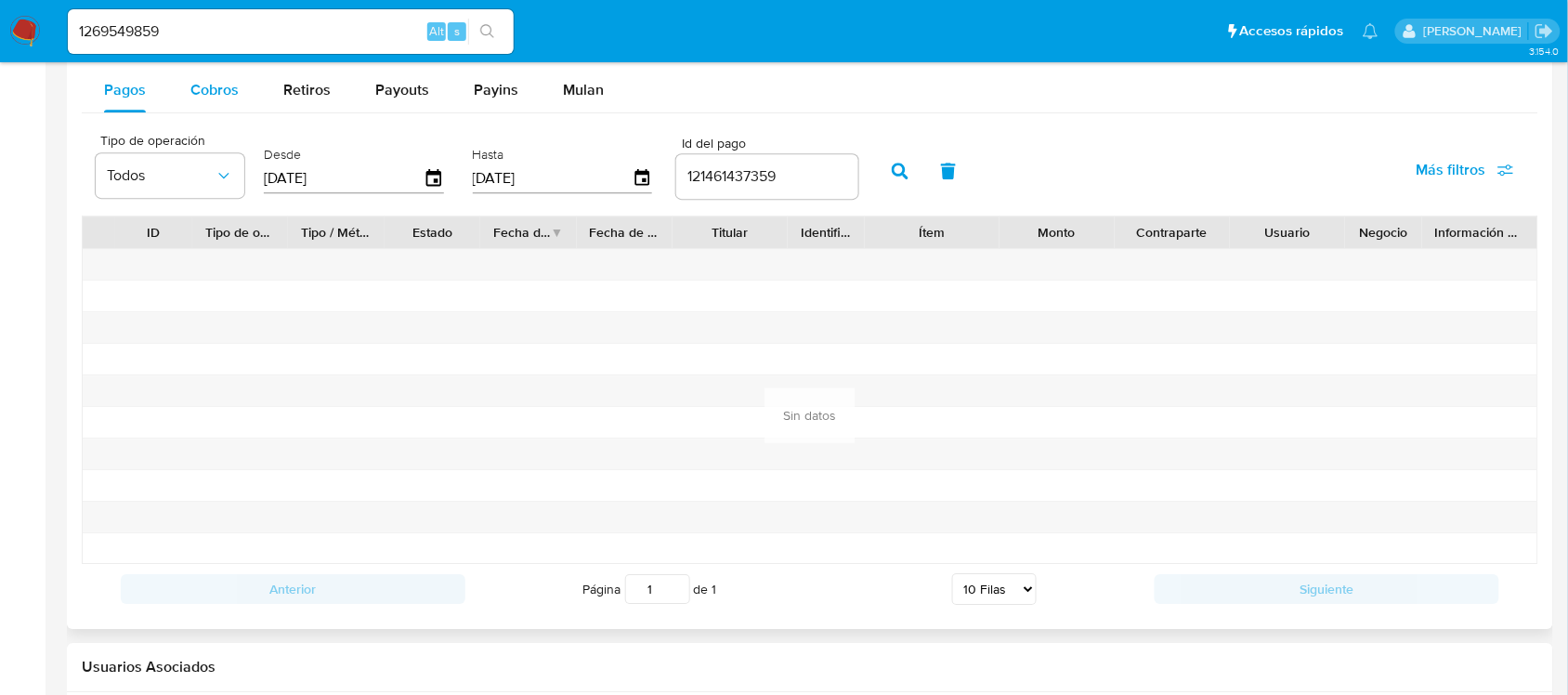
click at [239, 75] on button "Cobros" at bounding box center [215, 90] width 93 height 45
select select "10"
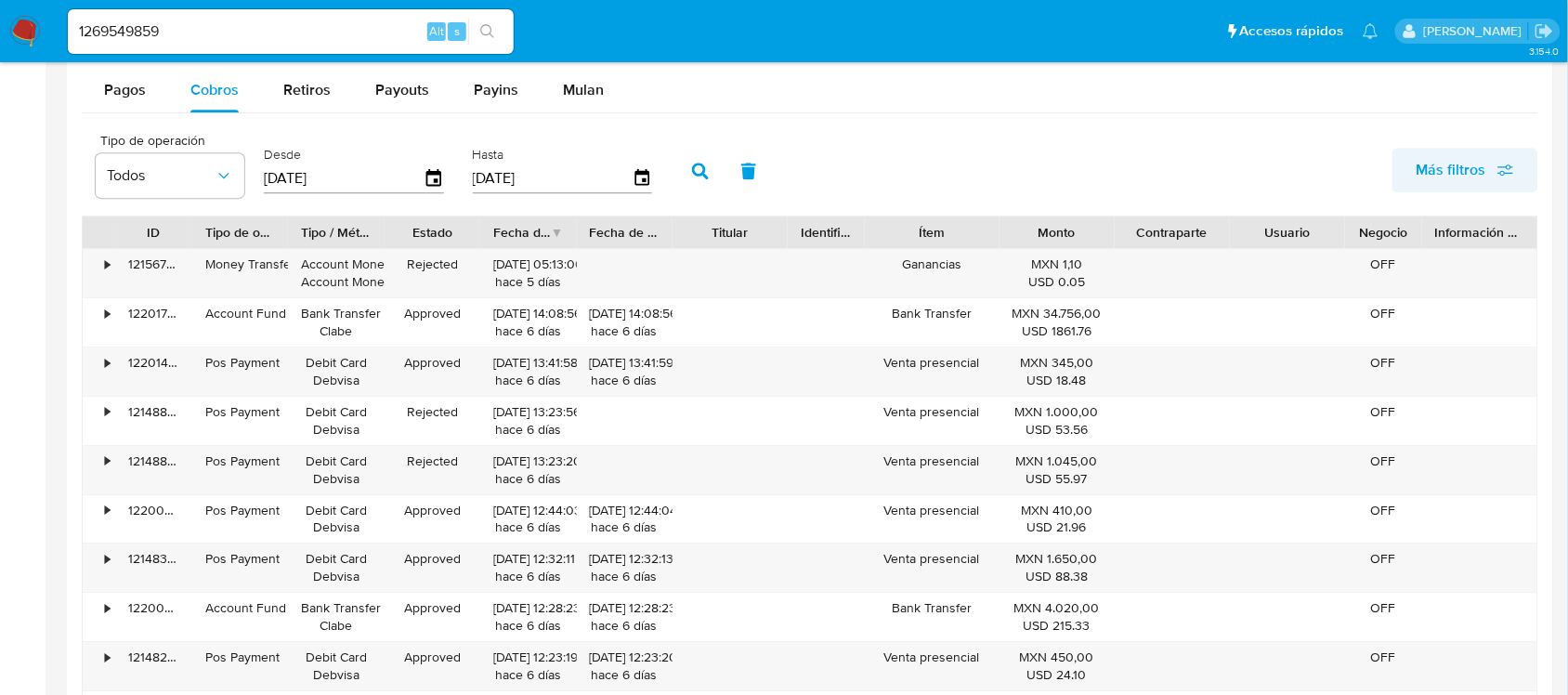
click at [1394, 169] on button "Más filtros" at bounding box center [1466, 169] width 146 height 45
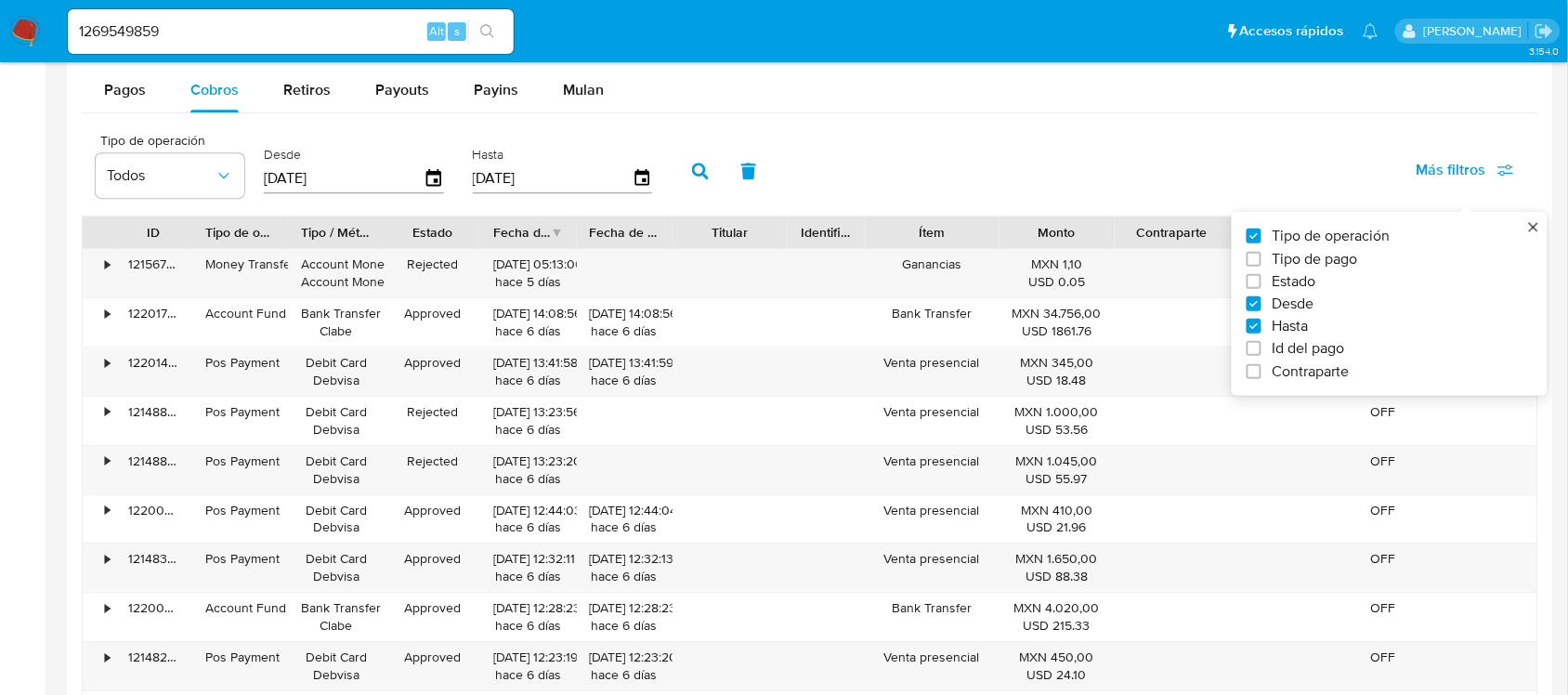
click at [1311, 346] on span "Id del pago" at bounding box center [1309, 348] width 73 height 19
click at [1261, 346] on input "Id del pago" at bounding box center [1255, 348] width 15 height 15
checkbox input "true"
click at [780, 182] on input "number" at bounding box center [767, 177] width 182 height 25
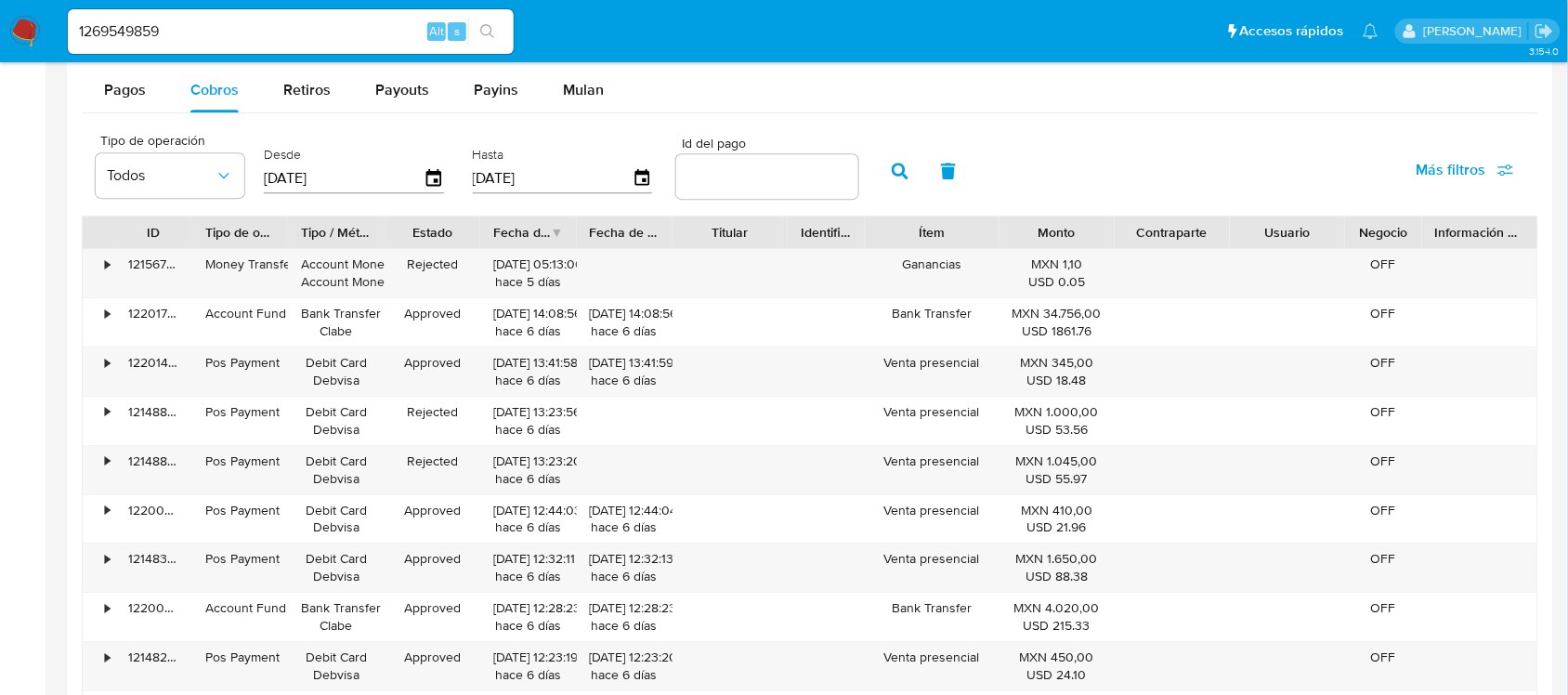
click at [749, 182] on input "number" at bounding box center [767, 177] width 182 height 25
paste input "121461437359"
click at [910, 178] on button "button" at bounding box center [900, 170] width 48 height 45
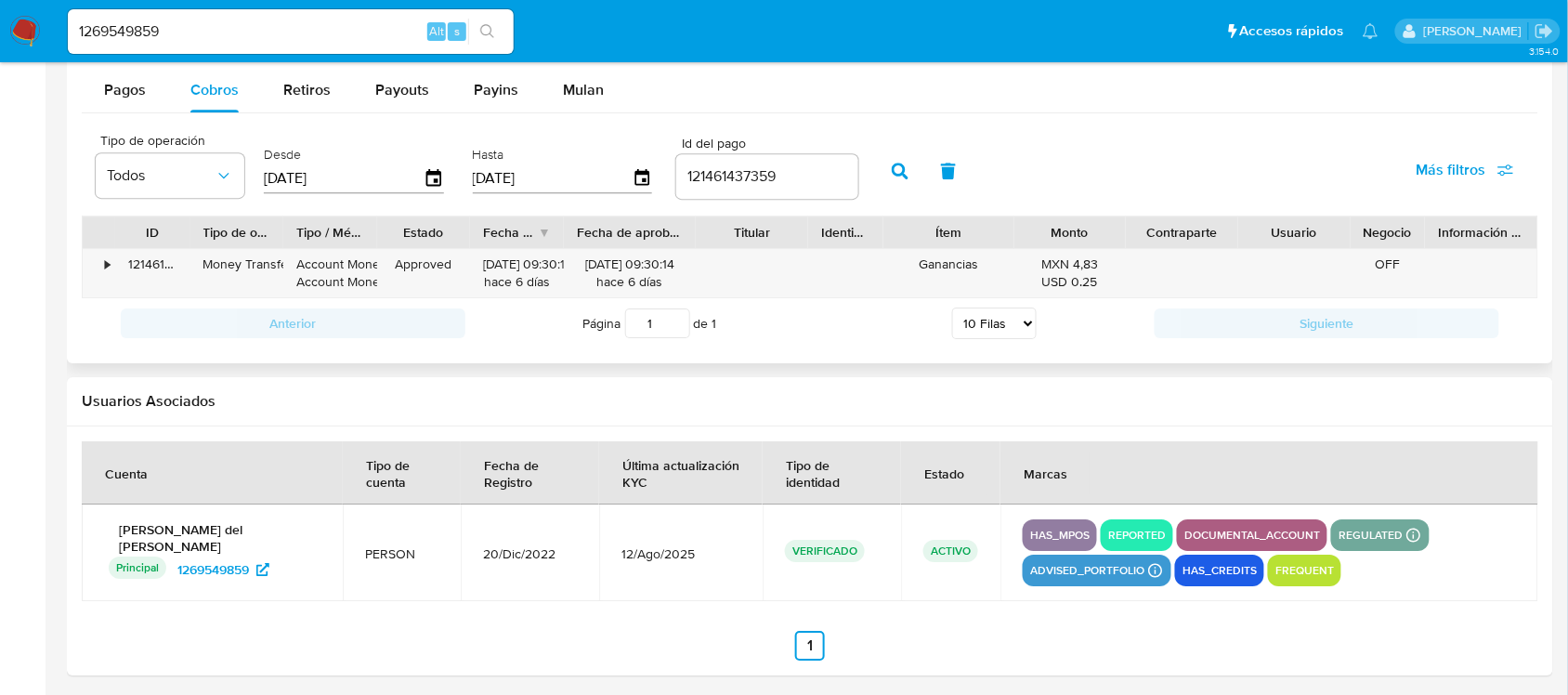
drag, startPoint x: 683, startPoint y: 235, endPoint x: 717, endPoint y: 234, distance: 34.0
click at [717, 234] on div "ID Tipo de operación Tipo / Método Estado Fecha de creación Fecha de aprobación…" at bounding box center [810, 232] width 1454 height 31
click at [715, 183] on input "121461437359" at bounding box center [767, 177] width 182 height 25
click at [901, 182] on button "button" at bounding box center [900, 170] width 48 height 45
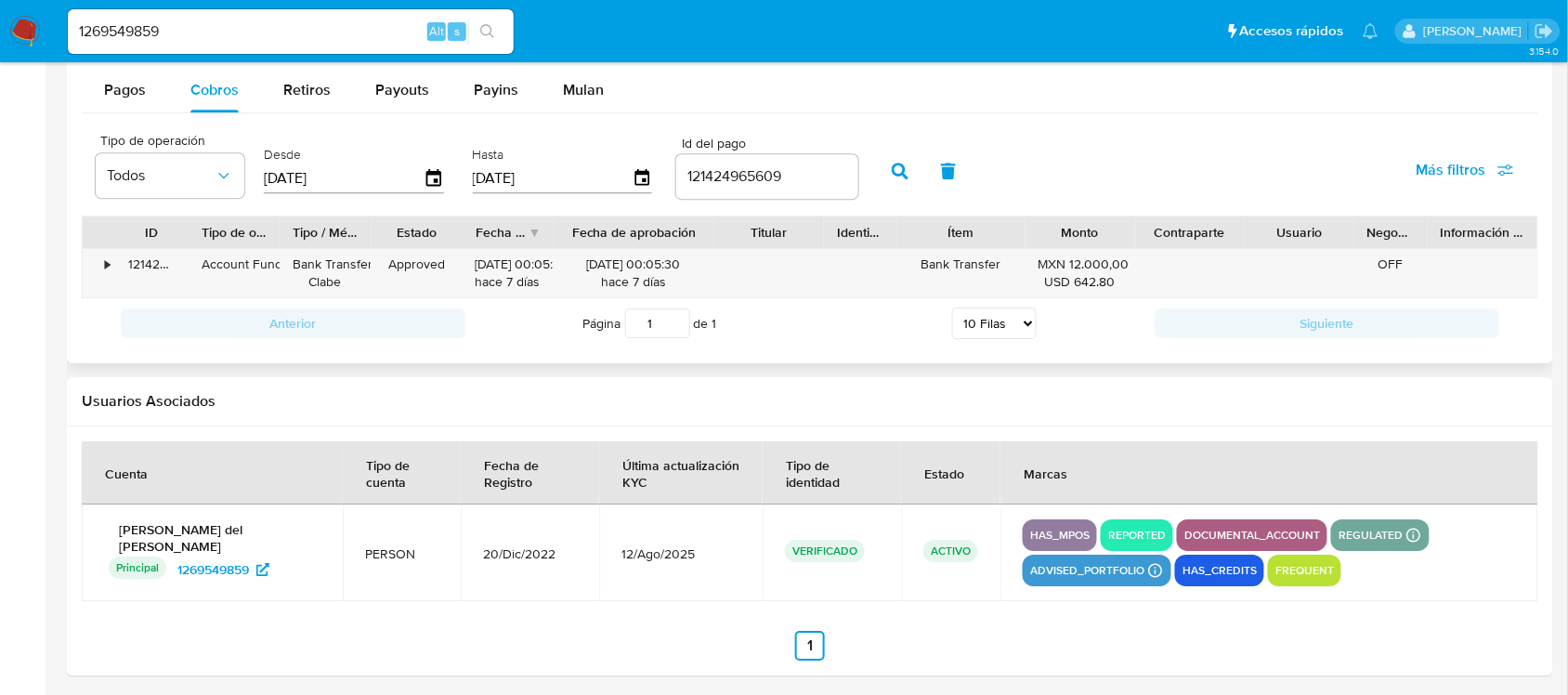
drag, startPoint x: 722, startPoint y: 234, endPoint x: 739, endPoint y: 235, distance: 17.0
click at [739, 235] on div "ID Tipo de operación Tipo / Método Estado Fecha de creación Fecha de aprobación…" at bounding box center [810, 232] width 1454 height 31
click at [722, 187] on input "121424965609" at bounding box center [767, 177] width 182 height 25
click at [885, 191] on button "button" at bounding box center [900, 170] width 48 height 45
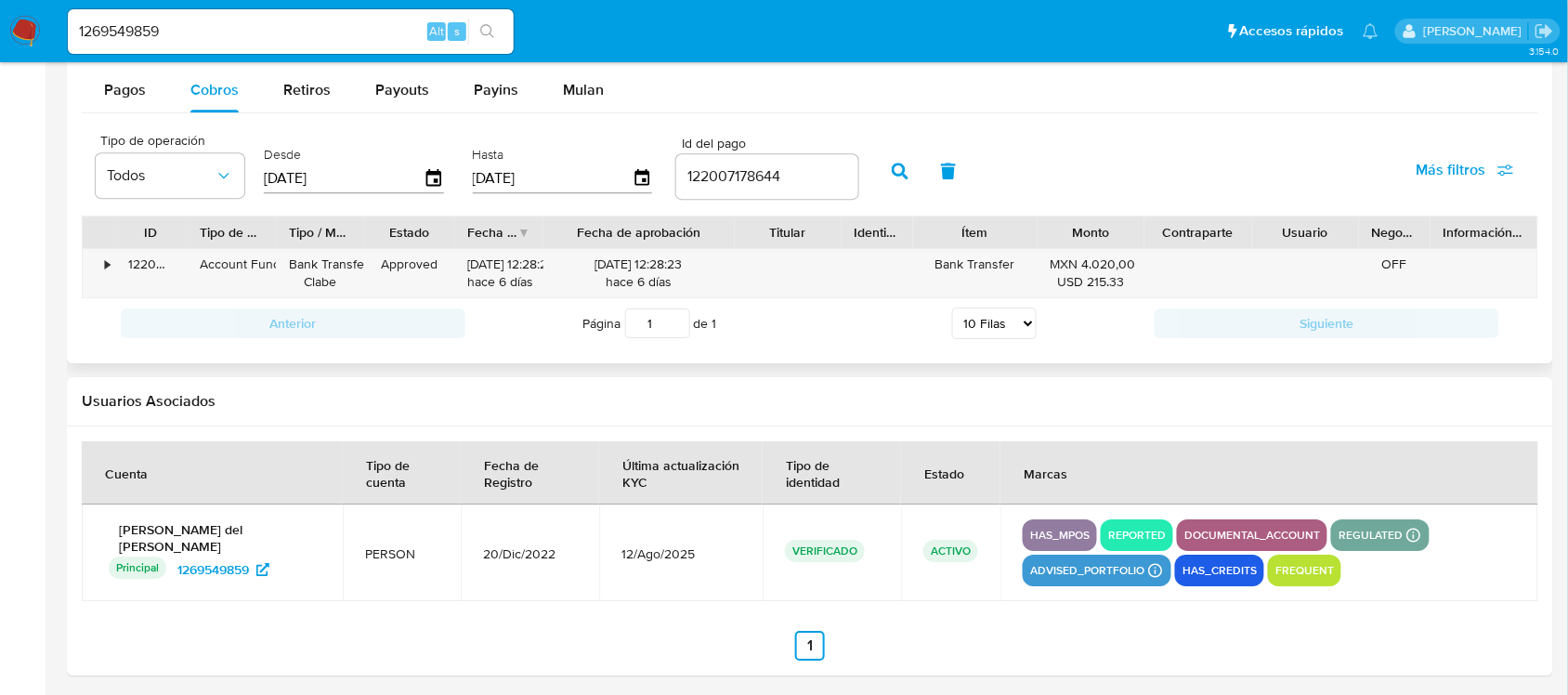
drag, startPoint x: 706, startPoint y: 232, endPoint x: 739, endPoint y: 230, distance: 33.1
click at [739, 230] on div at bounding box center [734, 232] width 33 height 31
click at [700, 176] on input "122007178644" at bounding box center [767, 177] width 182 height 25
click at [876, 178] on button "button" at bounding box center [900, 170] width 48 height 45
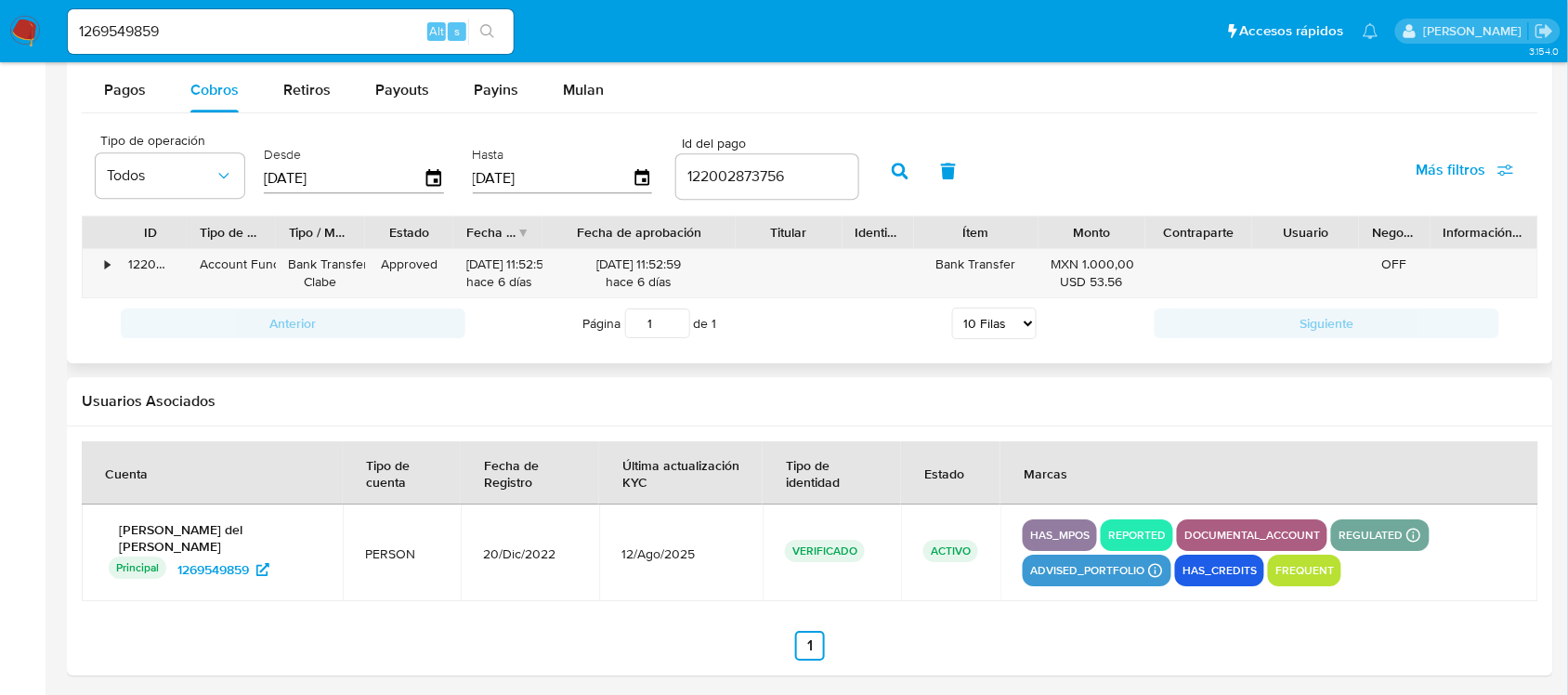
click at [753, 169] on input "122002873756" at bounding box center [767, 177] width 182 height 25
paste input "965254"
click at [894, 173] on icon "button" at bounding box center [900, 171] width 17 height 17
click at [694, 176] on input "122002965254" at bounding box center [767, 177] width 182 height 25
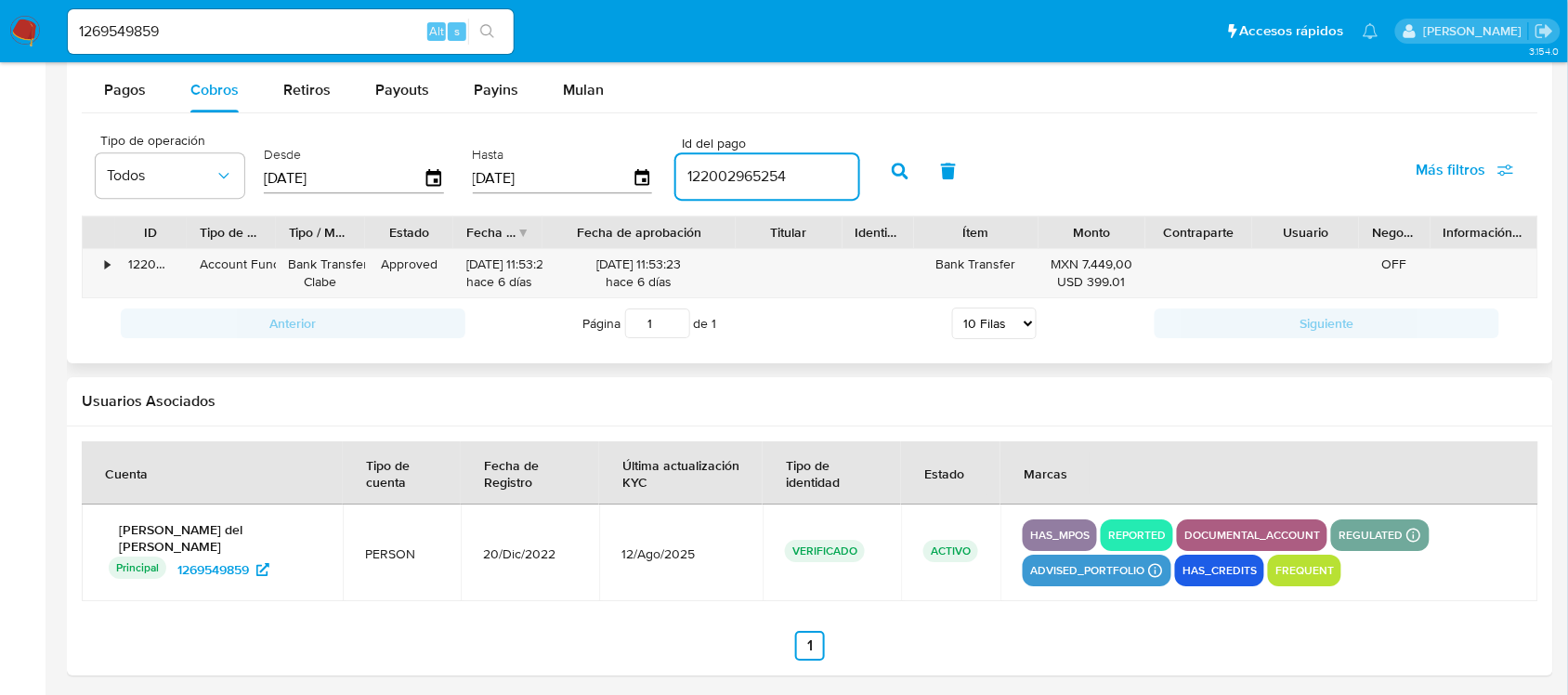
click at [694, 176] on input "122002965254" at bounding box center [767, 177] width 182 height 25
paste input "1474020049"
click at [902, 179] on button "button" at bounding box center [900, 170] width 48 height 45
click at [737, 168] on input "121474020049" at bounding box center [767, 177] width 182 height 25
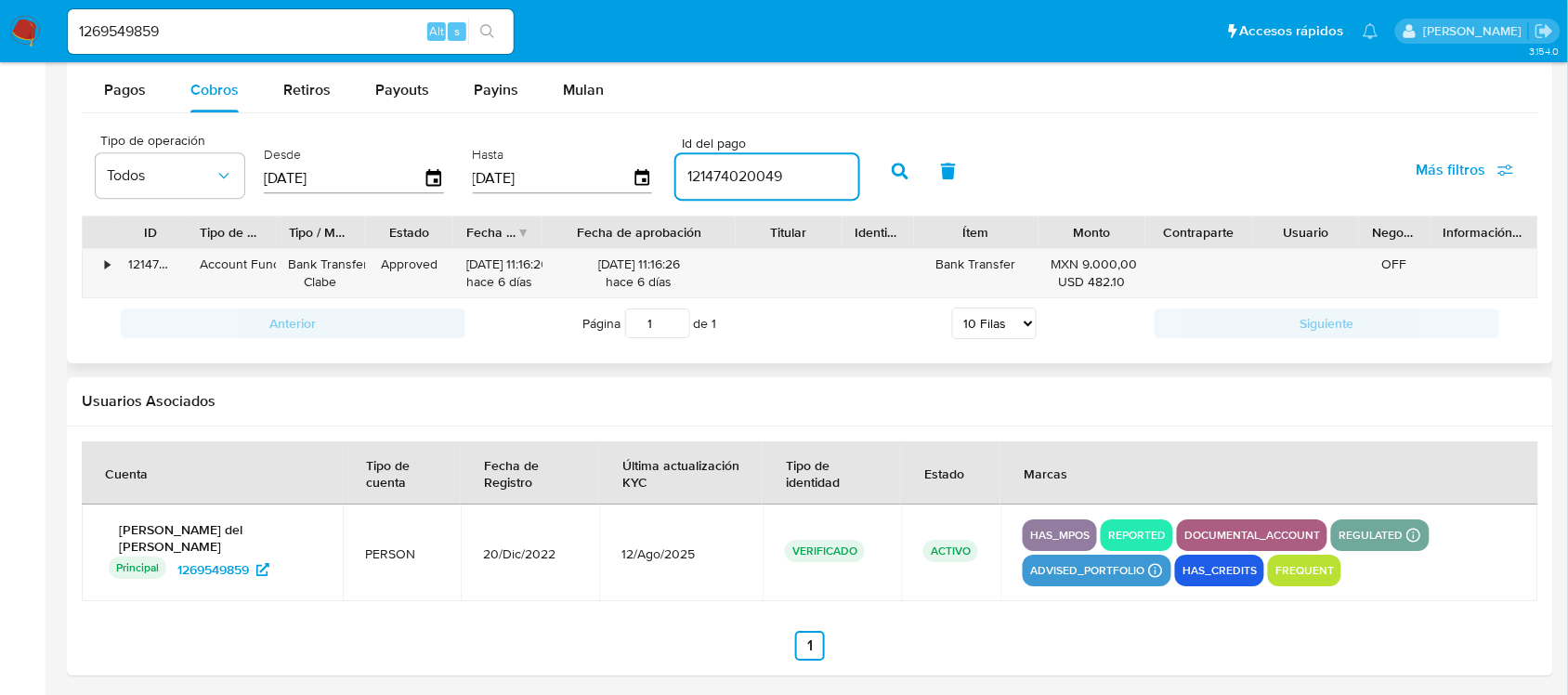
click at [737, 168] on input "121474020049" at bounding box center [767, 177] width 182 height 25
paste input "2000184912"
click at [894, 165] on icon "button" at bounding box center [900, 171] width 17 height 17
click at [709, 178] on input "122000184912" at bounding box center [767, 177] width 182 height 25
paste input "17671000"
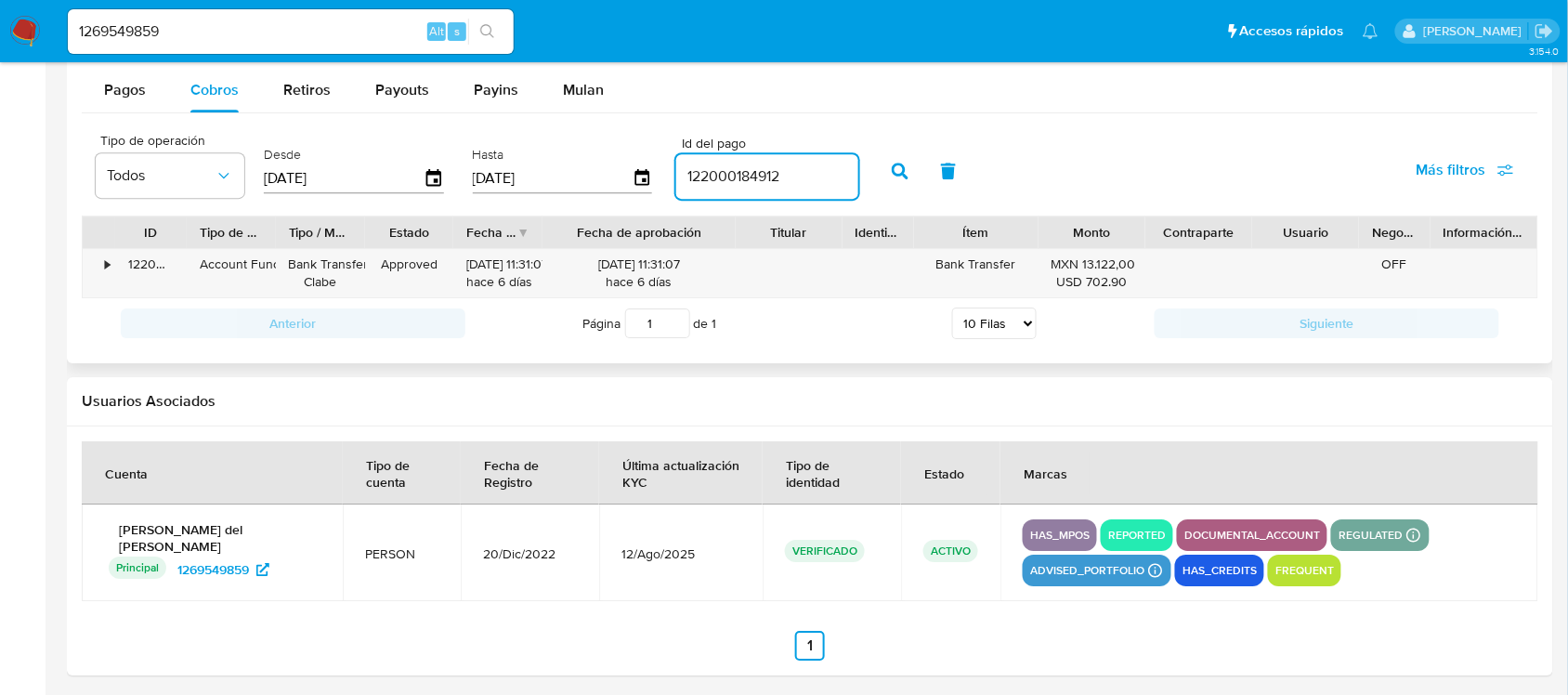
click at [709, 178] on input "122000184912" at bounding box center [767, 177] width 182 height 25
type input "122017671000"
click at [876, 163] on button "button" at bounding box center [900, 170] width 48 height 45
click at [195, 33] on input "1269549859" at bounding box center [291, 32] width 446 height 25
paste input "549544423"
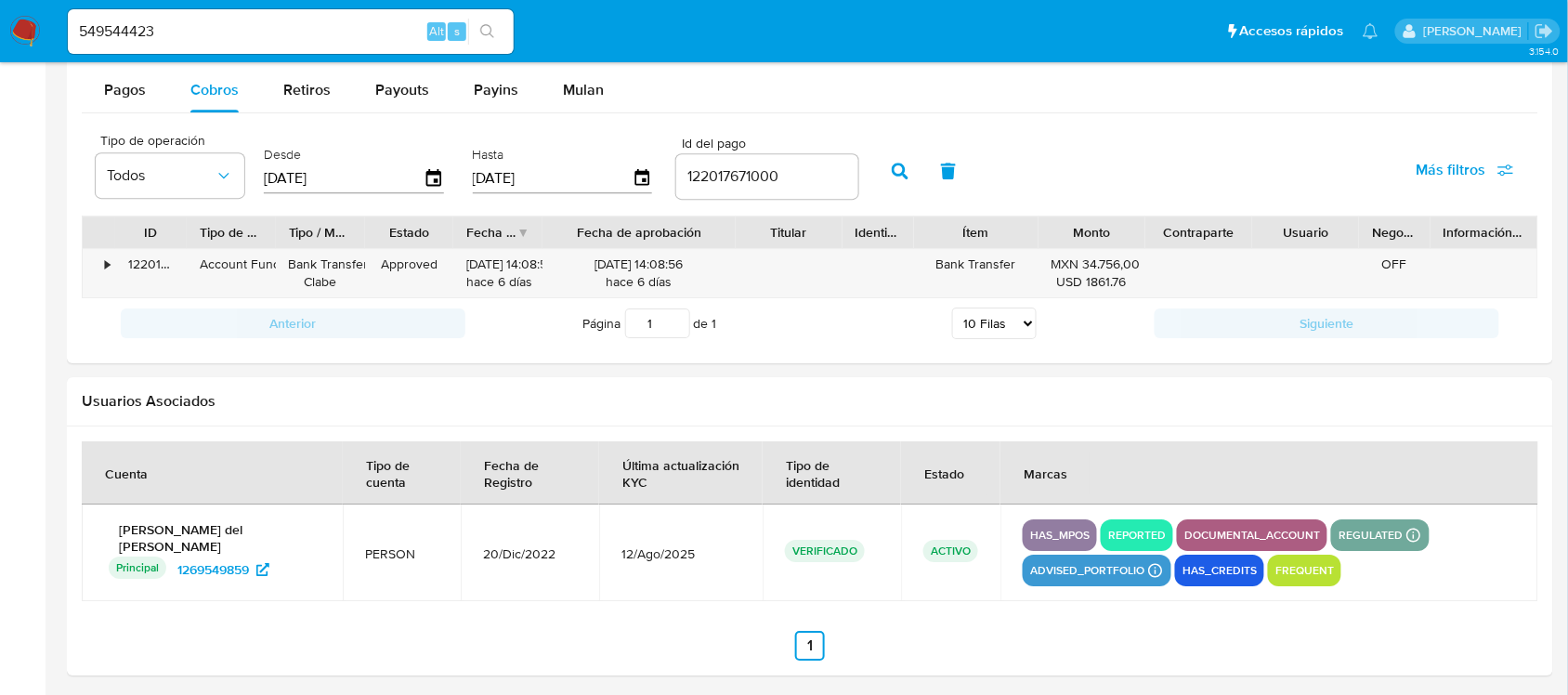
click at [195, 33] on input "549544423" at bounding box center [291, 32] width 446 height 25
type input "549544423"
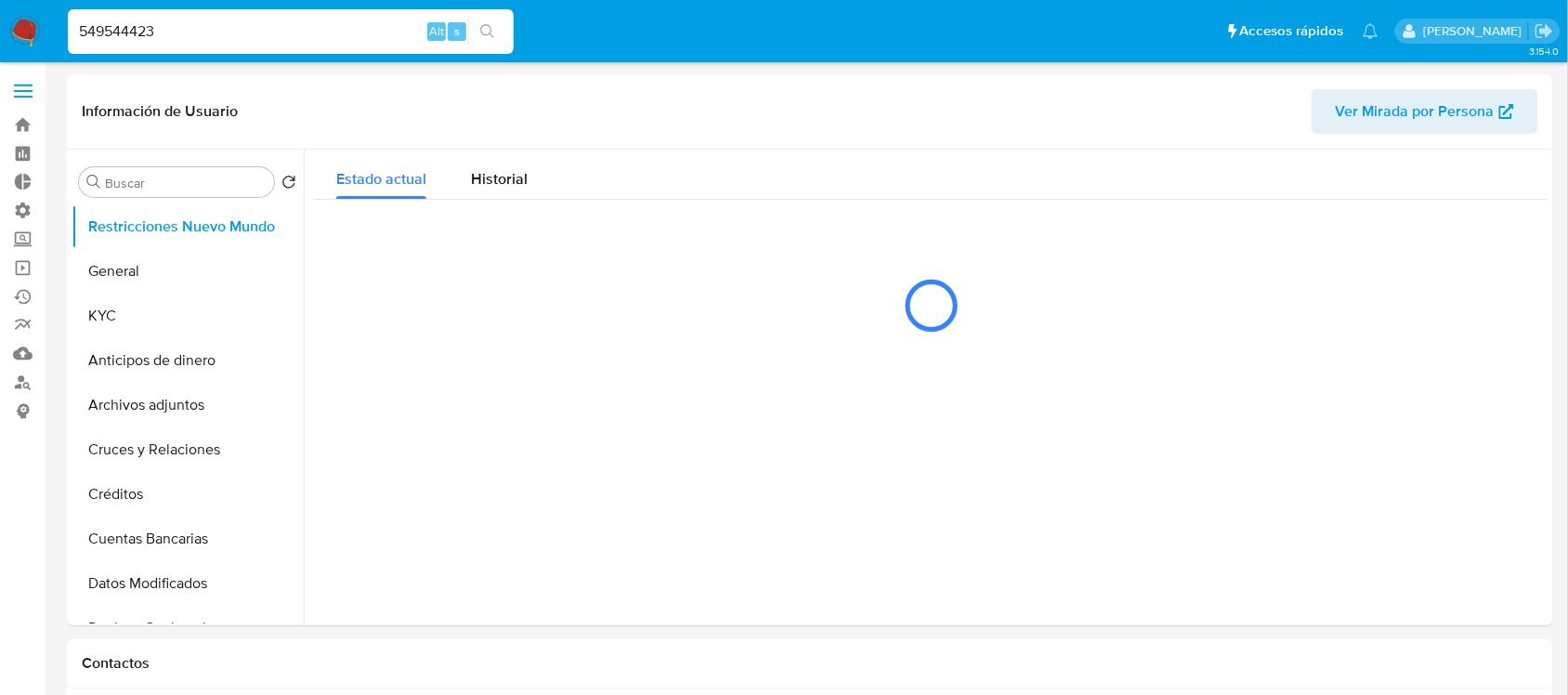
select select "10"
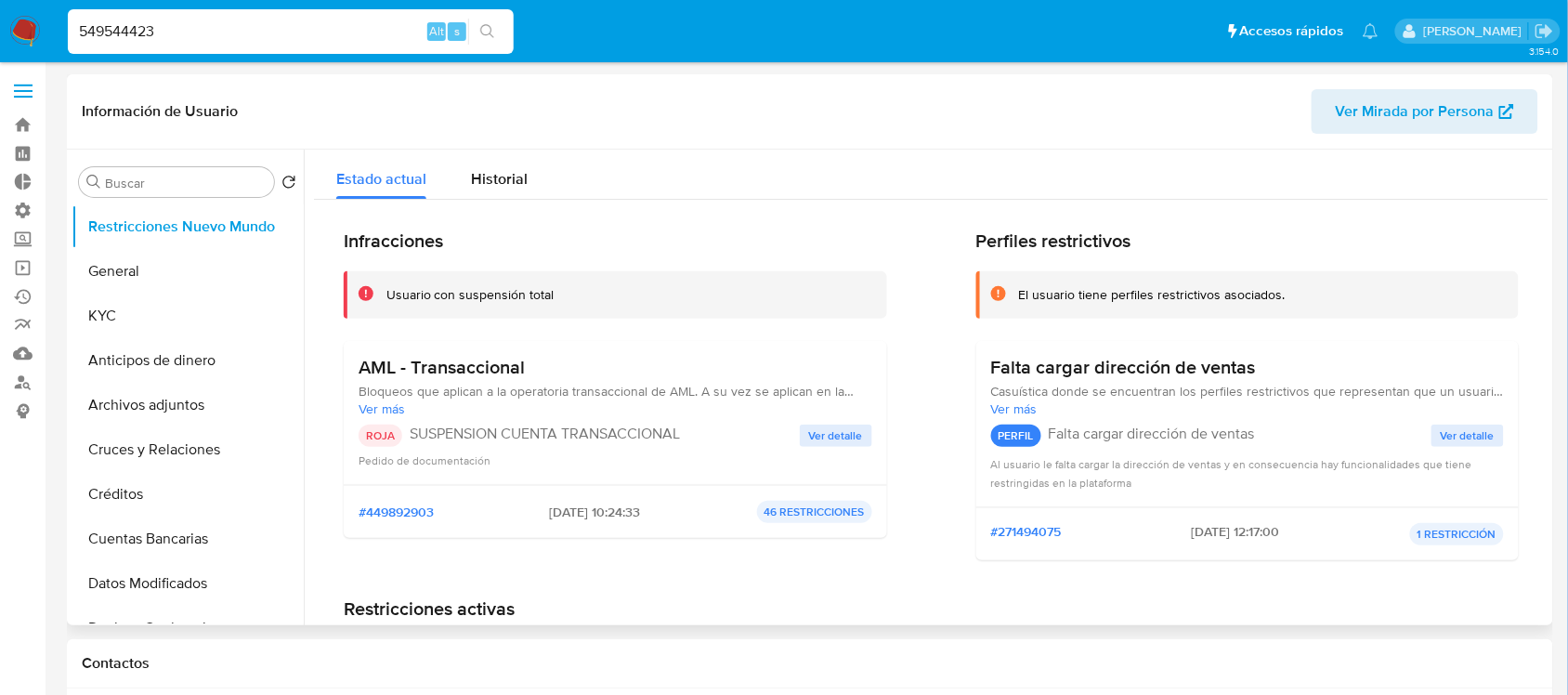
click at [815, 444] on span "Ver detalle" at bounding box center [835, 436] width 54 height 19
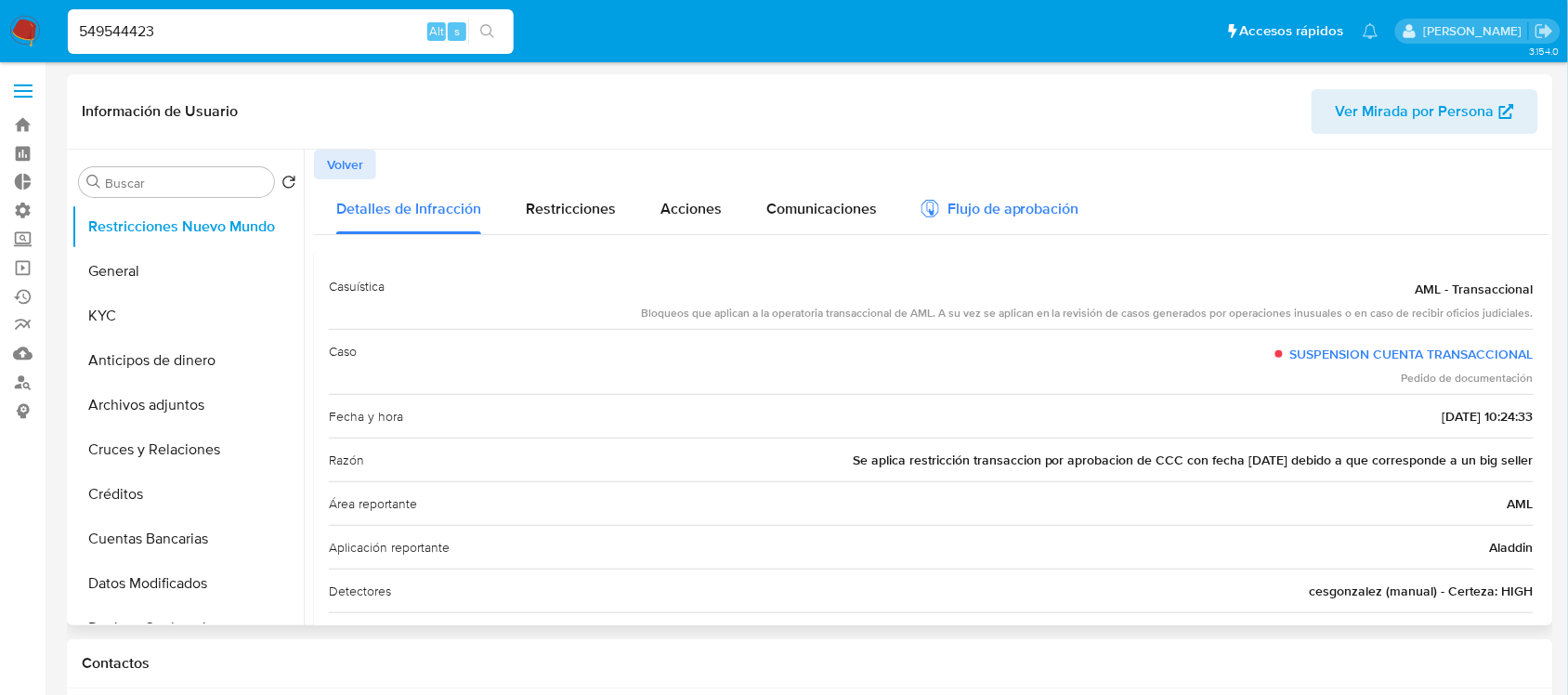
click at [1025, 190] on div "Flujo de aprobación" at bounding box center [1000, 206] width 158 height 55
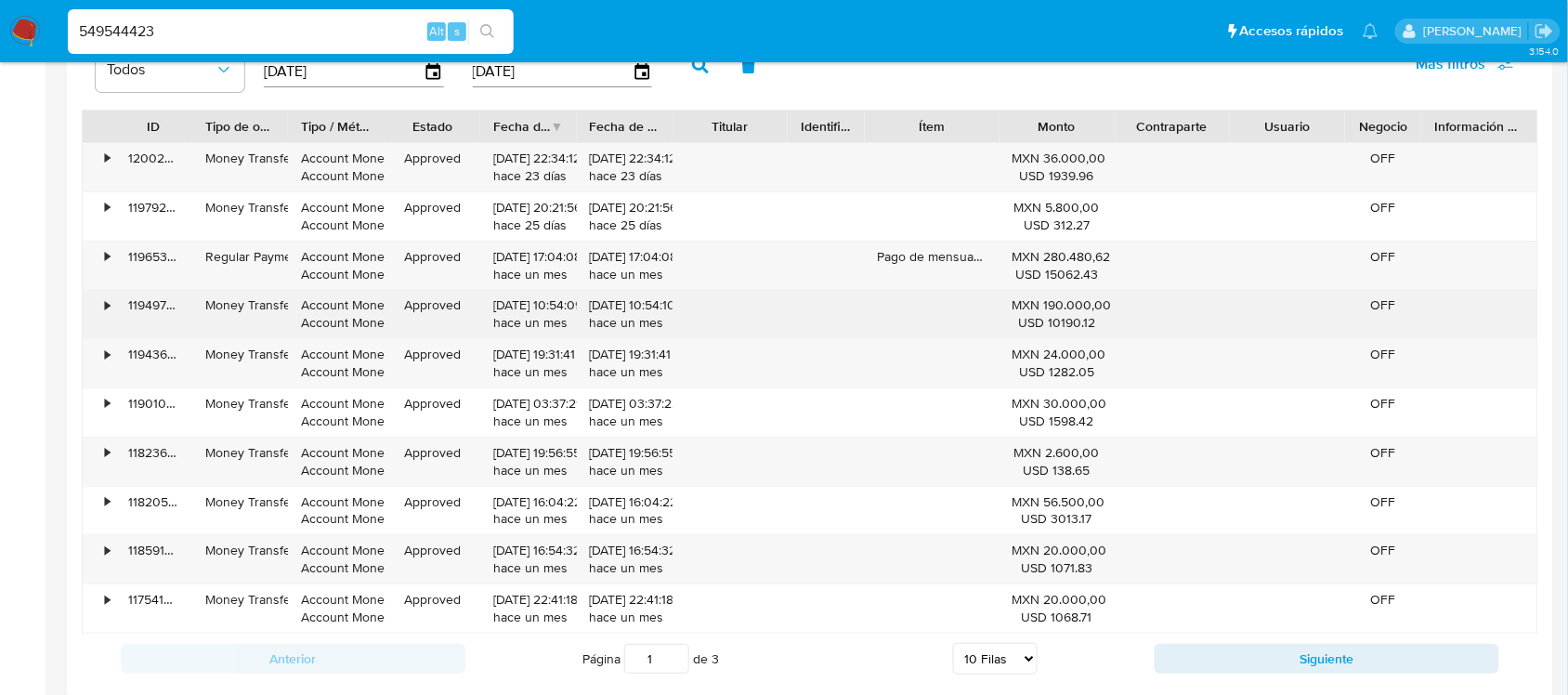
scroll to position [1741, 0]
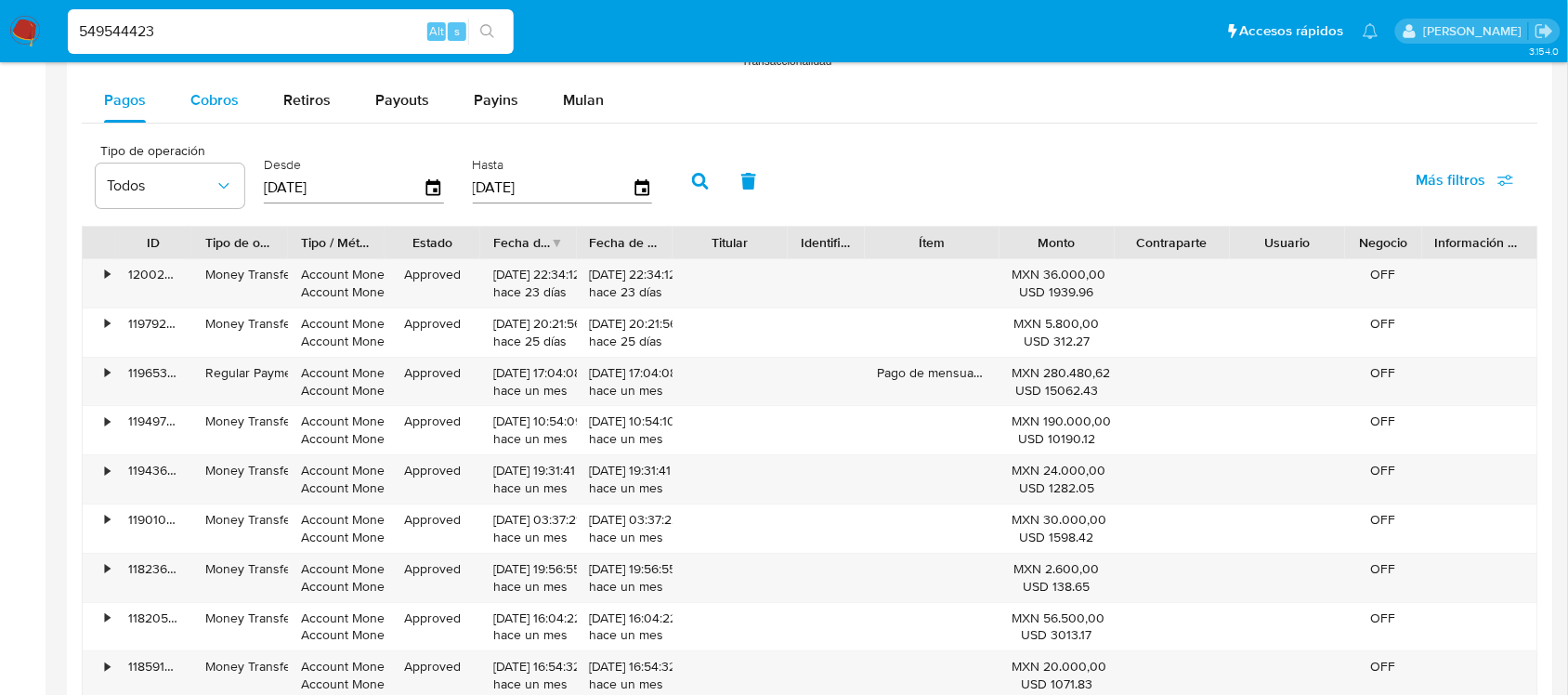
click at [225, 108] on span "Cobros" at bounding box center [214, 99] width 48 height 22
select select "10"
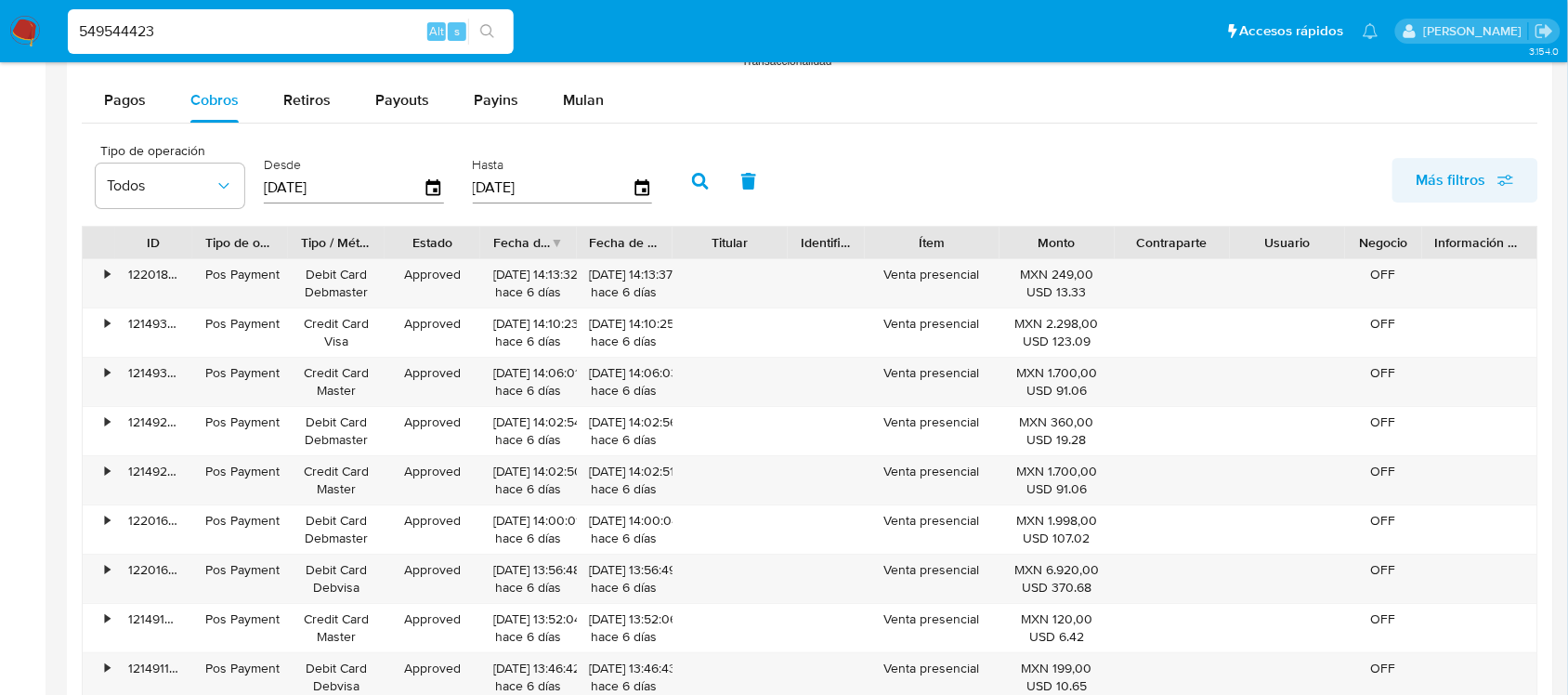
click at [1394, 169] on span "Más filtros" at bounding box center [1465, 180] width 98 height 41
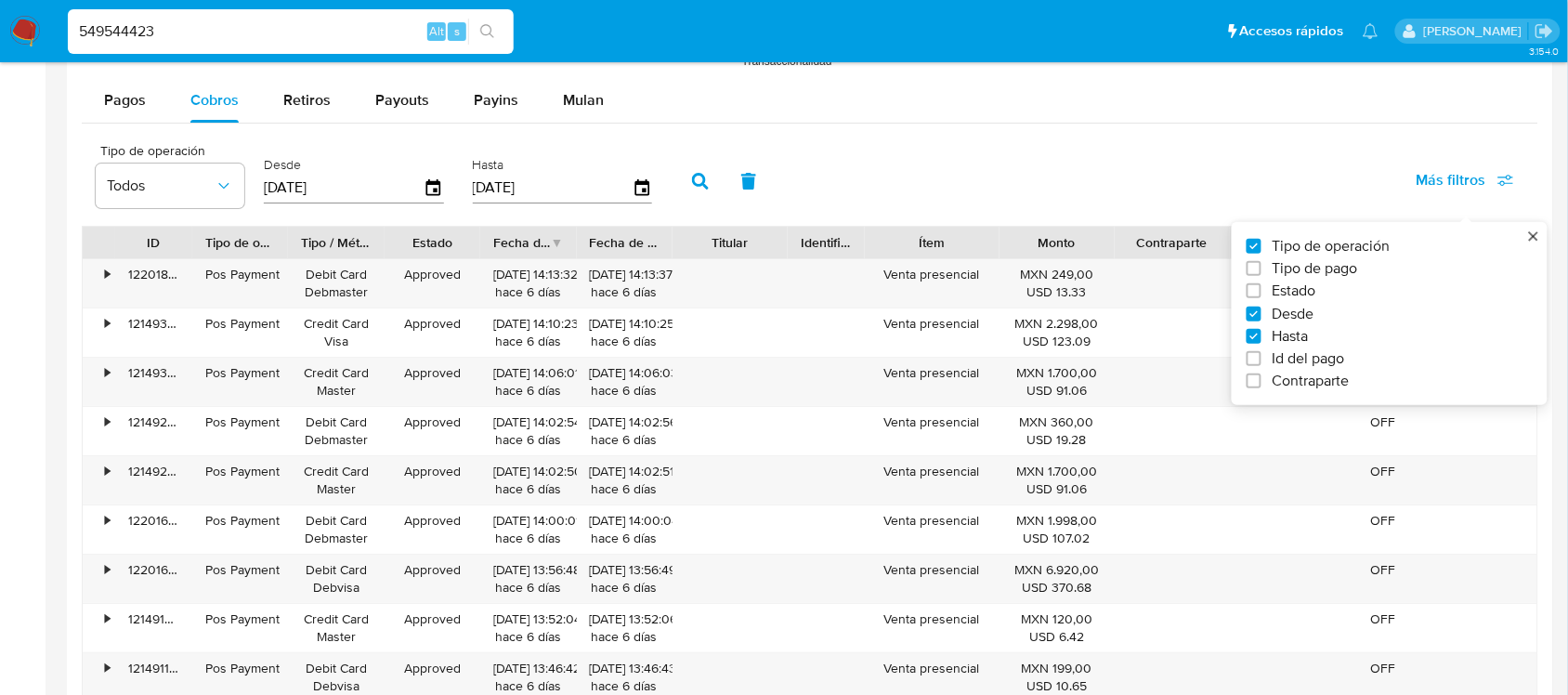
click at [1363, 364] on label "Id del pago" at bounding box center [1382, 359] width 271 height 19
click at [1261, 364] on input "Id del pago" at bounding box center [1255, 359] width 15 height 15
checkbox input "true"
click at [721, 186] on input "number" at bounding box center [767, 187] width 182 height 25
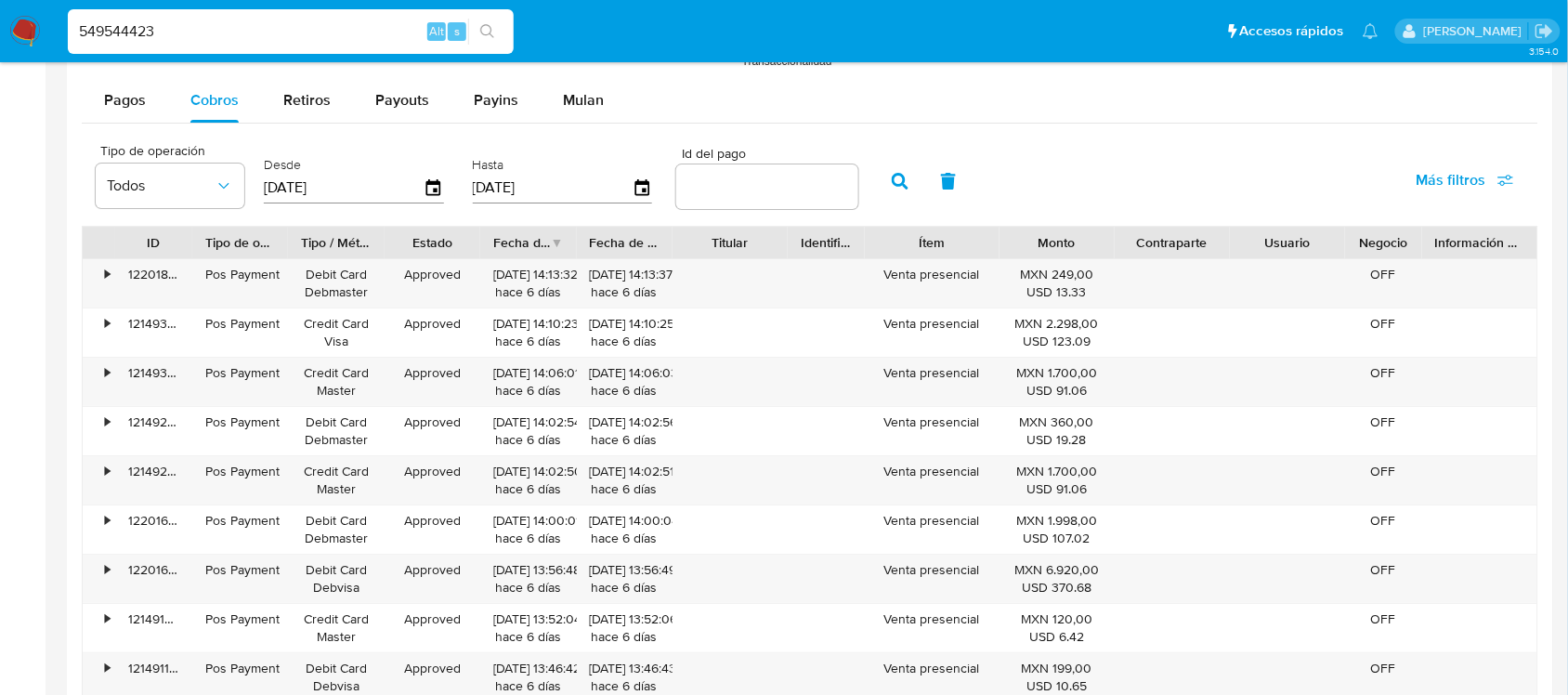
click at [711, 190] on input "number" at bounding box center [767, 187] width 182 height 25
paste input "121485504047"
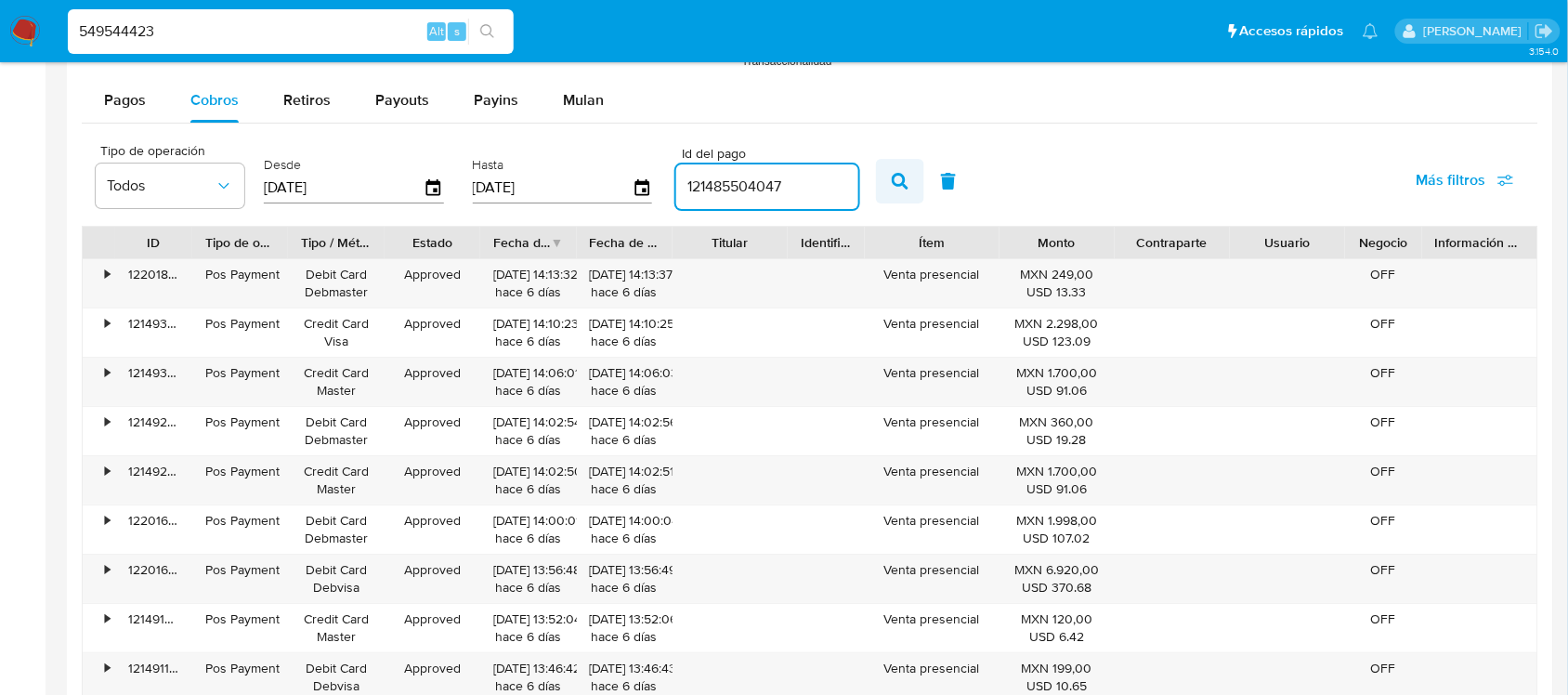
click at [876, 188] on button "button" at bounding box center [900, 181] width 48 height 45
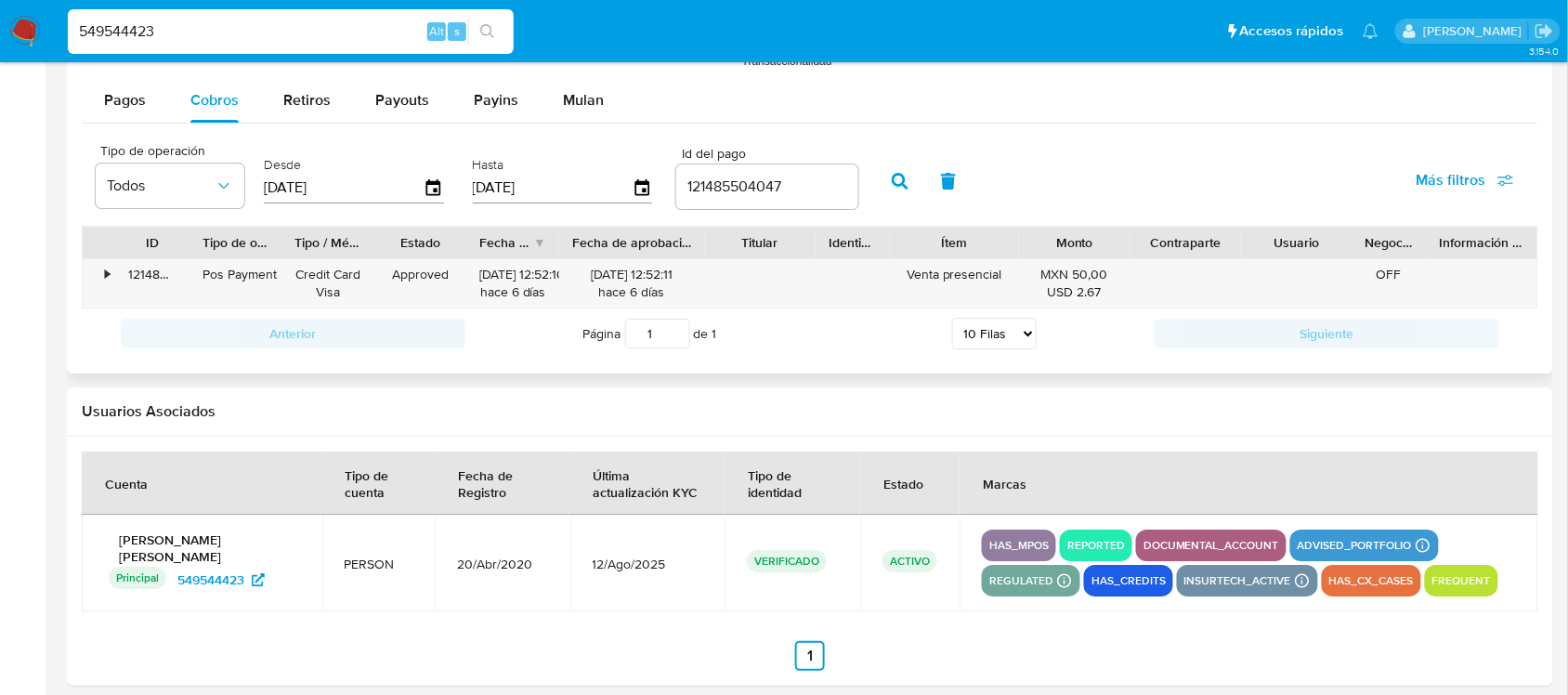
drag, startPoint x: 688, startPoint y: 244, endPoint x: 737, endPoint y: 249, distance: 49.3
click at [737, 249] on div "ID Tipo de operación Tipo / Método Estado Fecha de creación Fecha de aprobación…" at bounding box center [810, 241] width 1454 height 31
click at [704, 195] on input "121485504047" at bounding box center [767, 187] width 182 height 25
click at [908, 184] on button "button" at bounding box center [900, 181] width 48 height 45
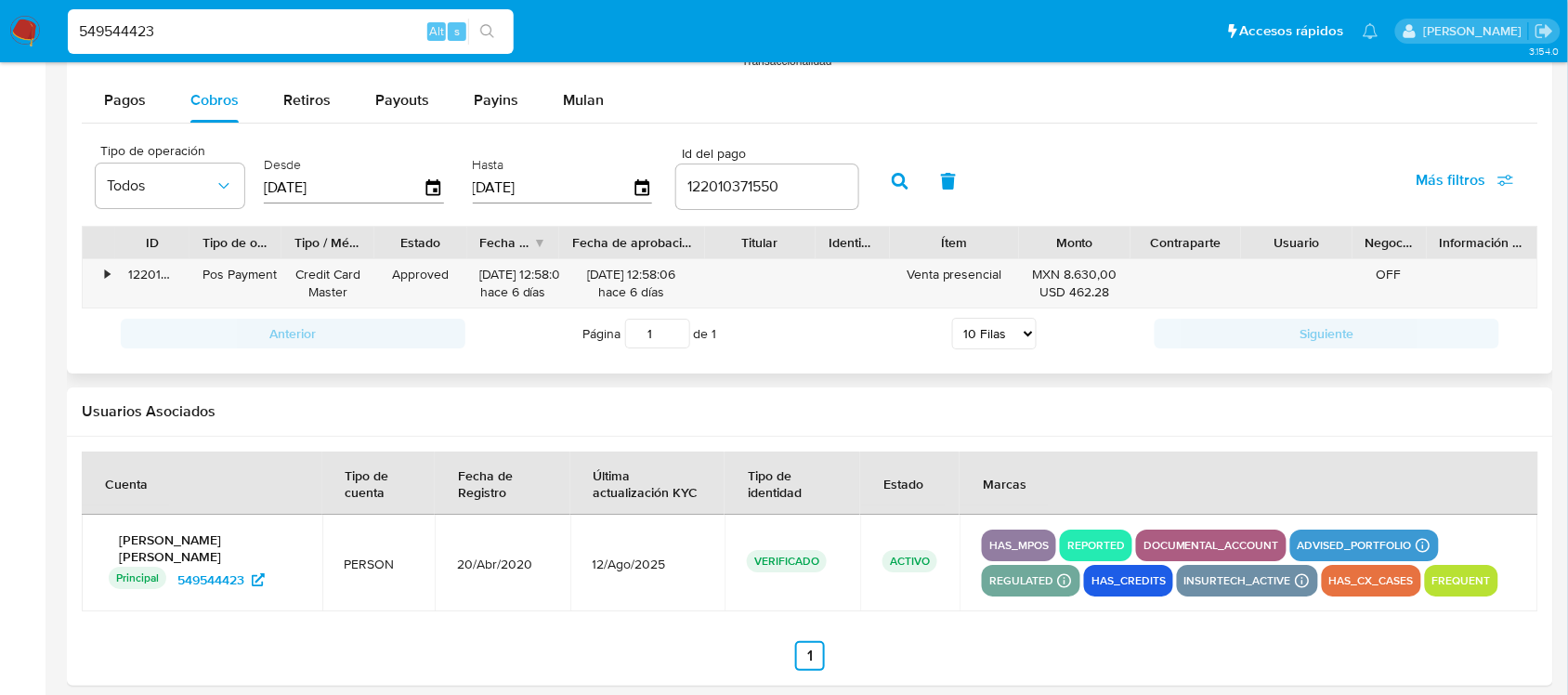
click at [732, 195] on input "122010371550" at bounding box center [767, 187] width 182 height 25
paste input "1491719549"
click at [883, 193] on button "button" at bounding box center [900, 181] width 48 height 45
click at [735, 192] on input "121491719549" at bounding box center [767, 187] width 182 height 25
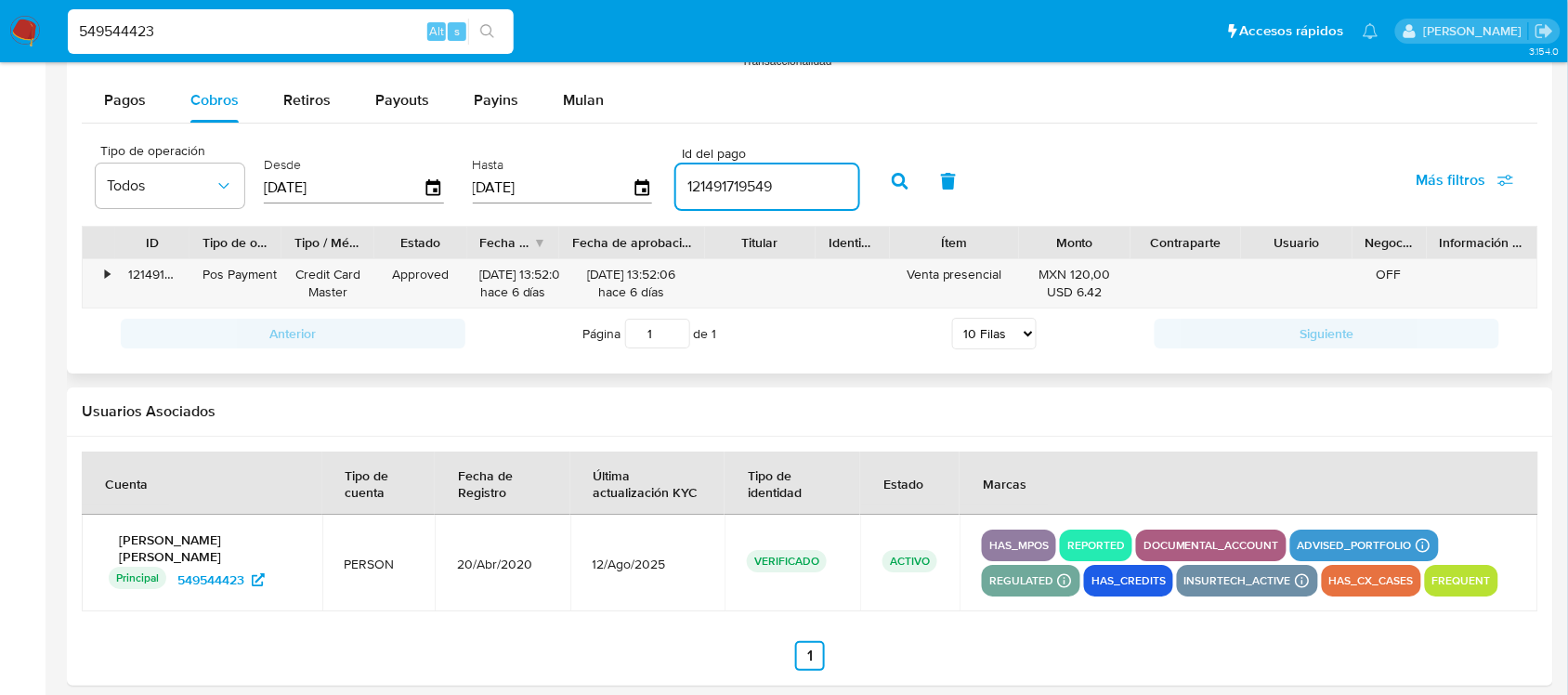
click at [735, 192] on input "121491719549" at bounding box center [767, 187] width 182 height 25
paste input "210253"
click at [892, 188] on icon "button" at bounding box center [900, 181] width 17 height 17
click at [739, 192] on input "121491210253" at bounding box center [767, 187] width 182 height 25
click at [739, 191] on input "121491210253" at bounding box center [767, 187] width 182 height 25
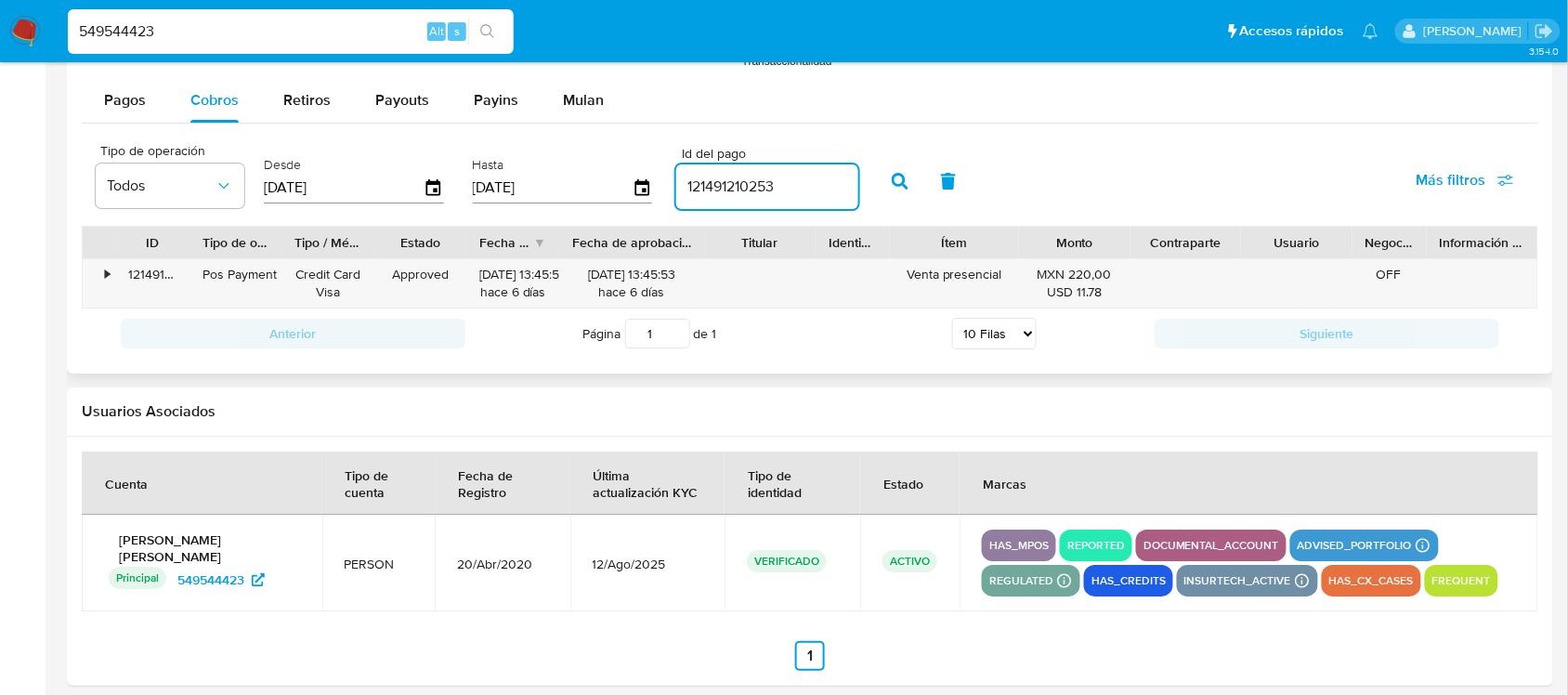
paste input "2827749"
click at [884, 202] on button "button" at bounding box center [900, 181] width 48 height 45
click at [703, 182] on input "121492827749" at bounding box center [767, 187] width 182 height 25
click at [704, 182] on input "121492827749" at bounding box center [767, 187] width 182 height 25
paste input "83778135"
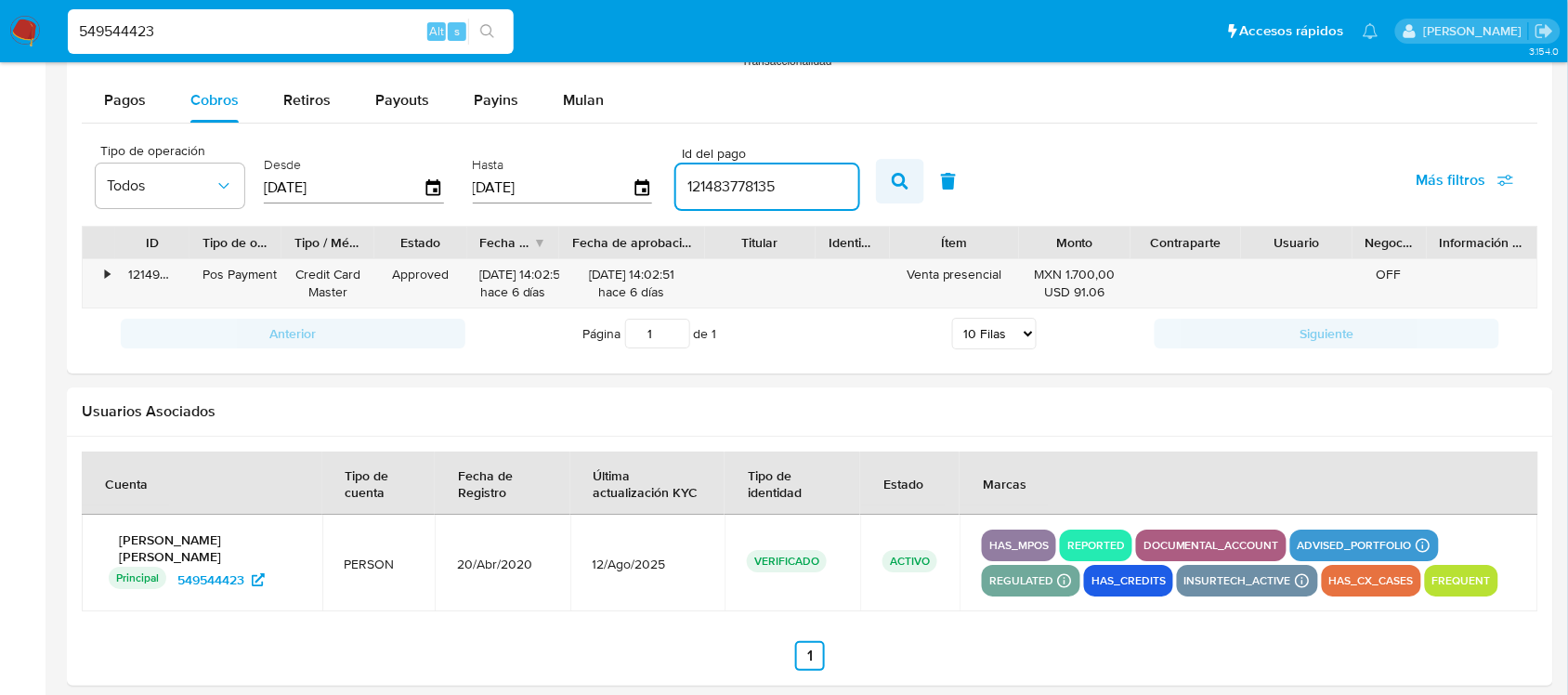
click at [897, 179] on icon "button" at bounding box center [900, 181] width 17 height 17
click at [729, 205] on div "121483778135" at bounding box center [767, 187] width 182 height 45
click at [720, 195] on input "121483778135" at bounding box center [767, 187] width 182 height 25
paste input "2011829236"
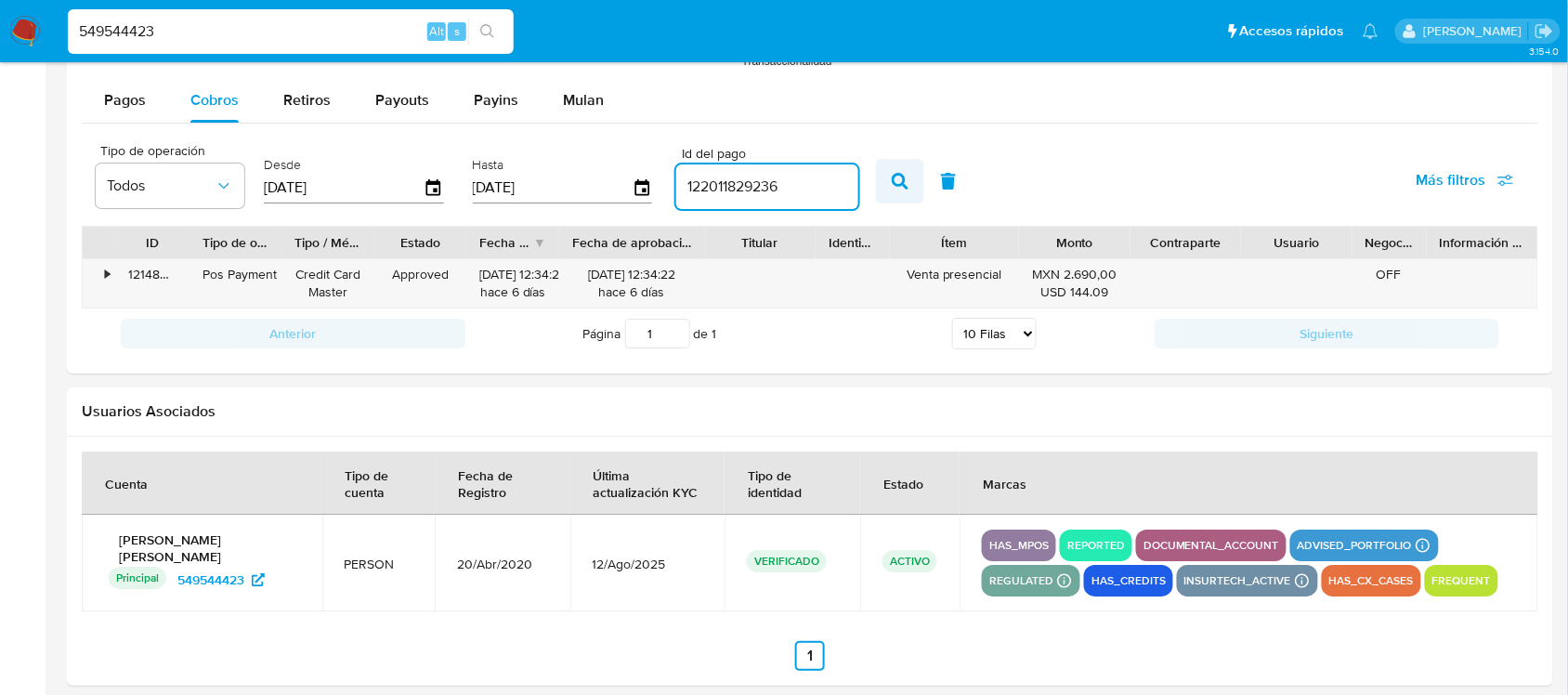
click at [892, 189] on icon "button" at bounding box center [900, 181] width 17 height 17
click at [736, 191] on input "122011829236" at bounding box center [767, 187] width 182 height 25
paste input "1493692947"
click at [736, 191] on input "122011829236" at bounding box center [767, 187] width 182 height 25
type input "121493692947"
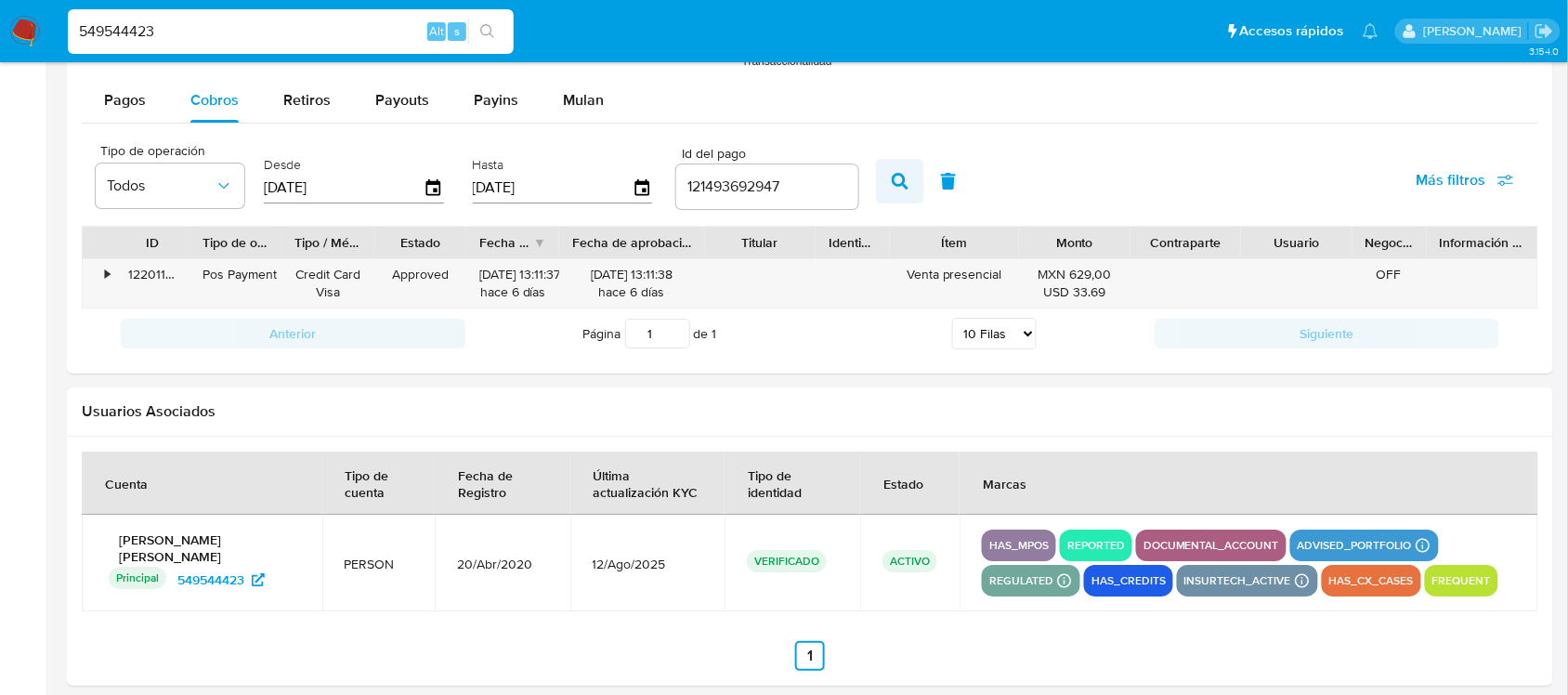
click at [901, 184] on button "button" at bounding box center [900, 181] width 48 height 45
click at [155, 35] on input "549544423" at bounding box center [291, 32] width 446 height 25
paste input "294571874"
type input "294571874"
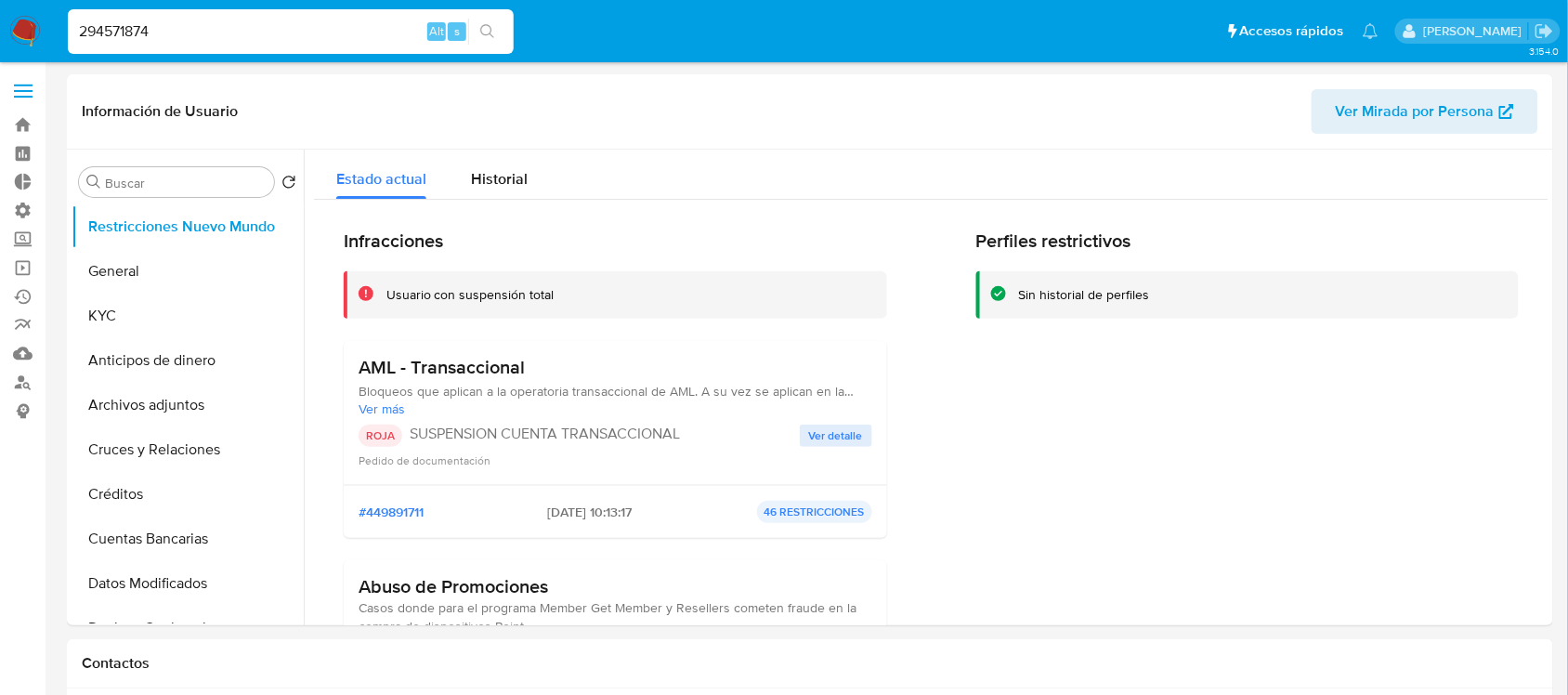
select select "10"
click at [473, 151] on div "Historial" at bounding box center [499, 174] width 57 height 49
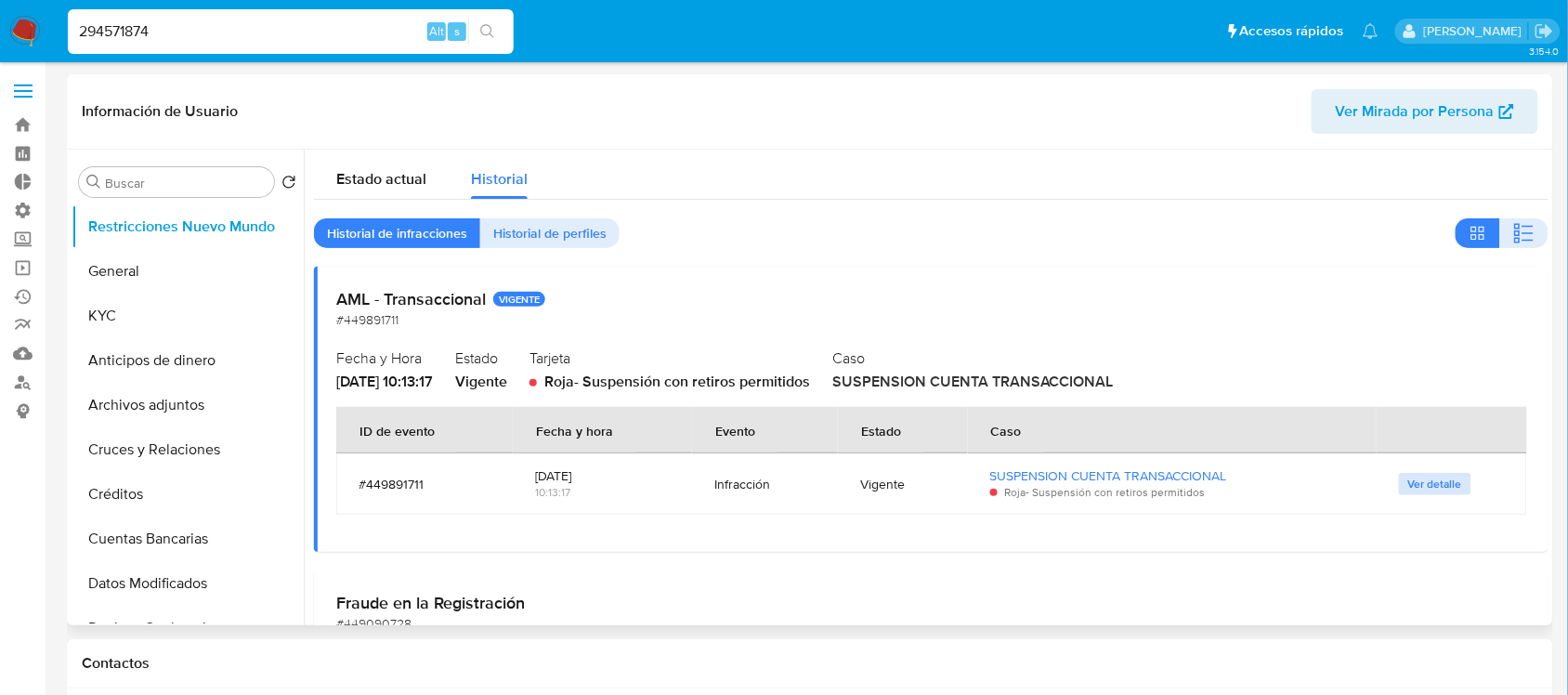
click at [1394, 478] on span "Ver detalle" at bounding box center [1434, 484] width 54 height 19
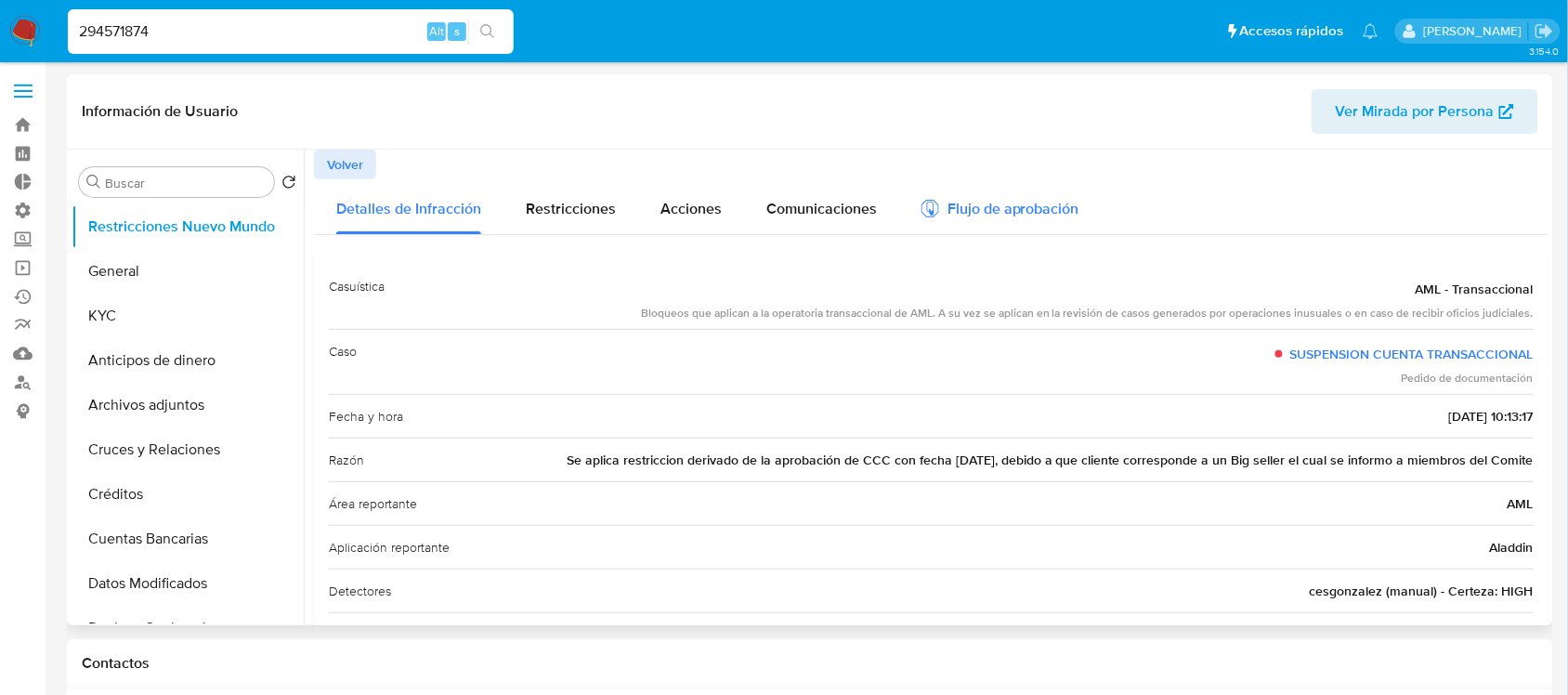
click at [1017, 217] on div "Flujo de aprobación" at bounding box center [1000, 212] width 158 height 21
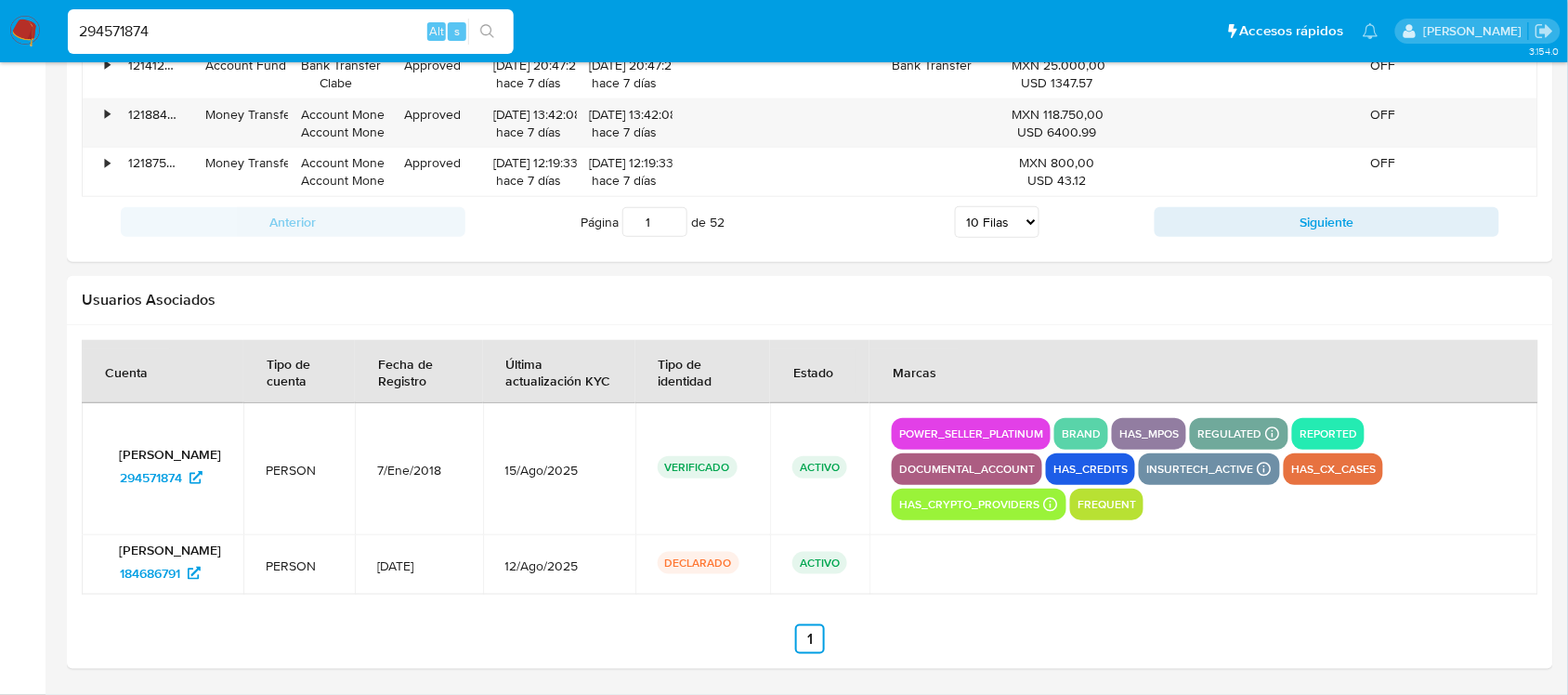
scroll to position [1756, 0]
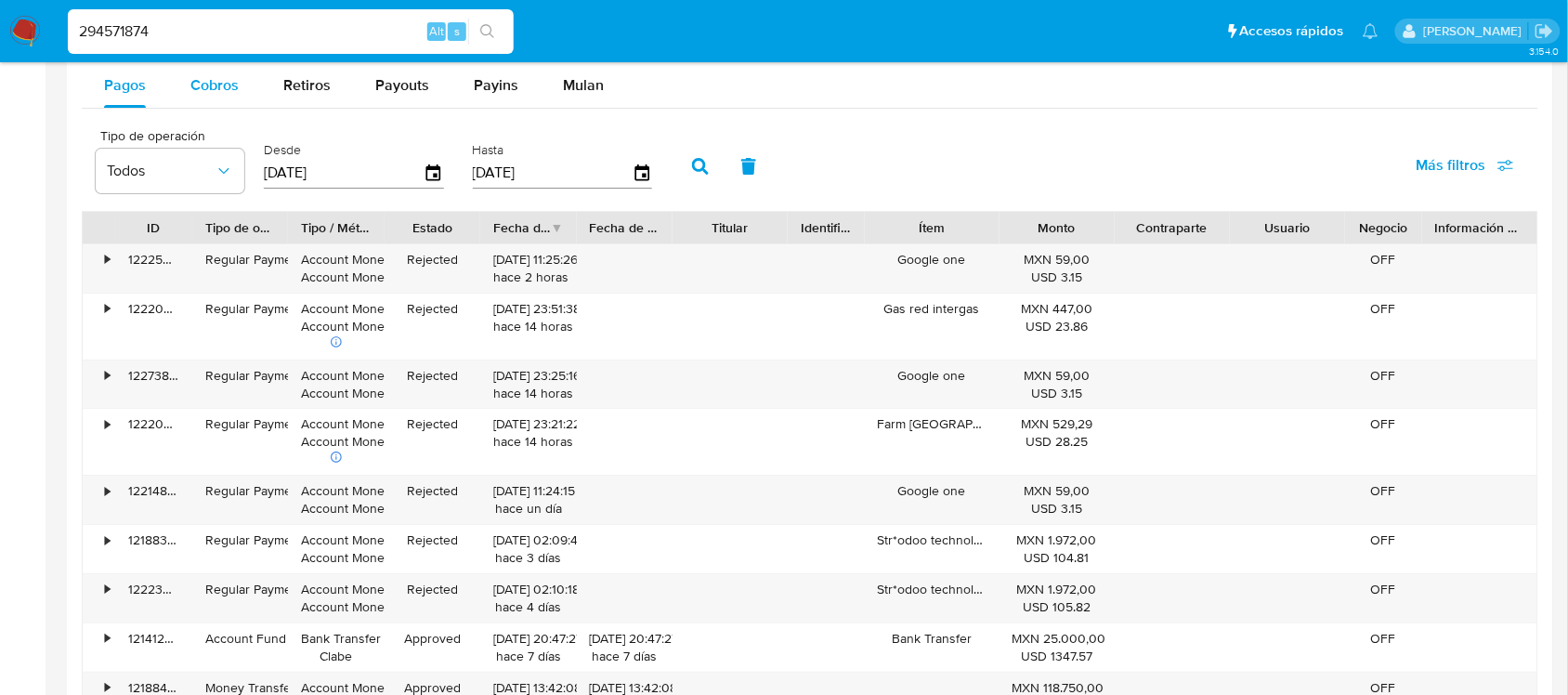
click at [238, 90] on button "Cobros" at bounding box center [215, 85] width 93 height 45
select select "10"
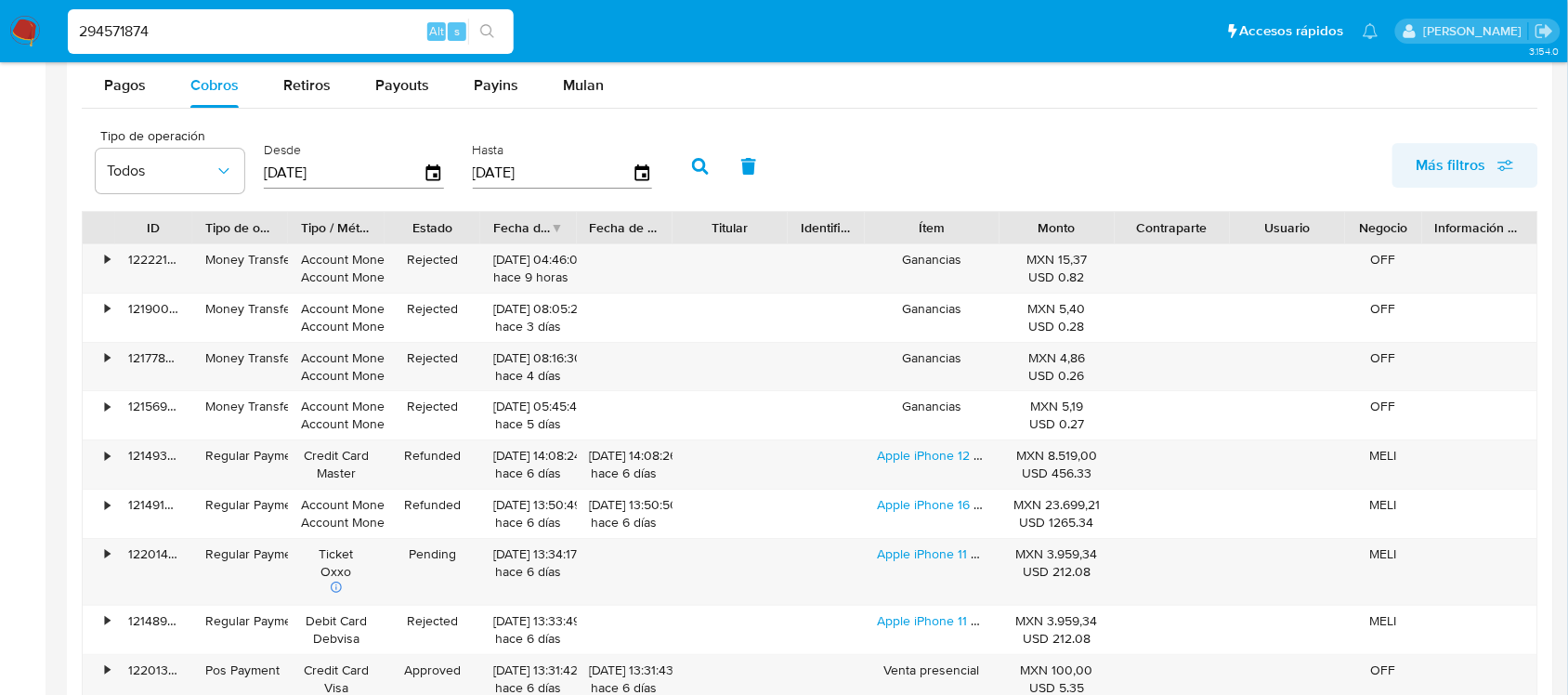
click at [1394, 165] on button "Más filtros" at bounding box center [1466, 165] width 146 height 45
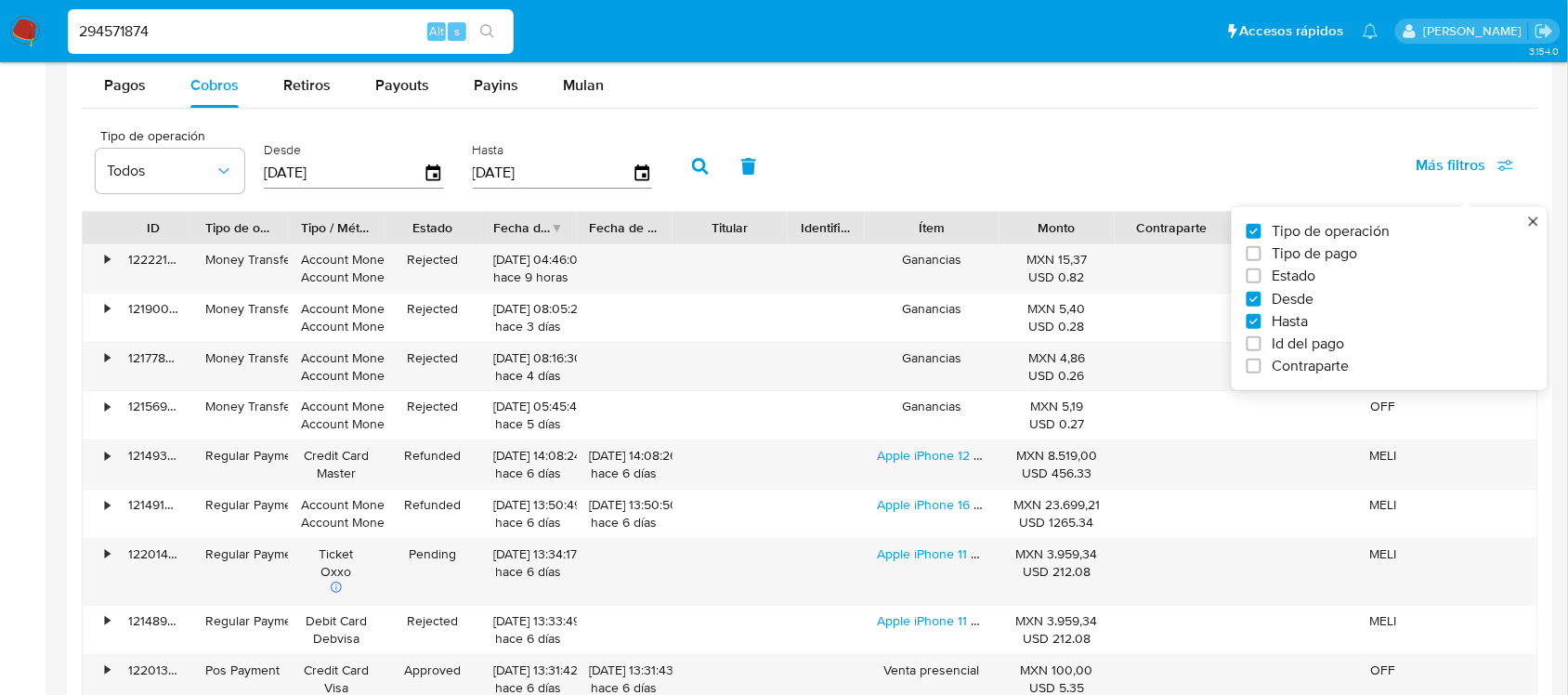
click at [1357, 341] on label "Id del pago" at bounding box center [1382, 344] width 271 height 19
click at [1261, 341] on input "Id del pago" at bounding box center [1255, 344] width 15 height 15
checkbox input "true"
click at [767, 172] on input "number" at bounding box center [767, 172] width 182 height 25
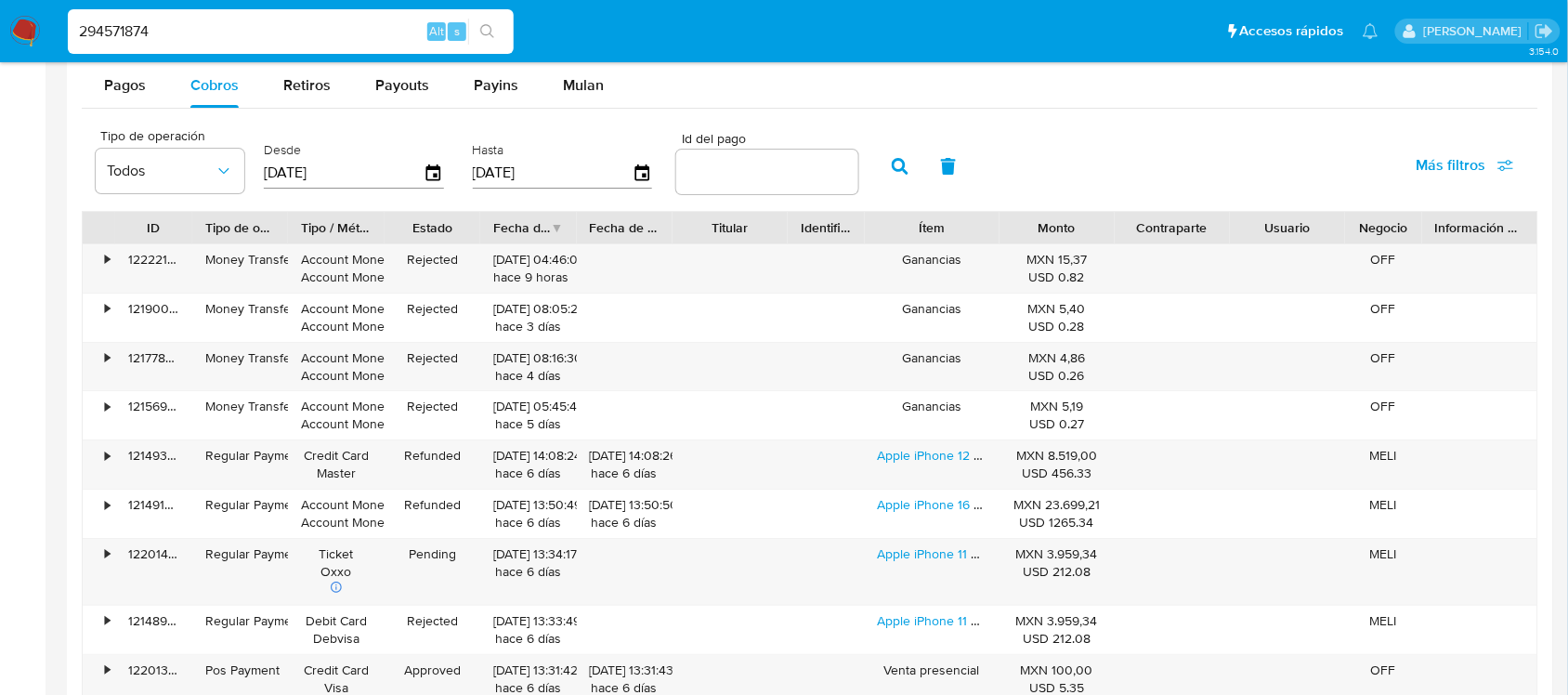
paste input "121956272724"
click at [717, 164] on input "number" at bounding box center [767, 172] width 182 height 25
click at [878, 172] on button "button" at bounding box center [900, 166] width 48 height 45
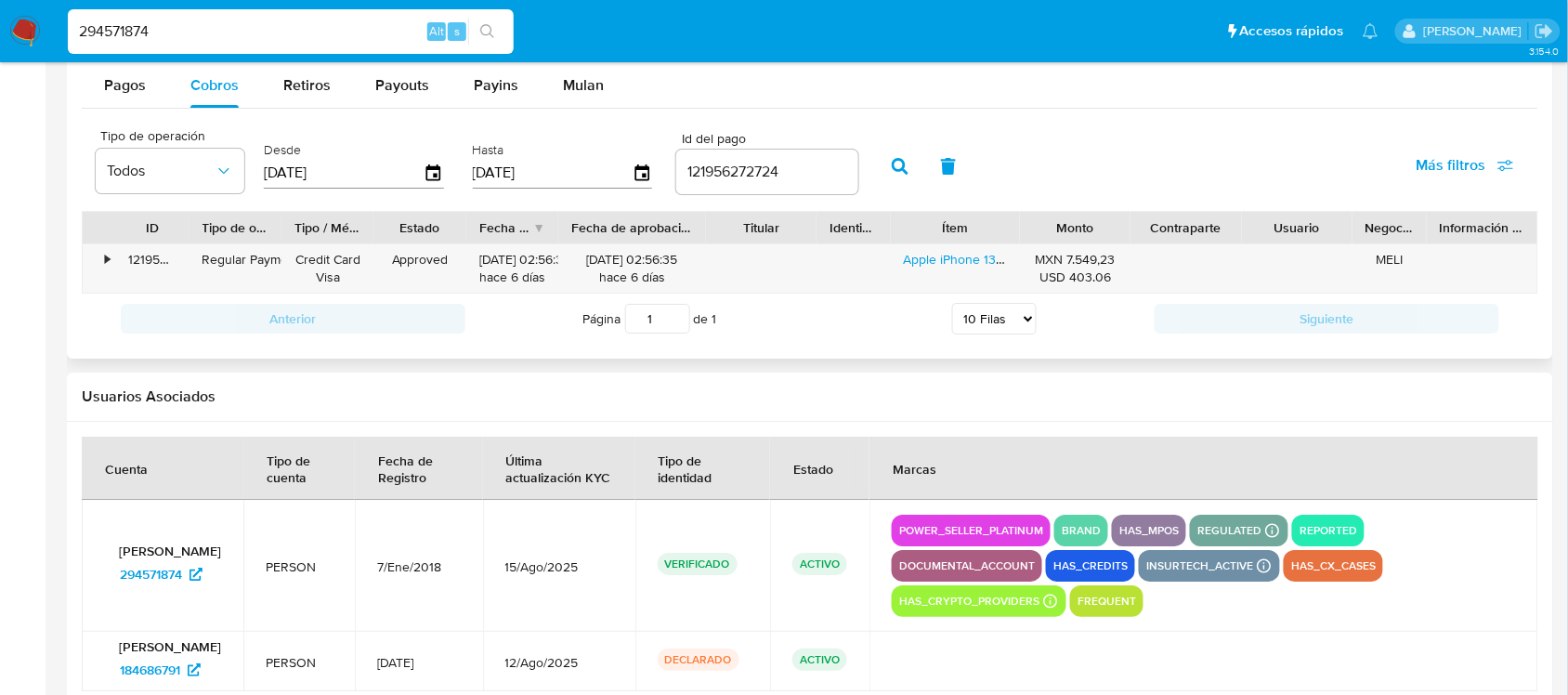
drag, startPoint x: 686, startPoint y: 235, endPoint x: 736, endPoint y: 235, distance: 50.0
click at [736, 235] on div "ID Tipo de operación Tipo / Método Estado Fecha de creación Fecha de aprobación…" at bounding box center [810, 227] width 1454 height 31
click at [704, 170] on input "121956272724" at bounding box center [767, 172] width 182 height 25
click at [892, 173] on icon "button" at bounding box center [900, 167] width 17 height 17
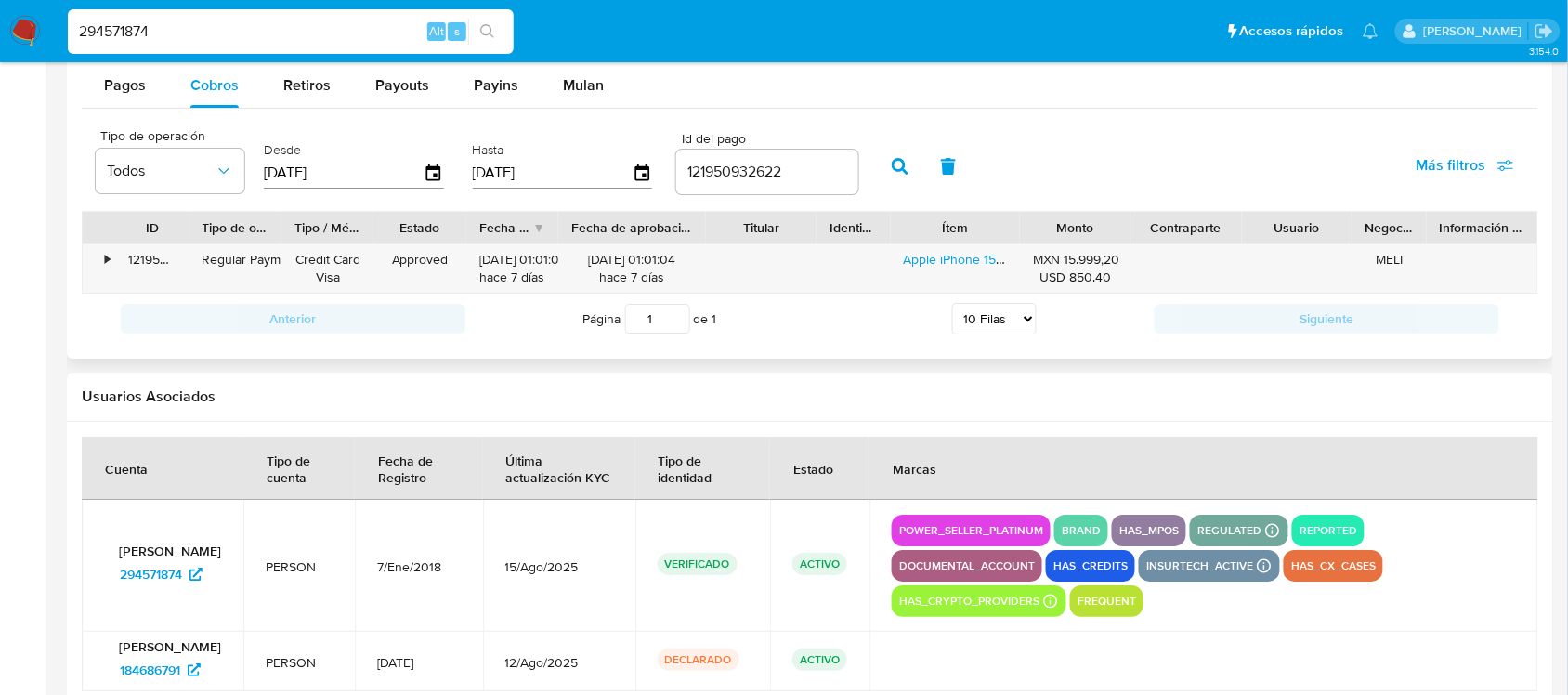
click at [736, 193] on div "121950932622" at bounding box center [767, 171] width 182 height 45
click at [721, 178] on input "121950932622" at bounding box center [767, 172] width 182 height 25
paste input "48834980"
click at [721, 178] on input "121950932622" at bounding box center [767, 172] width 182 height 25
type input "121948834980"
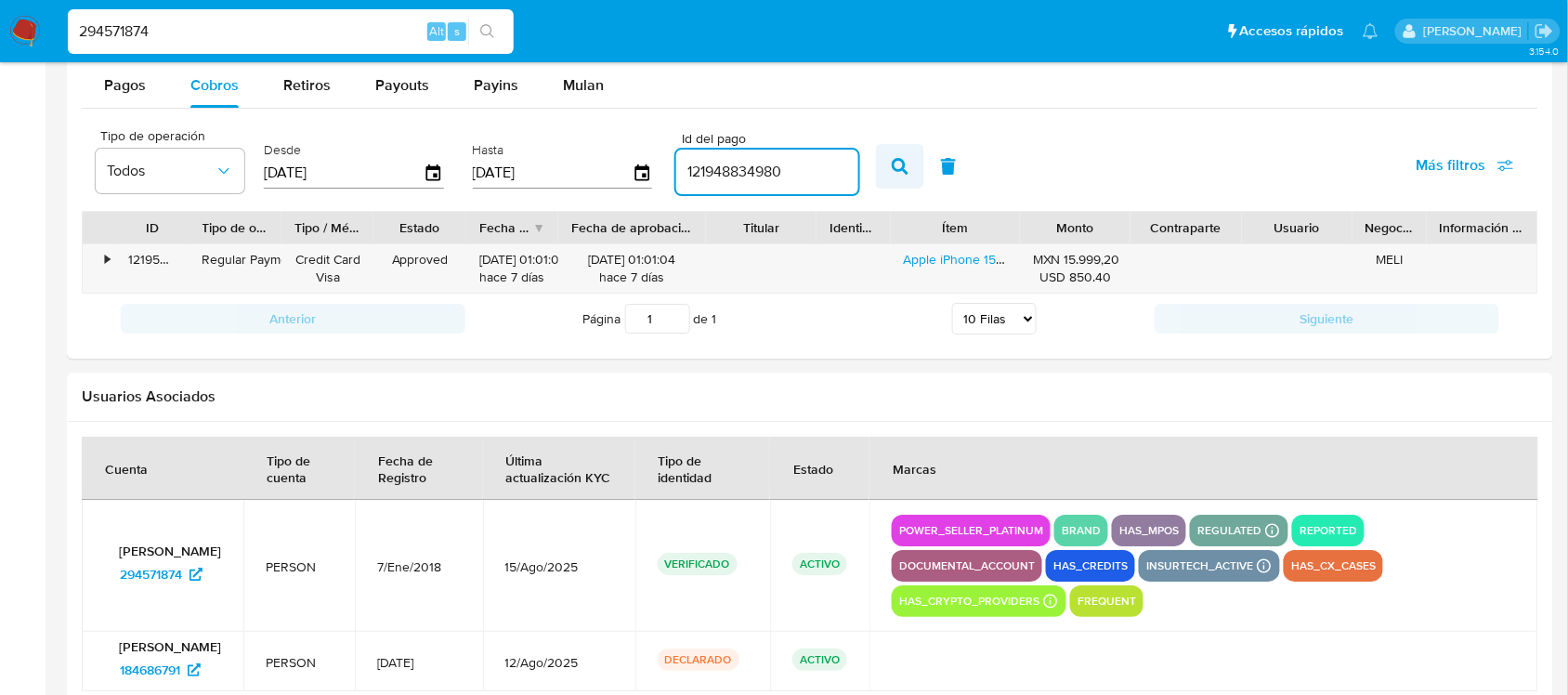
click at [903, 155] on button "button" at bounding box center [900, 166] width 48 height 45
click at [243, 29] on input "294571874" at bounding box center [291, 32] width 446 height 25
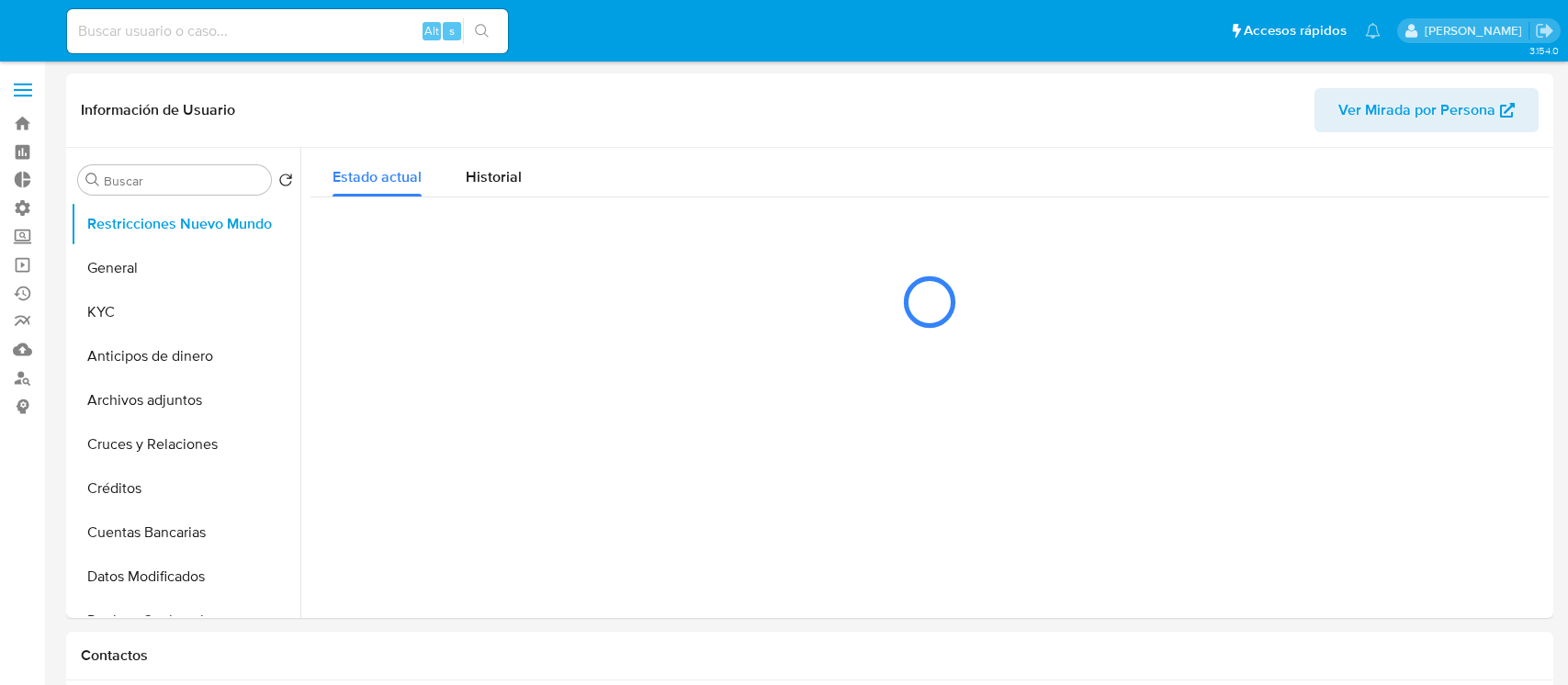
select select "10"
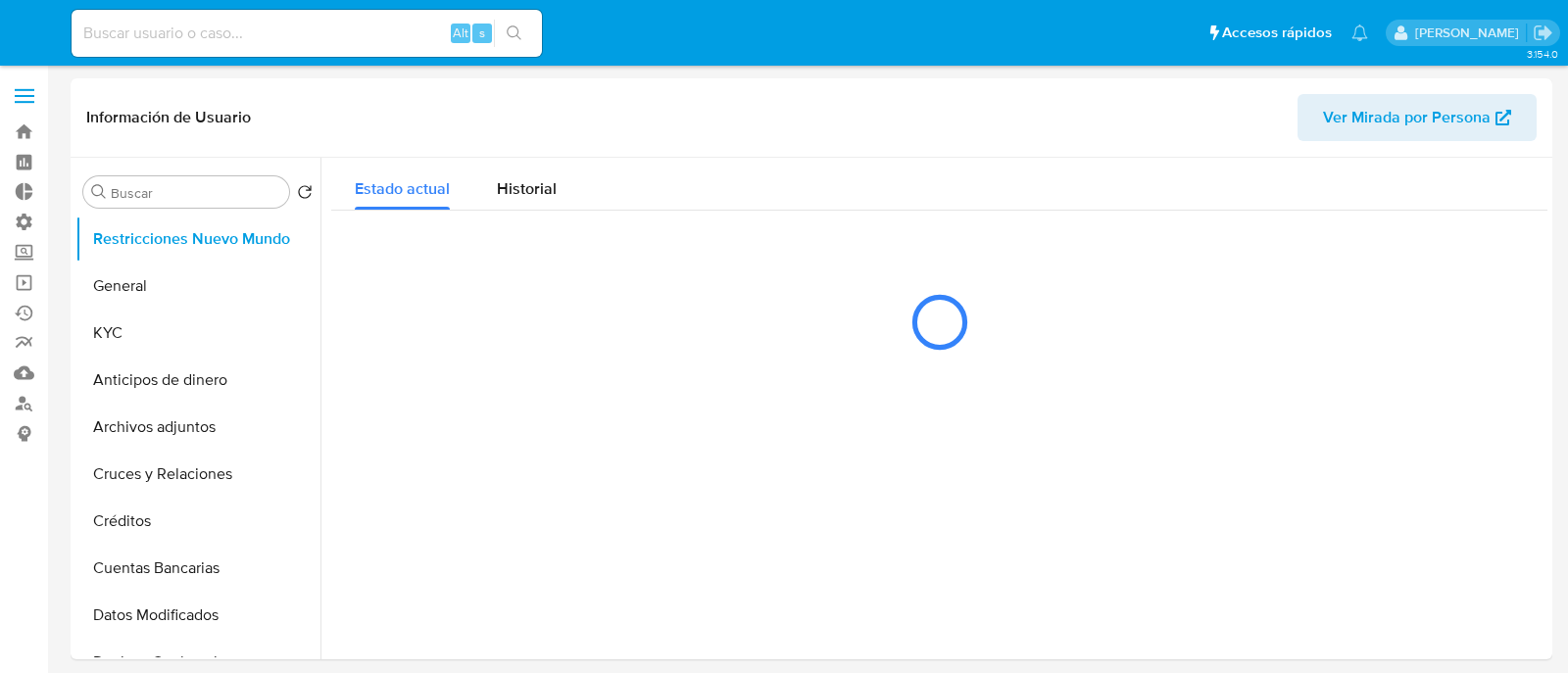
select select "10"
